Goal: Task Accomplishment & Management: Complete application form

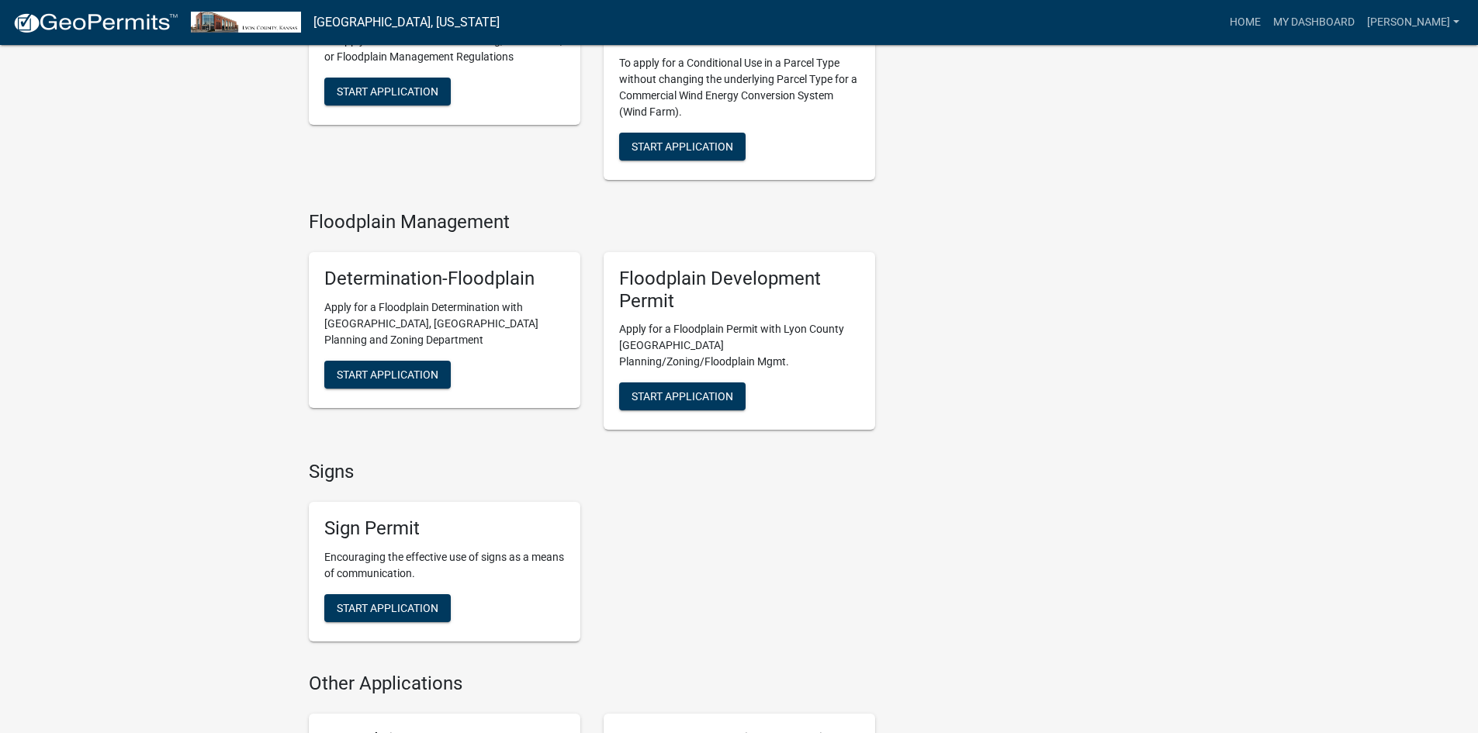
scroll to position [1706, 0]
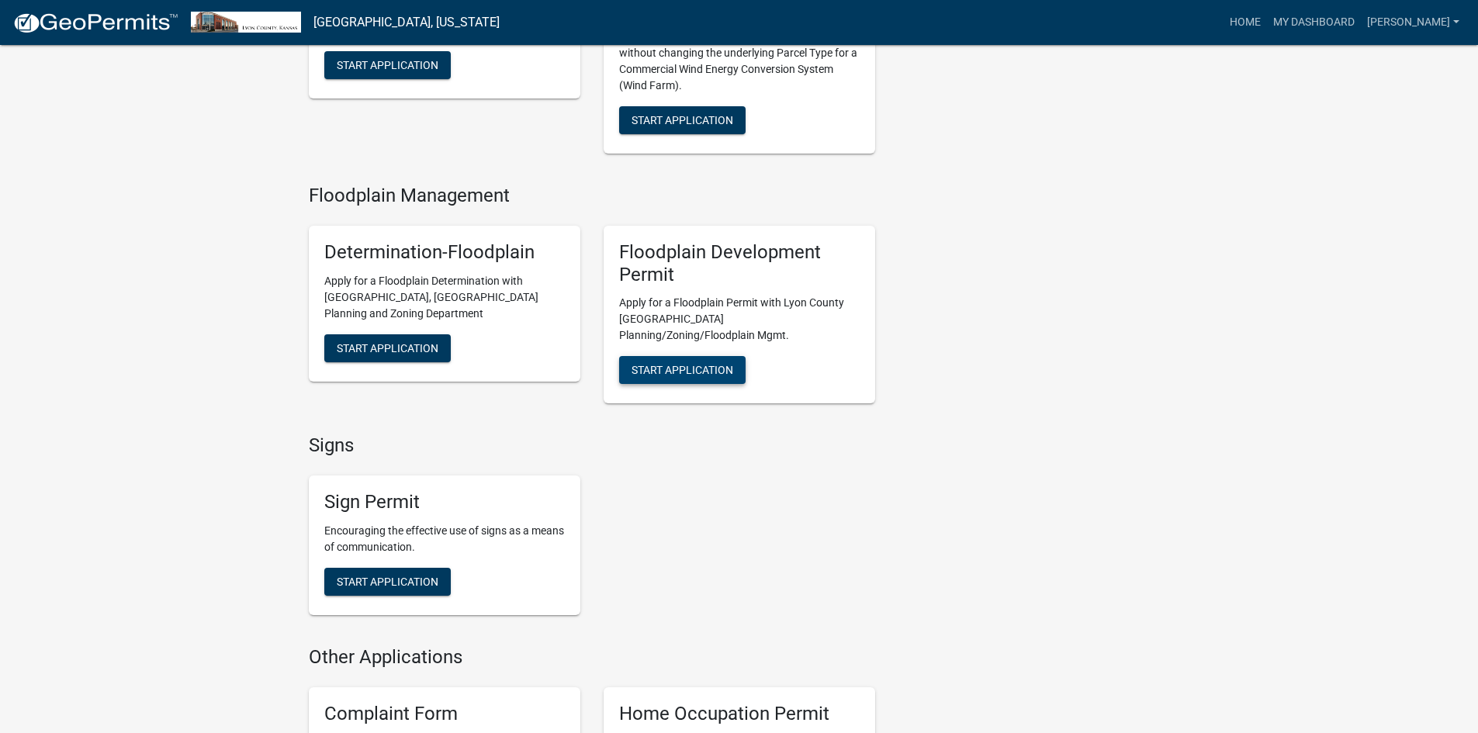
click at [677, 364] on span "Start Application" at bounding box center [682, 370] width 102 height 12
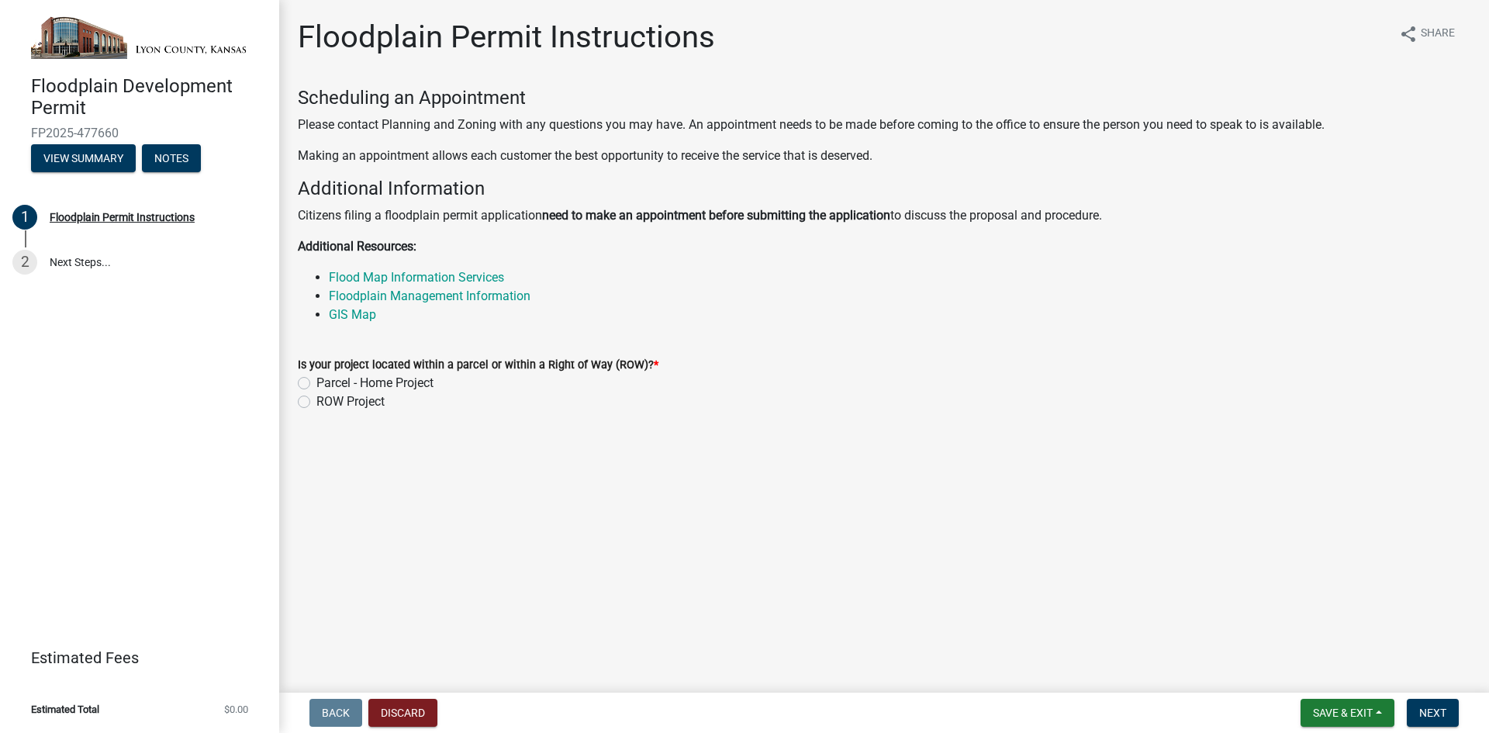
click at [316, 406] on label "ROW Project" at bounding box center [350, 401] width 68 height 19
click at [316, 403] on input "ROW Project" at bounding box center [321, 397] width 10 height 10
radio input "true"
click at [1436, 710] on span "Next" at bounding box center [1432, 713] width 27 height 12
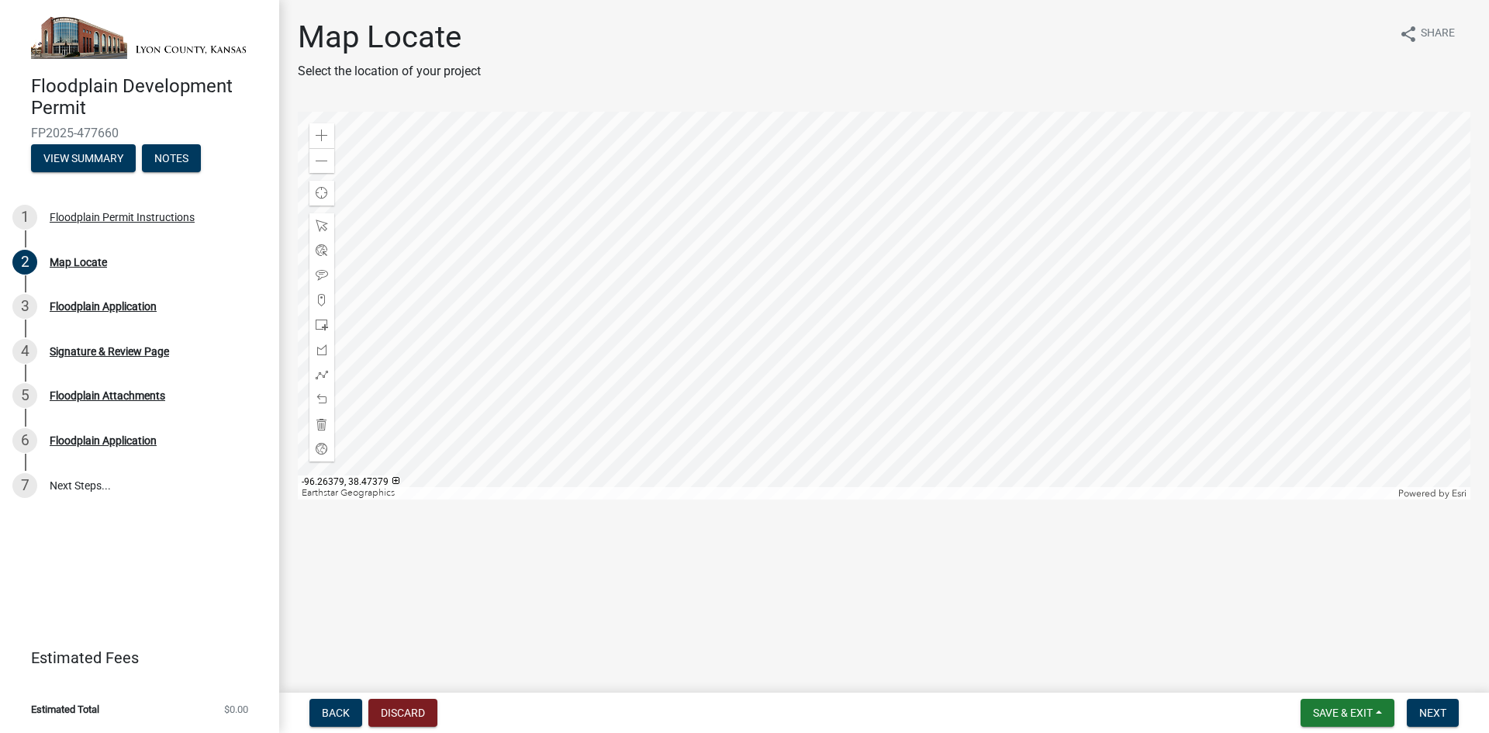
click at [643, 22] on div "Map Locate Select the location of your project share Share" at bounding box center [884, 56] width 1173 height 74
click at [321, 228] on span at bounding box center [322, 226] width 12 height 12
click at [321, 137] on span at bounding box center [322, 136] width 12 height 12
click at [1158, 330] on div at bounding box center [884, 306] width 1173 height 388
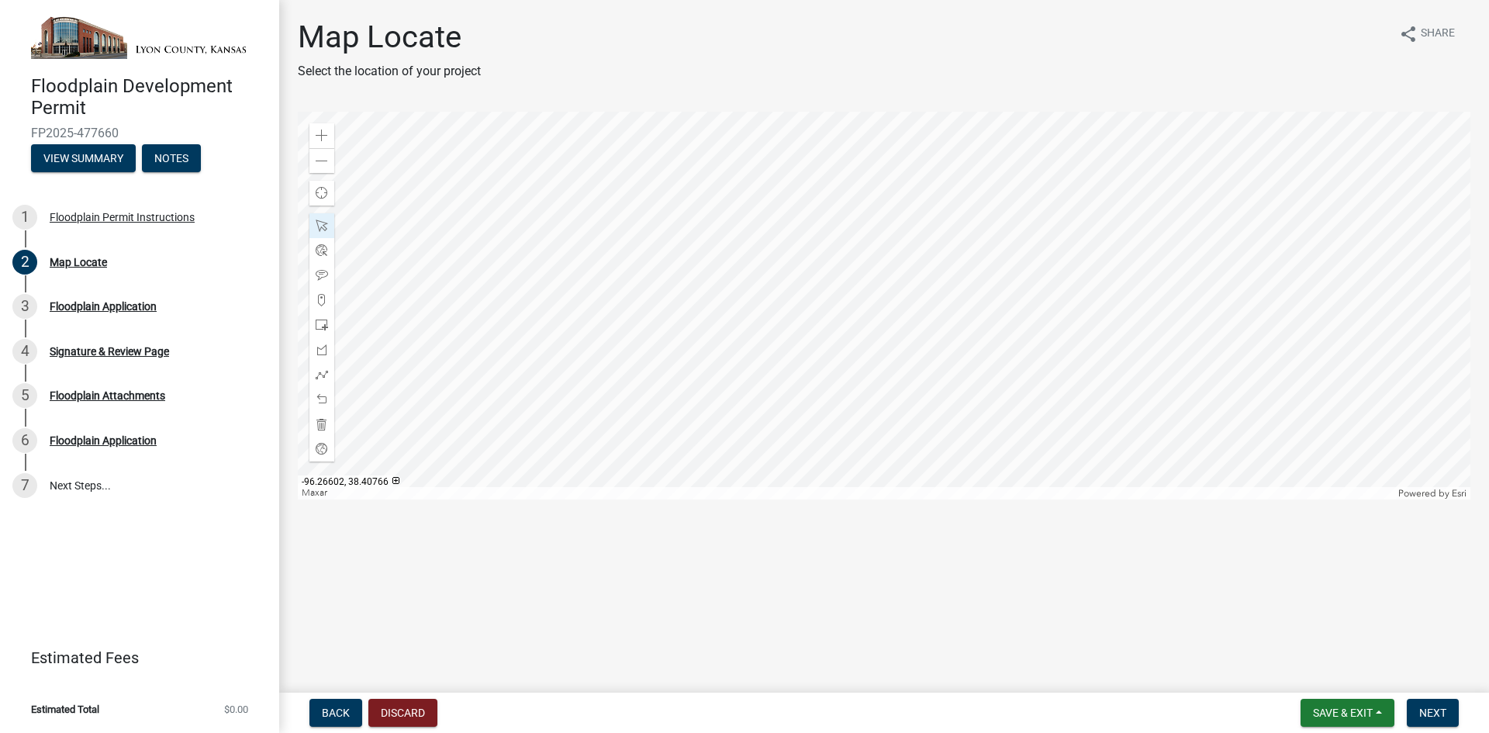
click at [1101, 369] on div at bounding box center [884, 306] width 1173 height 388
click at [325, 130] on span at bounding box center [322, 136] width 12 height 12
click at [1288, 268] on div at bounding box center [884, 306] width 1173 height 388
click at [1000, 276] on div at bounding box center [884, 306] width 1173 height 388
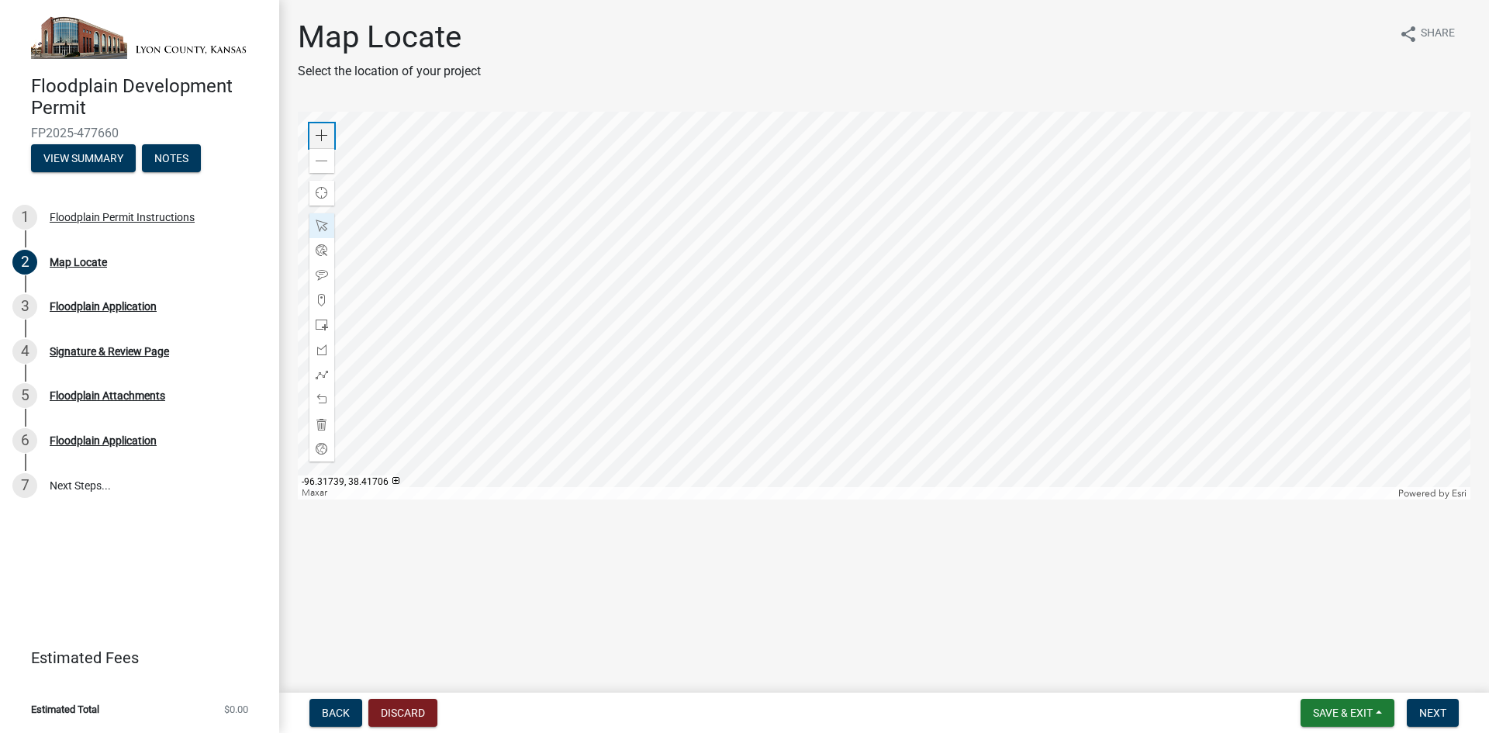
click at [323, 131] on span at bounding box center [322, 136] width 12 height 12
click at [828, 359] on div at bounding box center [884, 306] width 1173 height 388
click at [323, 130] on span at bounding box center [322, 136] width 12 height 12
click at [870, 222] on div at bounding box center [884, 306] width 1173 height 388
click at [882, 206] on div at bounding box center [884, 306] width 1173 height 388
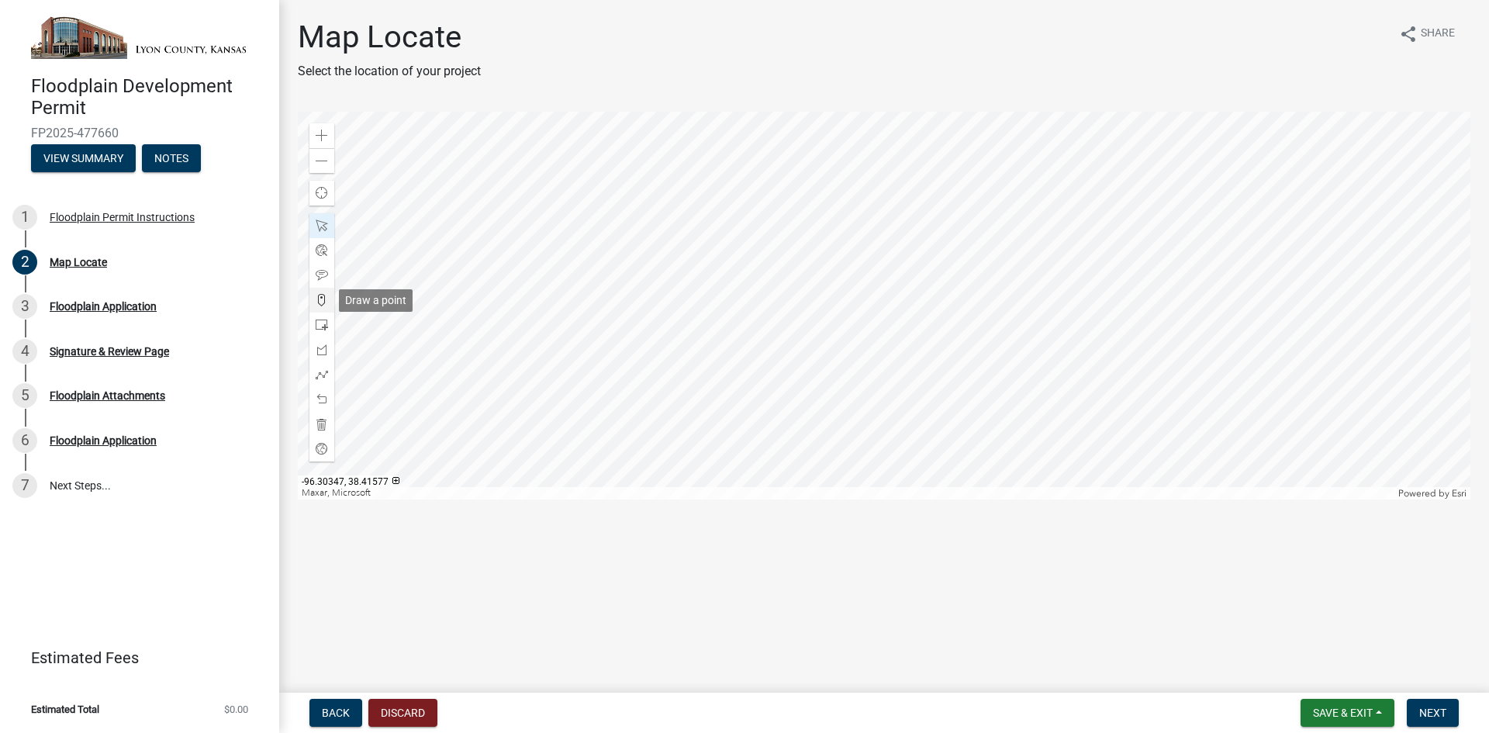
click at [320, 297] on span at bounding box center [322, 300] width 12 height 12
click at [883, 207] on div at bounding box center [884, 306] width 1173 height 388
click at [1442, 718] on span "Next" at bounding box center [1432, 713] width 27 height 12
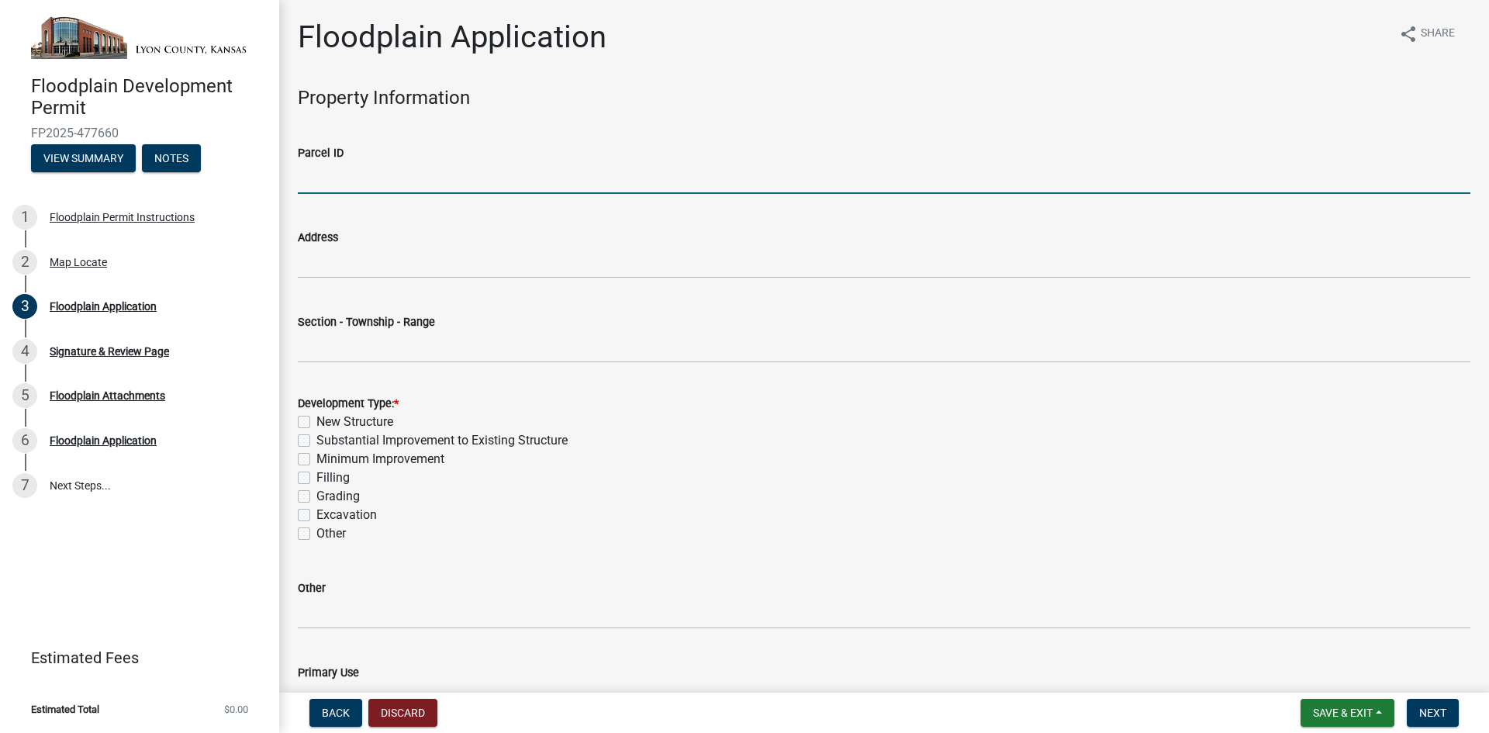
click at [369, 185] on input "Parcel ID" at bounding box center [884, 178] width 1173 height 32
click at [83, 264] on div "Map Locate" at bounding box center [78, 262] width 57 height 11
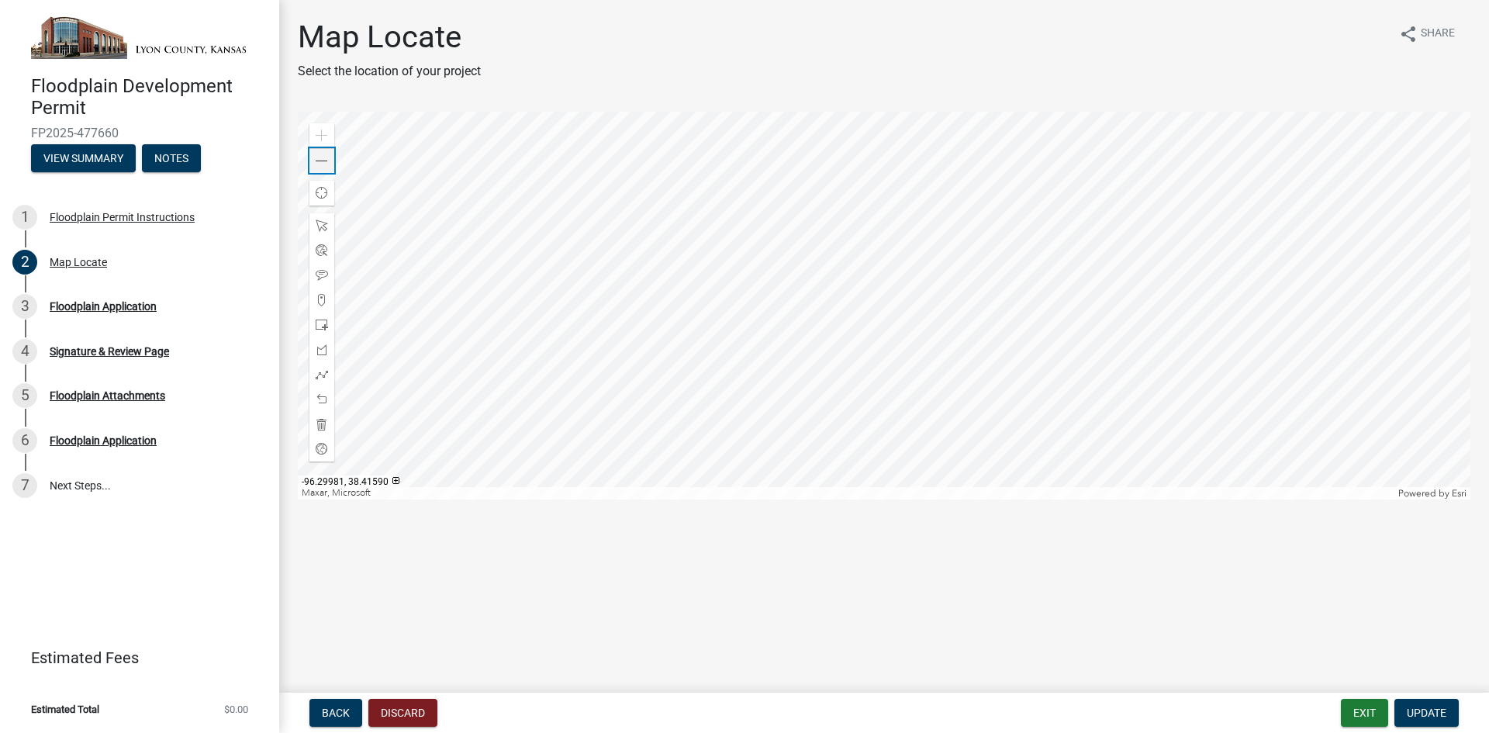
click at [316, 166] on span at bounding box center [322, 161] width 12 height 12
click at [121, 308] on div "Floodplain Application" at bounding box center [103, 306] width 107 height 11
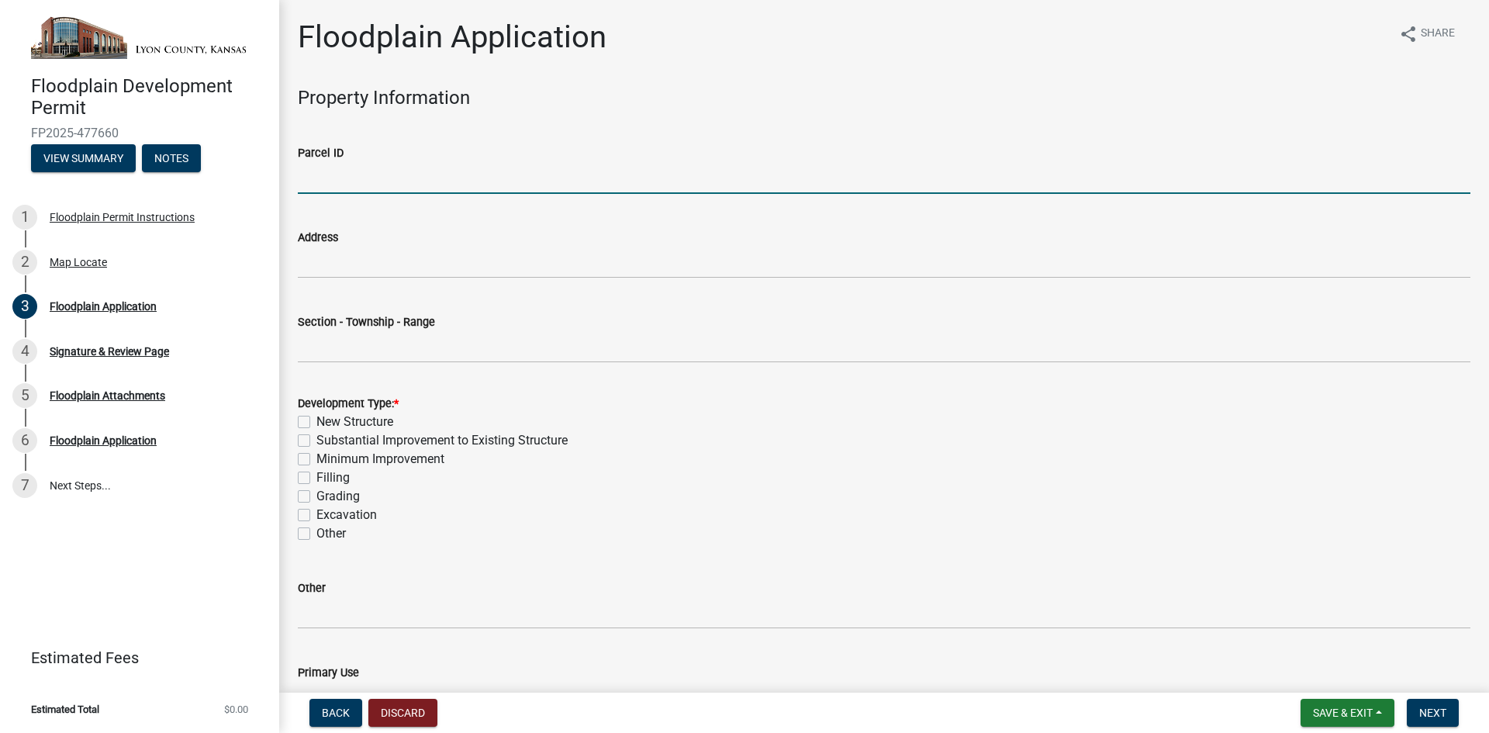
click at [358, 171] on input "Parcel ID" at bounding box center [884, 178] width 1173 height 32
type input "2020900000017000"
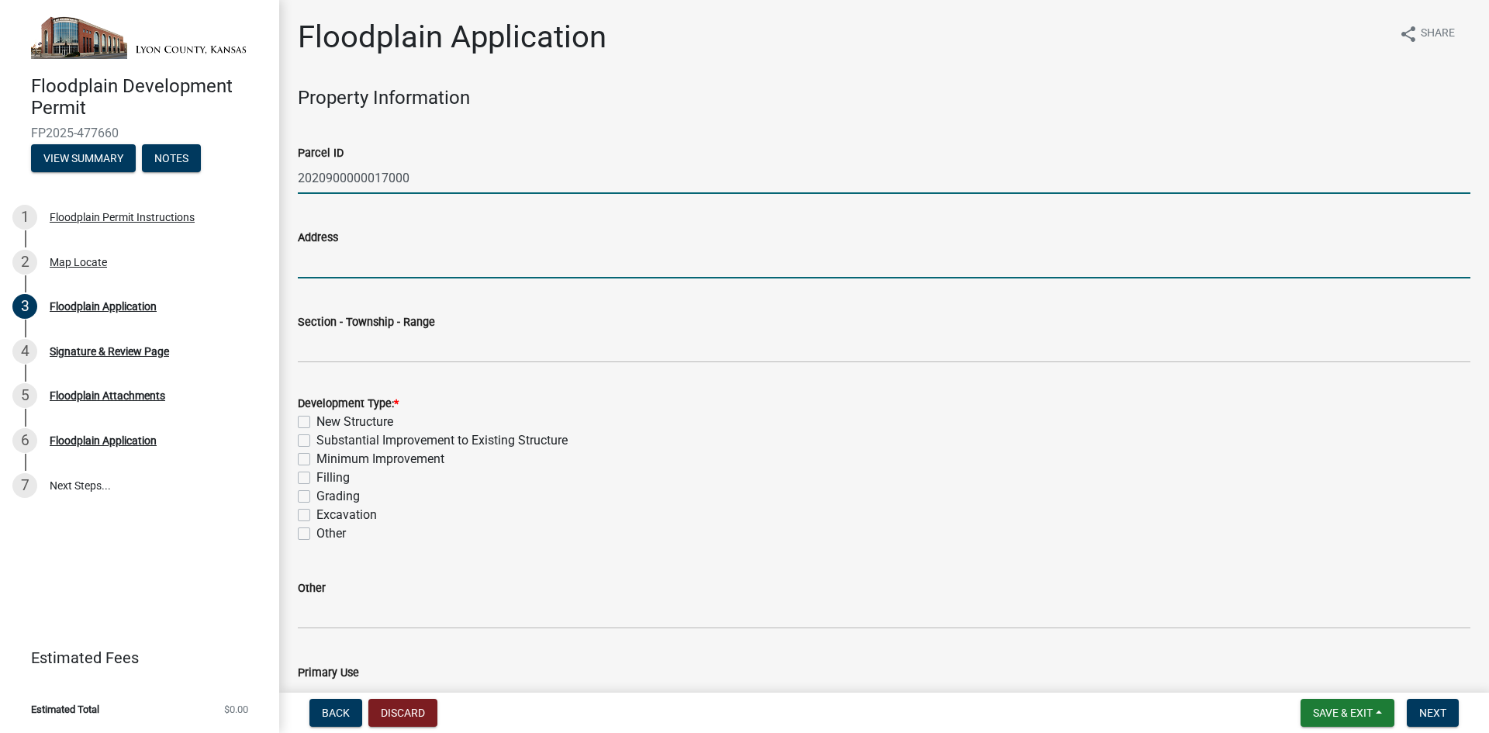
click at [332, 266] on input "Address" at bounding box center [884, 263] width 1173 height 32
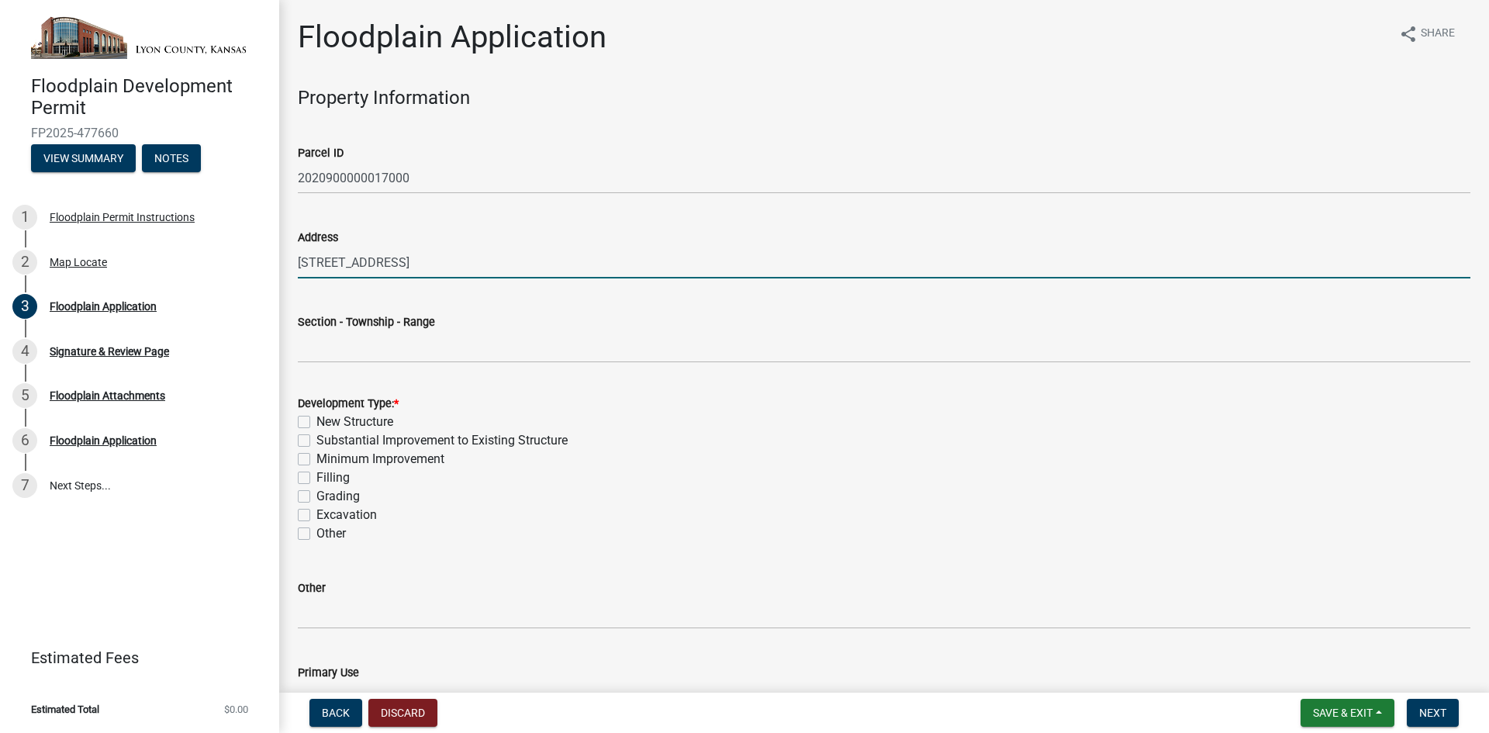
type input "[STREET_ADDRESS]"
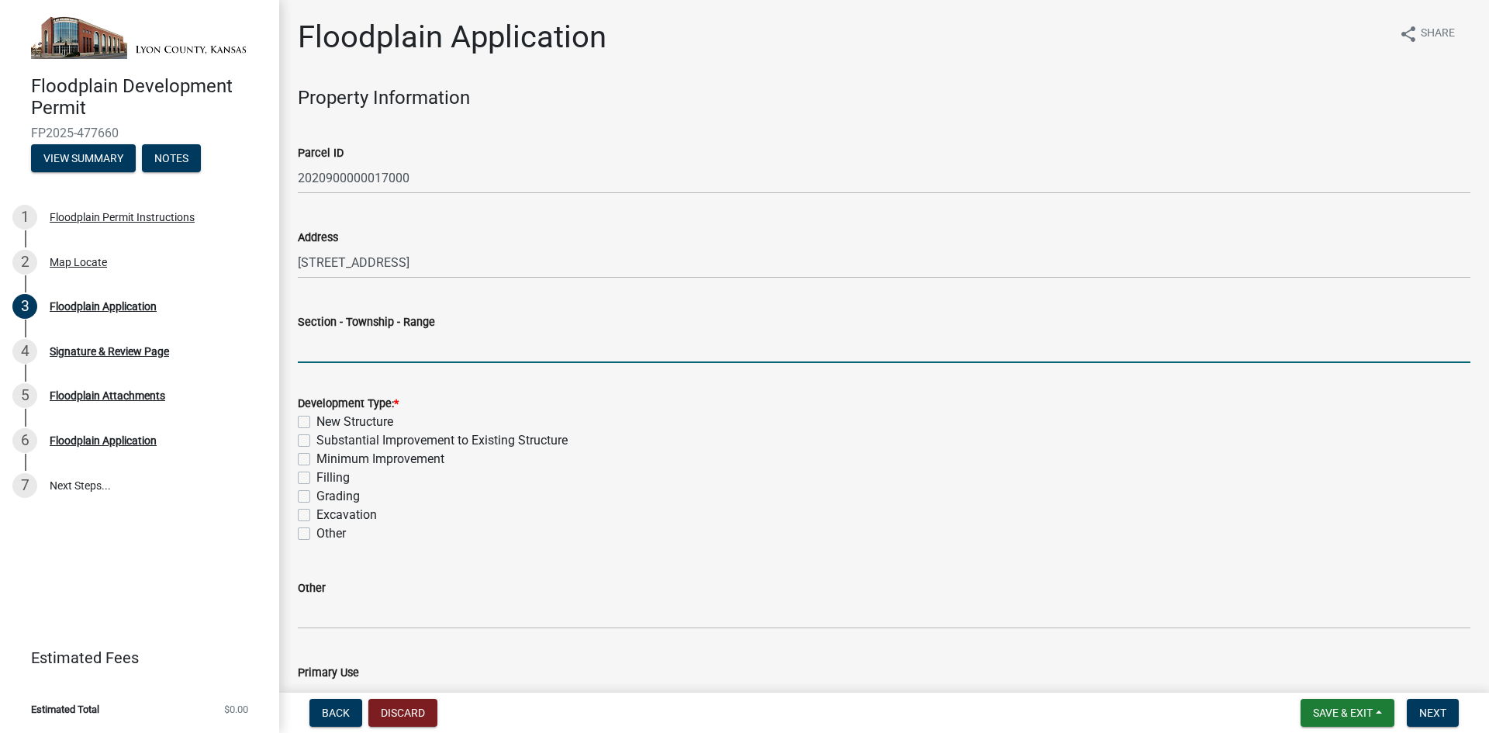
drag, startPoint x: 360, startPoint y: 350, endPoint x: 403, endPoint y: 349, distance: 43.4
click at [360, 350] on input "Section - Township - Range" at bounding box center [884, 347] width 1173 height 32
drag, startPoint x: 323, startPoint y: 346, endPoint x: 408, endPoint y: 349, distance: 85.4
click at [323, 345] on input "09-T19S-R10W" at bounding box center [884, 347] width 1173 height 32
drag, startPoint x: 348, startPoint y: 348, endPoint x: 398, endPoint y: 344, distance: 49.8
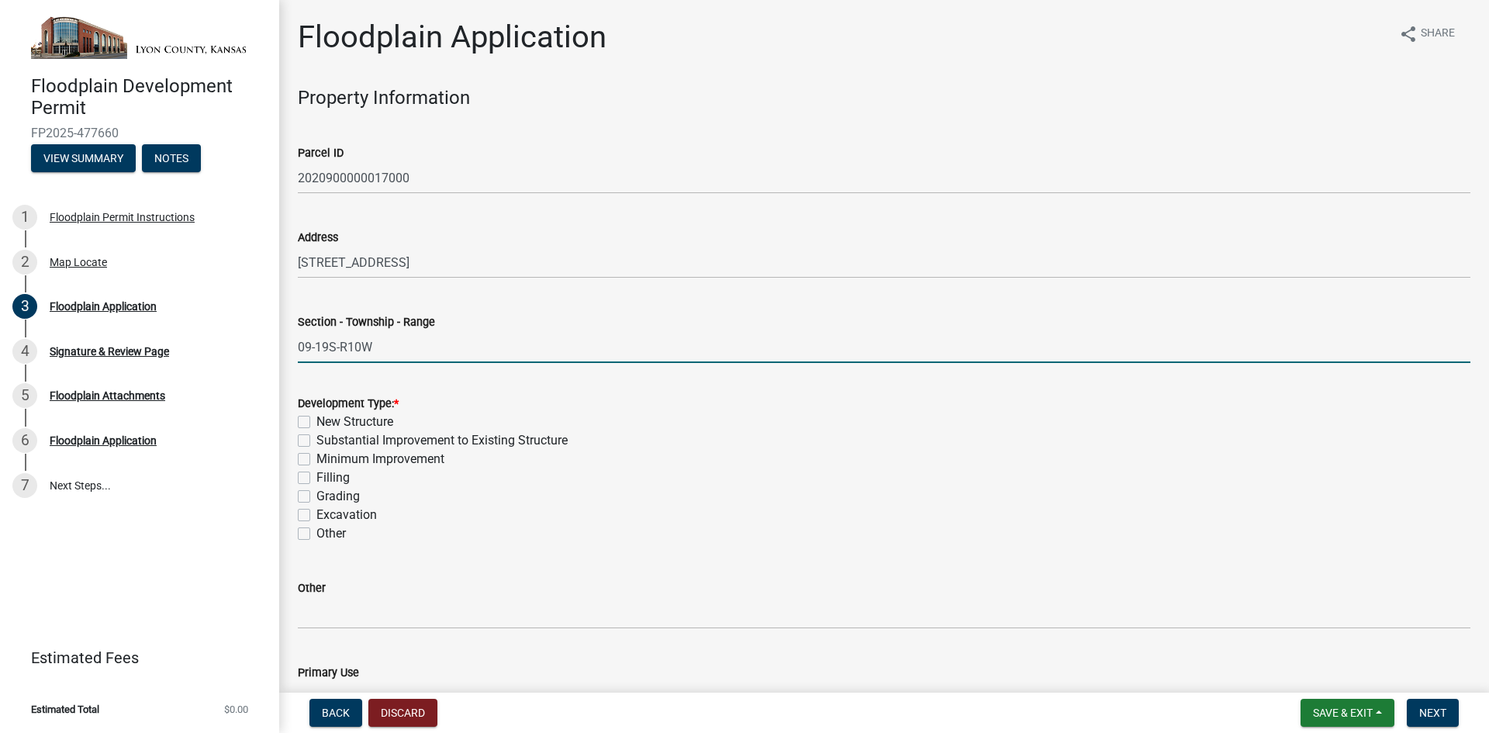
click at [349, 348] on input "09-19S-R10W" at bounding box center [884, 347] width 1173 height 32
click at [478, 331] on input "09-19S-10W" at bounding box center [884, 347] width 1173 height 32
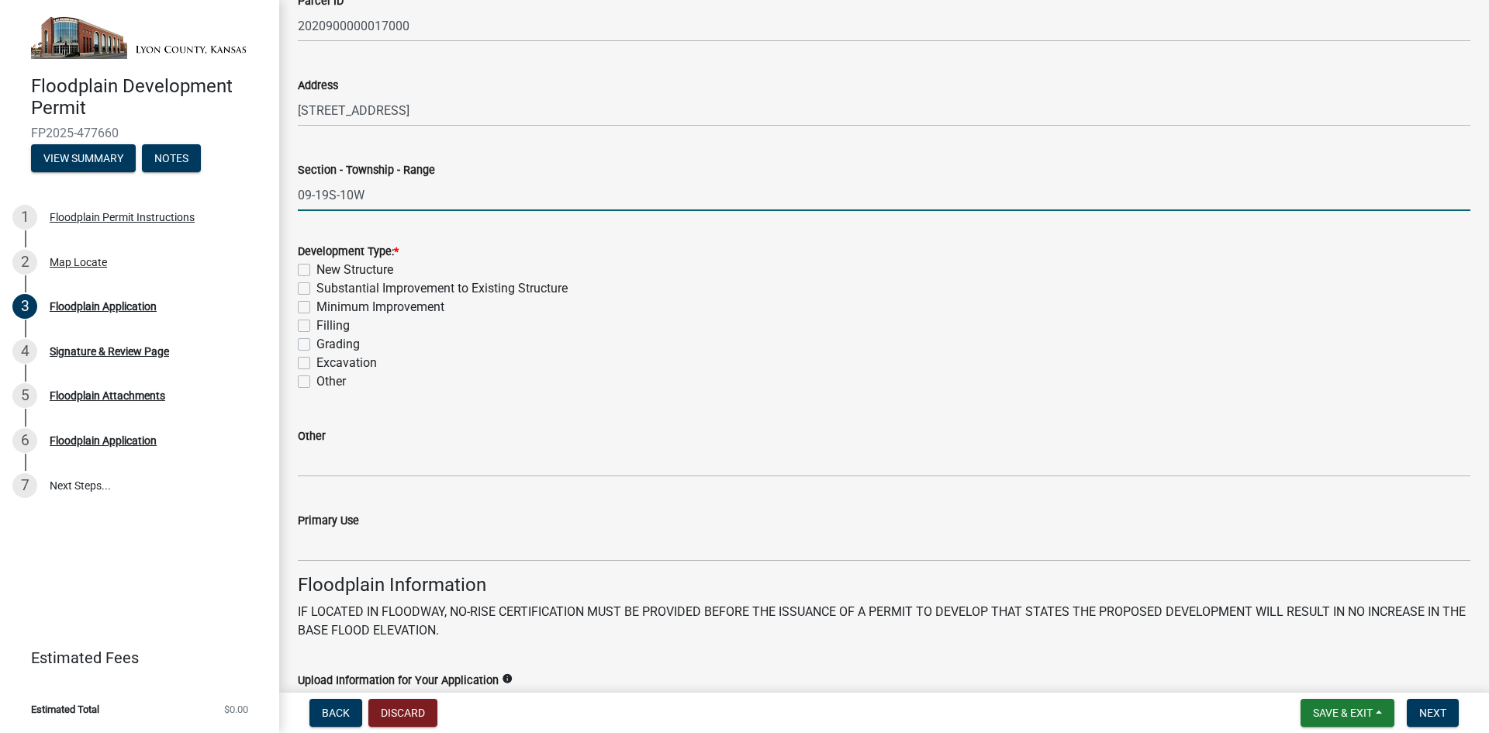
scroll to position [155, 0]
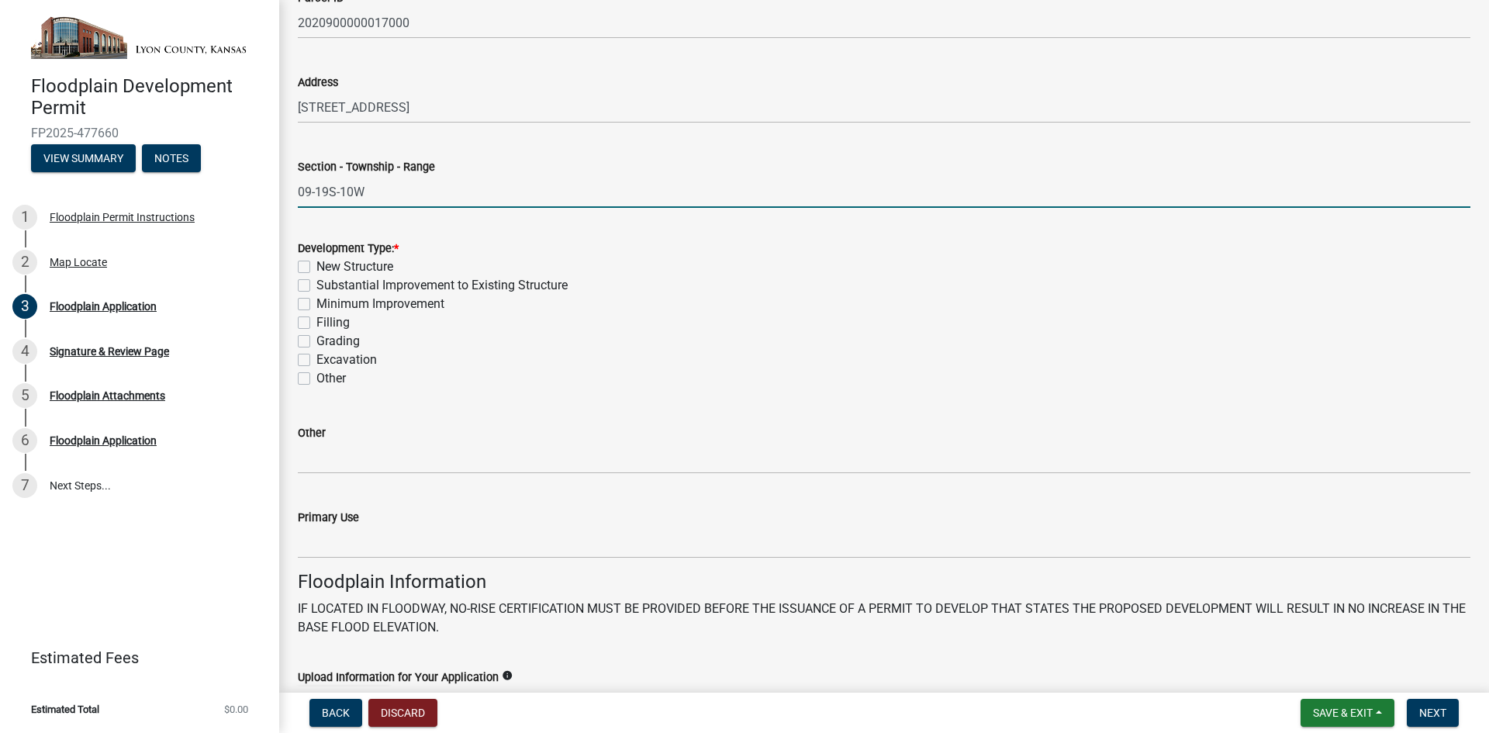
type input "09-19S-10W"
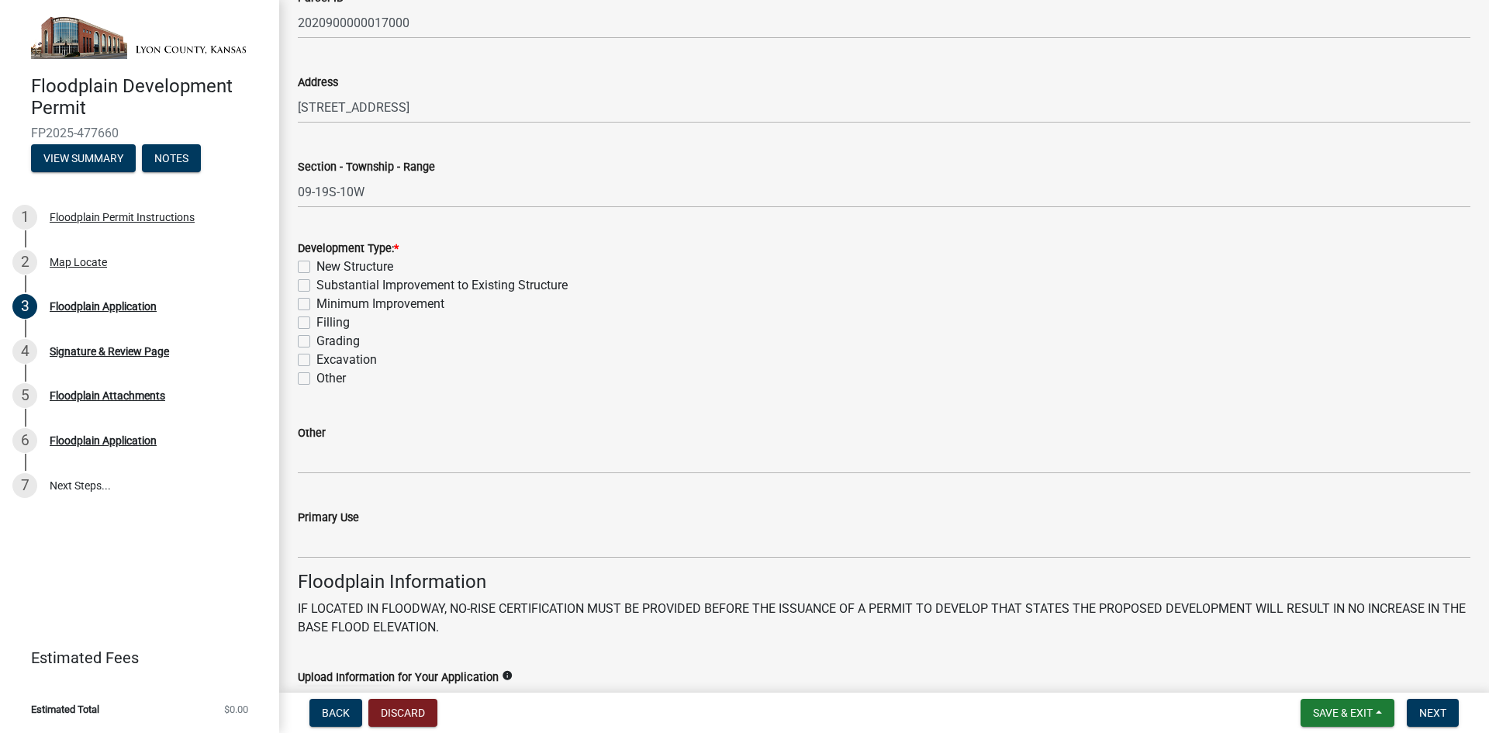
click at [316, 382] on label "Other" at bounding box center [330, 378] width 29 height 19
click at [316, 379] on input "Other" at bounding box center [321, 374] width 10 height 10
checkbox input "true"
checkbox input "false"
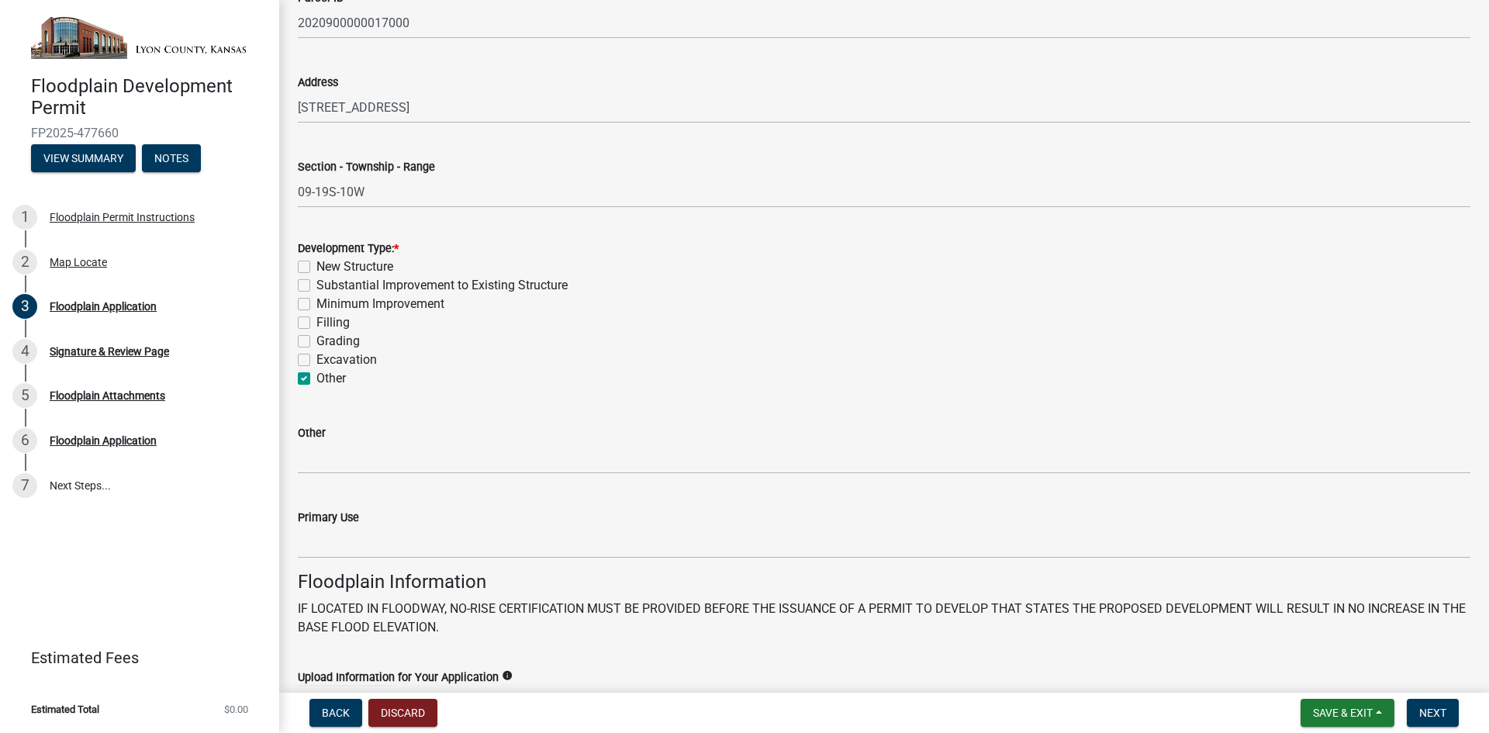
checkbox input "false"
checkbox input "true"
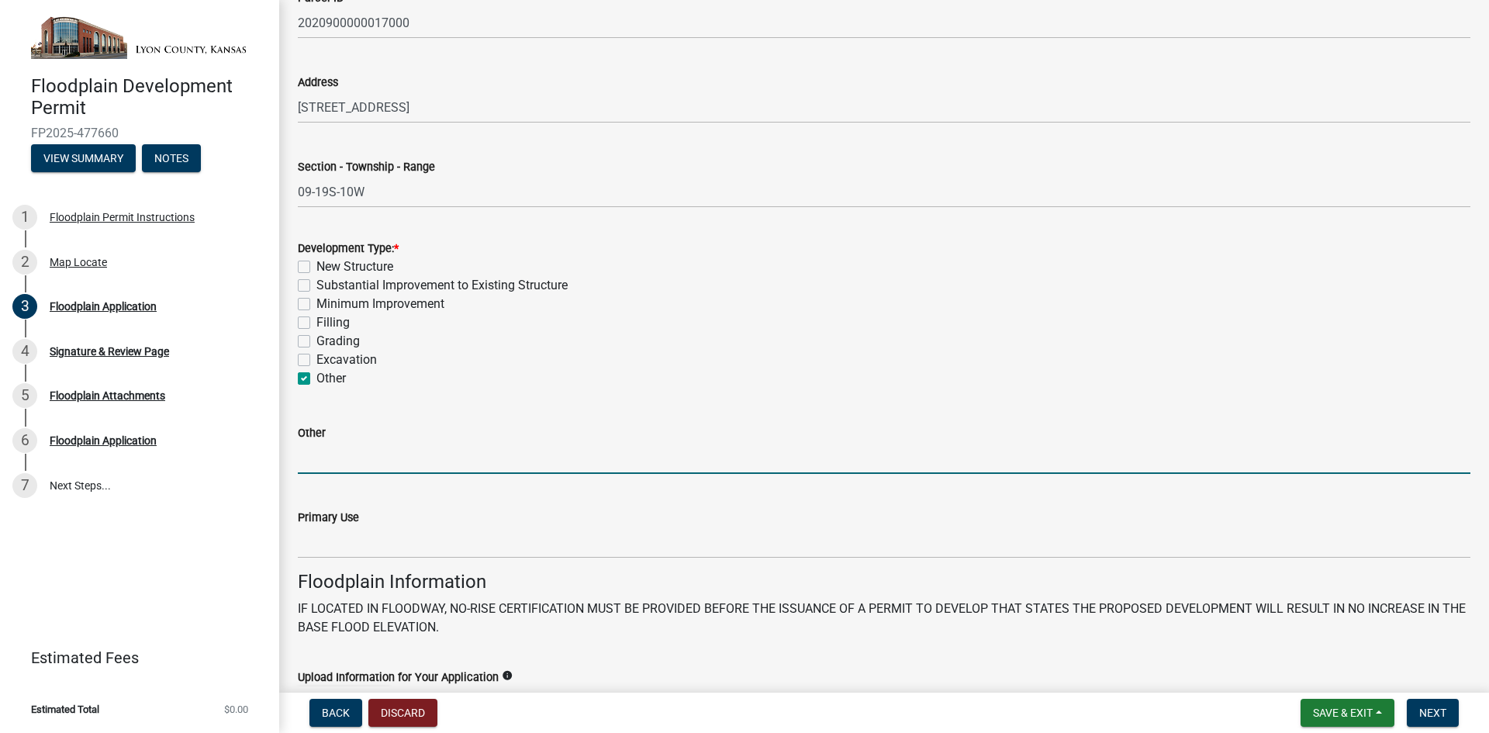
drag, startPoint x: 347, startPoint y: 465, endPoint x: 357, endPoint y: 465, distance: 9.3
click at [347, 465] on input "Other" at bounding box center [884, 458] width 1173 height 32
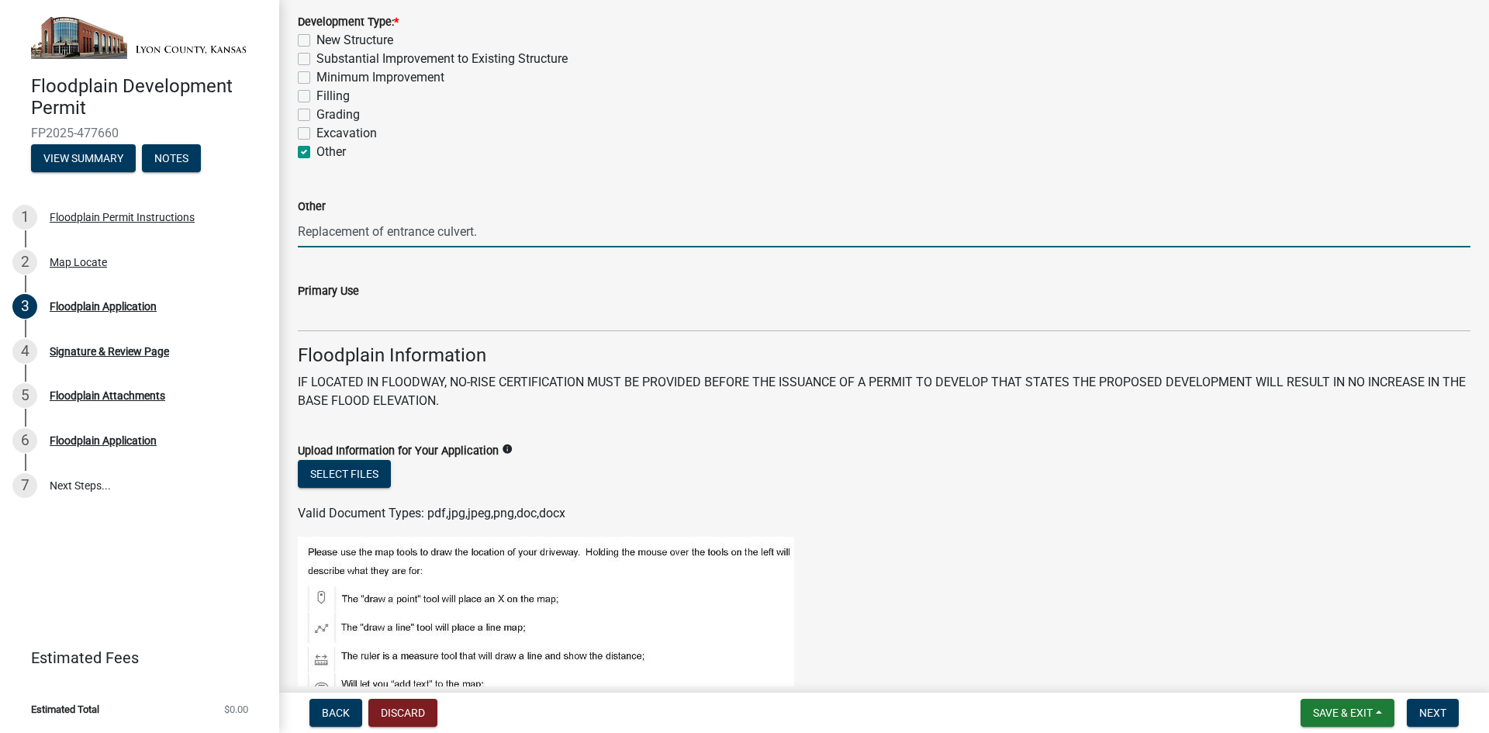
scroll to position [388, 0]
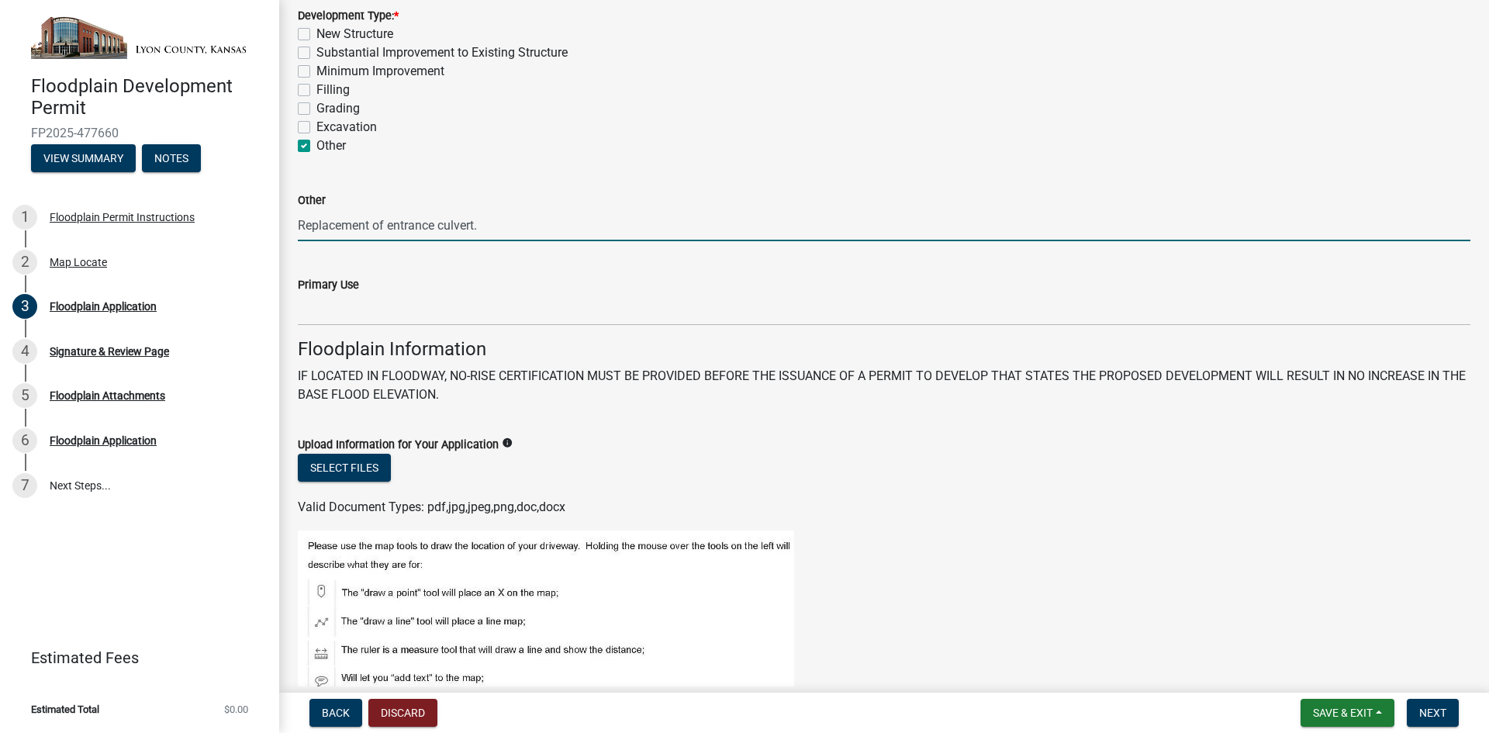
type input "Replacement of entrance culvert."
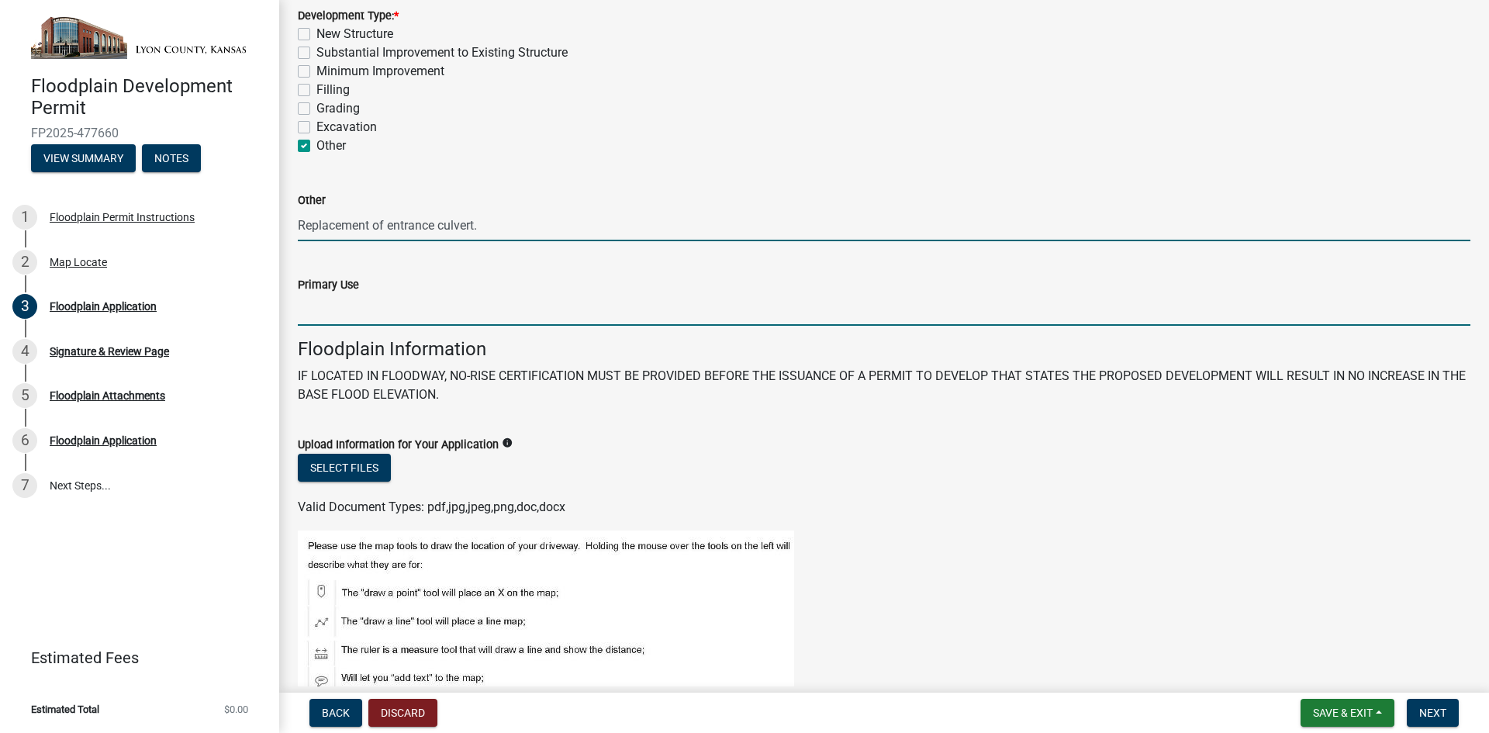
drag, startPoint x: 414, startPoint y: 303, endPoint x: 456, endPoint y: 309, distance: 42.2
click at [414, 303] on input "Primary Use" at bounding box center [884, 310] width 1173 height 32
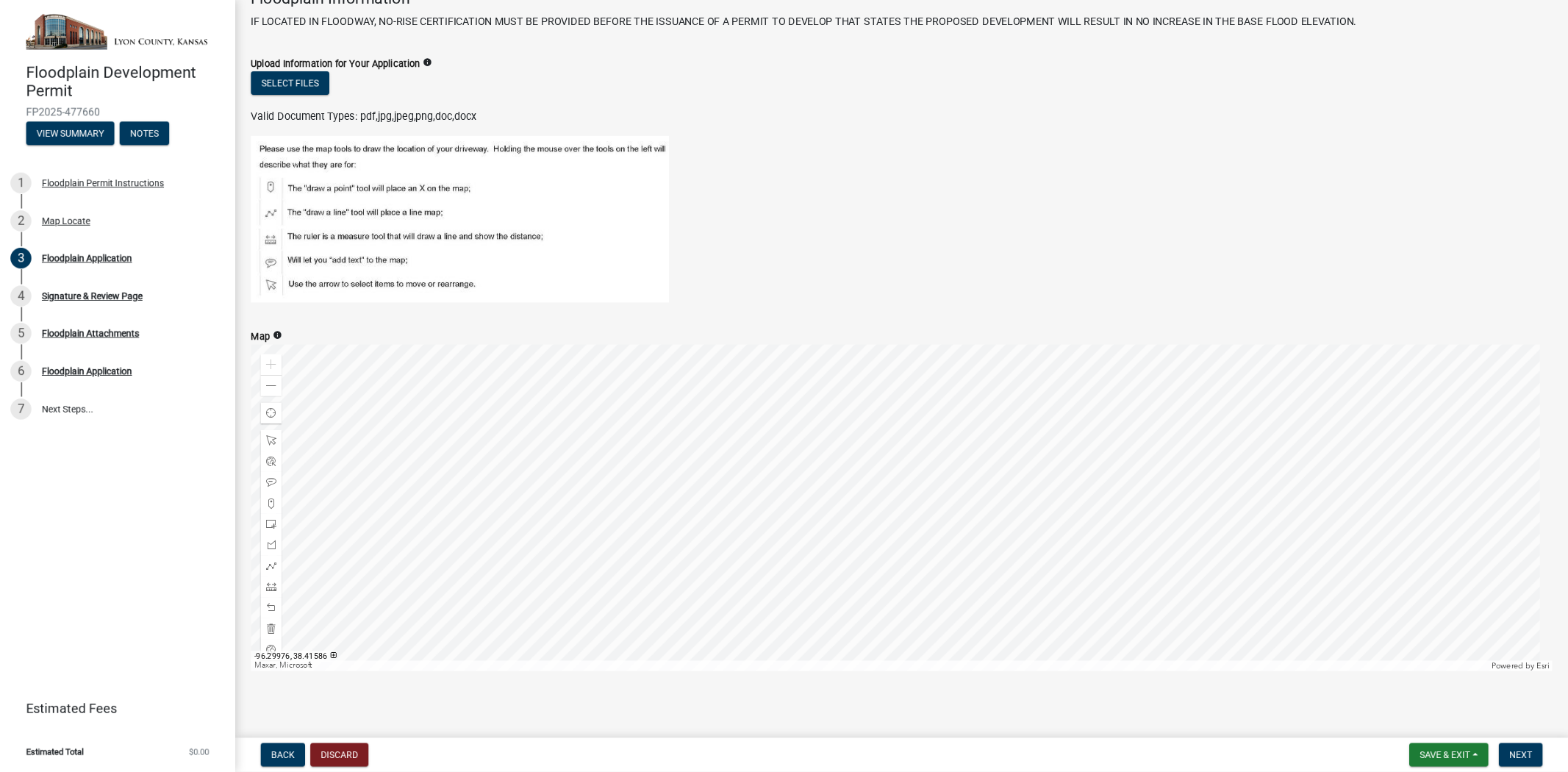
scroll to position [700, 0]
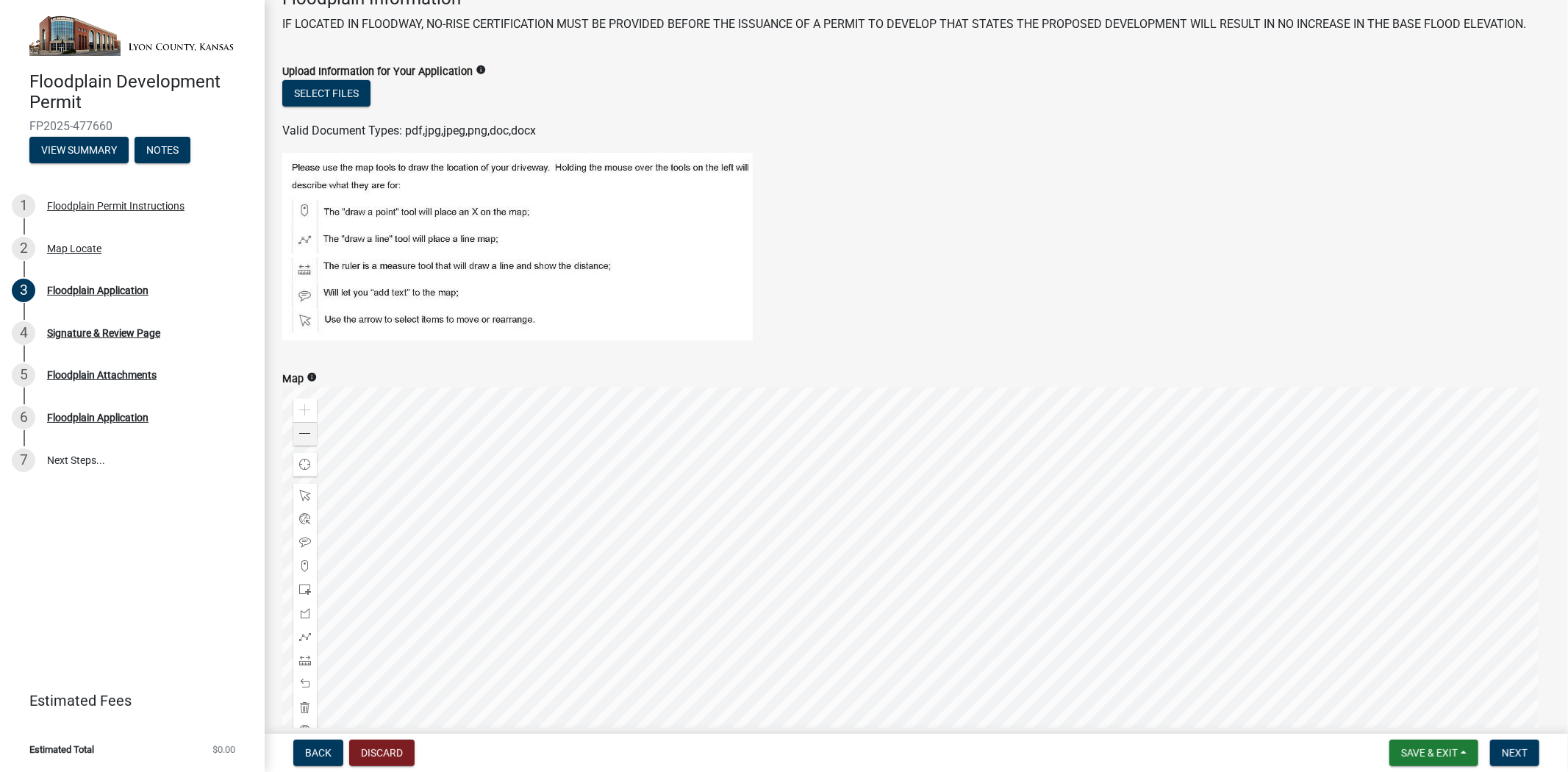
type input "House entrance"
click at [301, 430] on span at bounding box center [305, 433] width 11 height 11
click at [301, 431] on span at bounding box center [305, 433] width 11 height 11
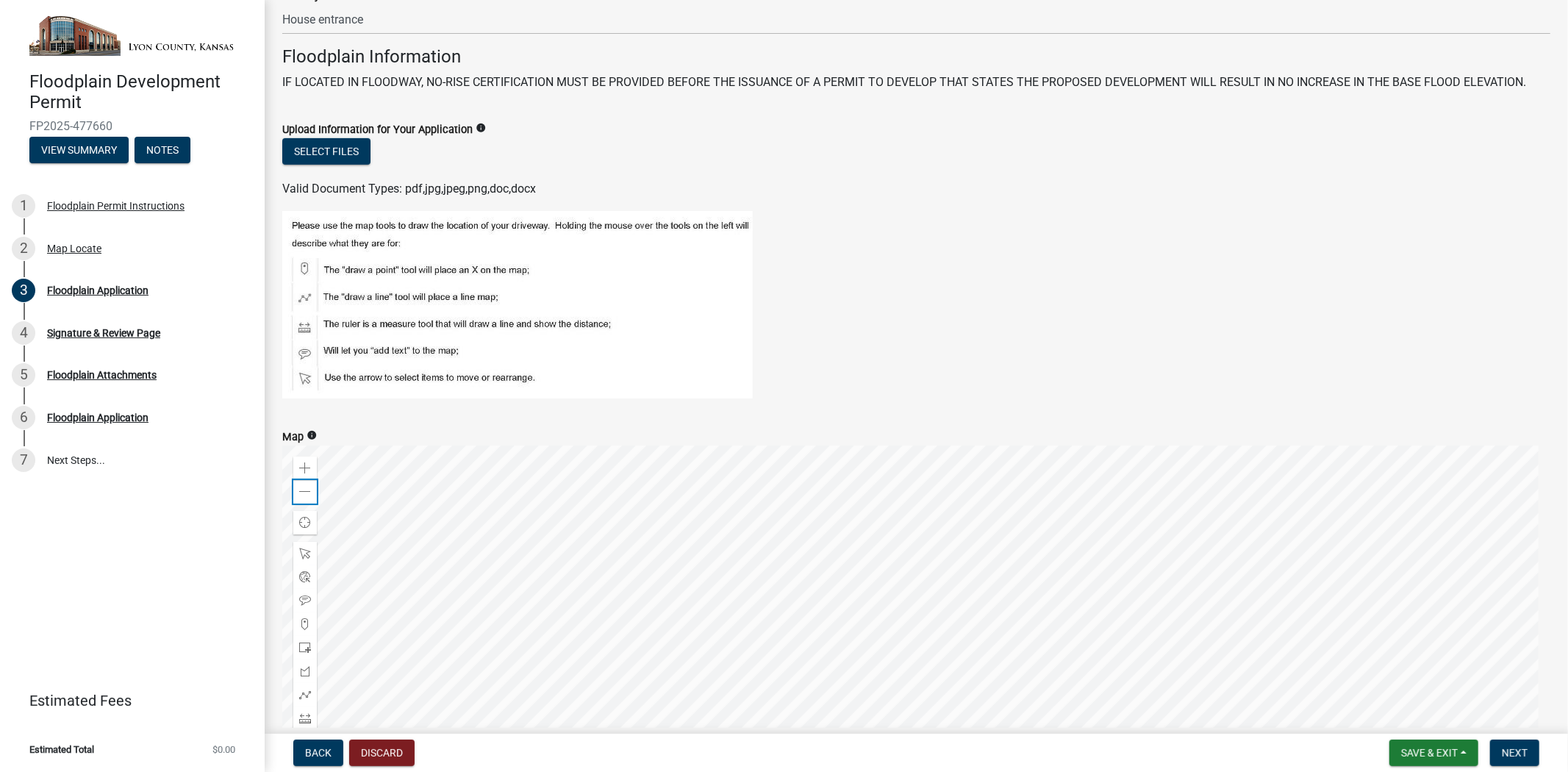
scroll to position [618, 0]
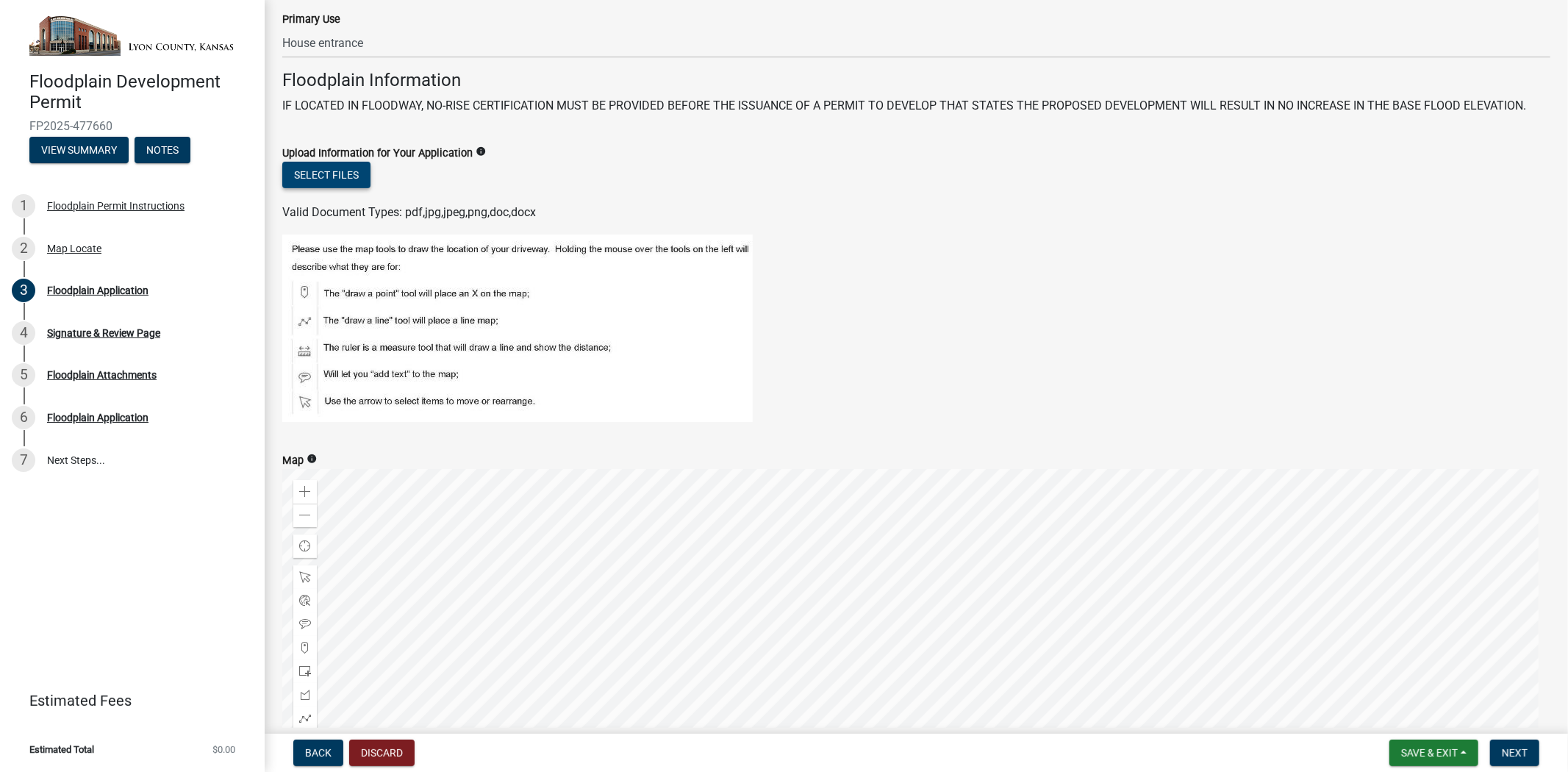
click at [305, 175] on button "Select files" at bounding box center [326, 175] width 88 height 27
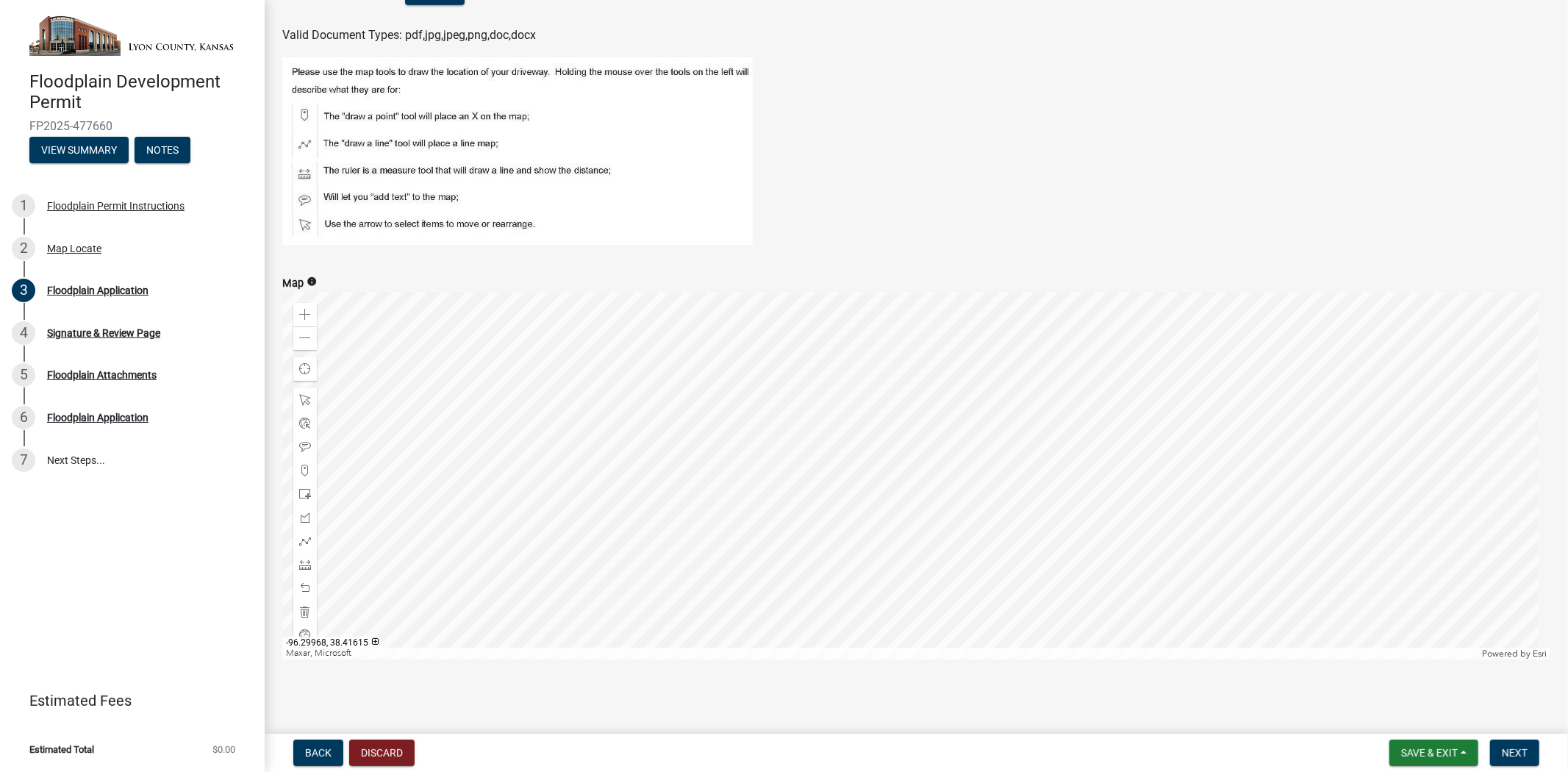
scroll to position [905, 0]
click at [1411, 694] on span "Next" at bounding box center [1515, 753] width 26 height 11
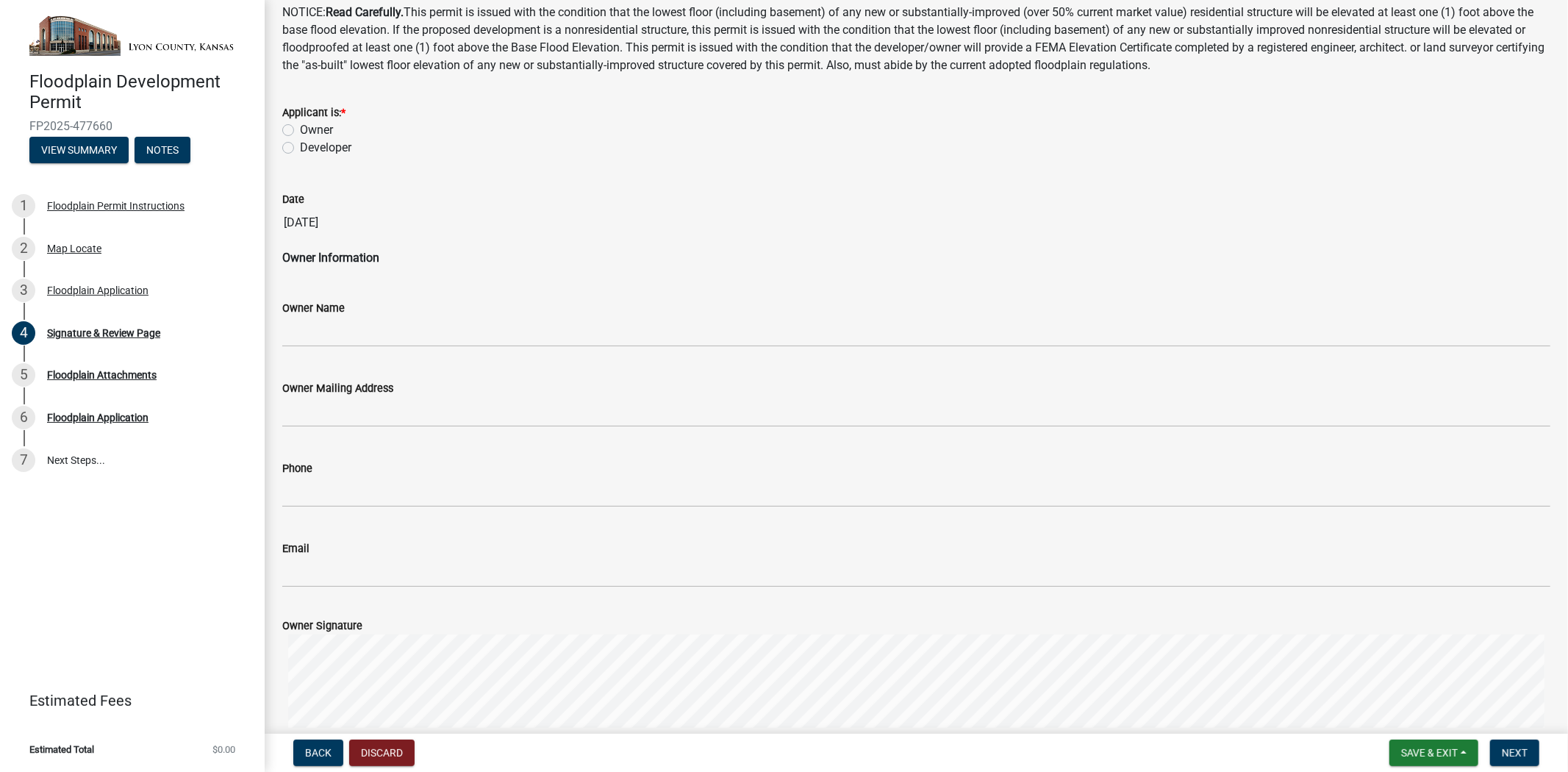
scroll to position [0, 0]
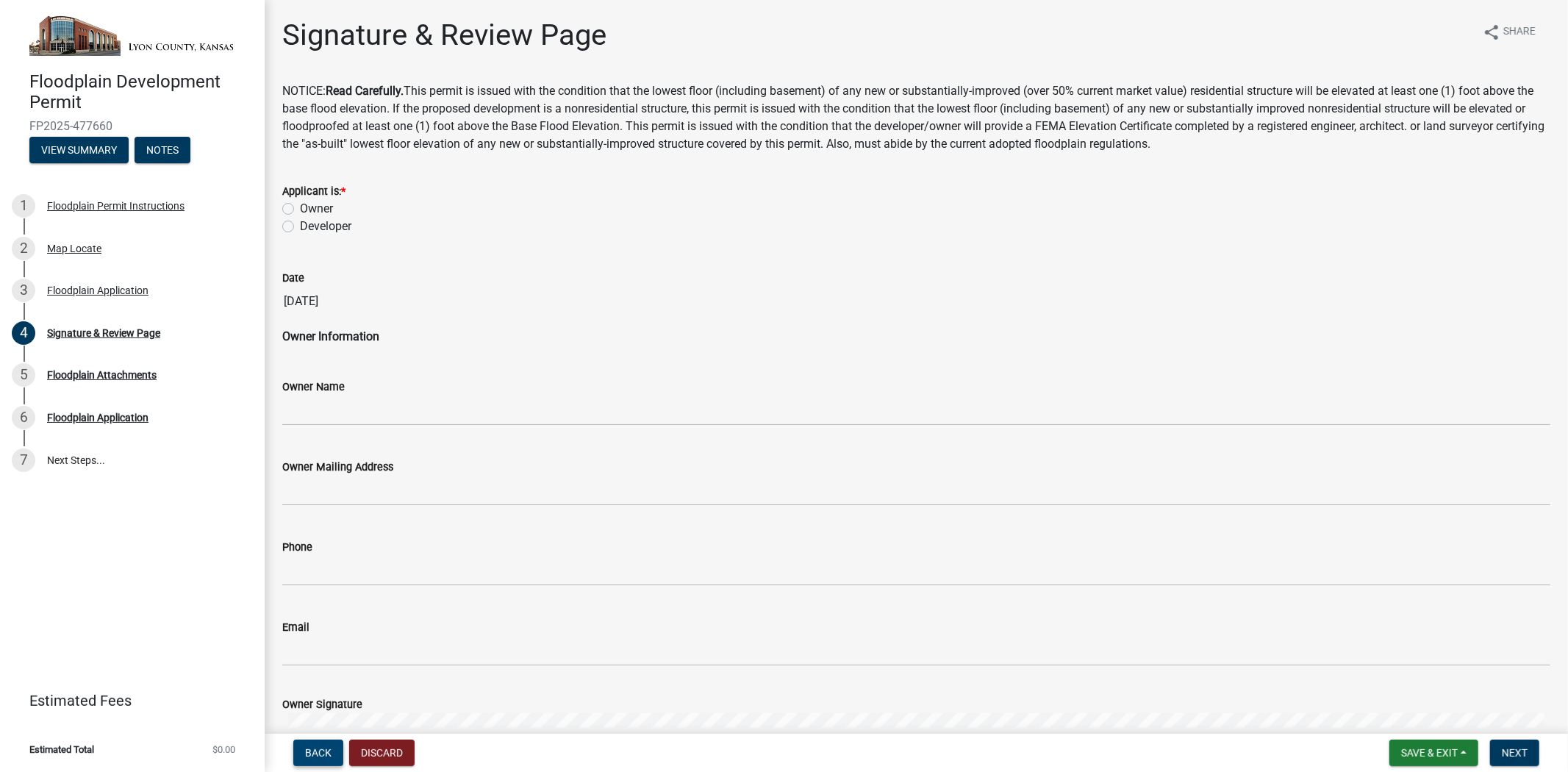
click at [301, 694] on button "Back" at bounding box center [318, 753] width 50 height 27
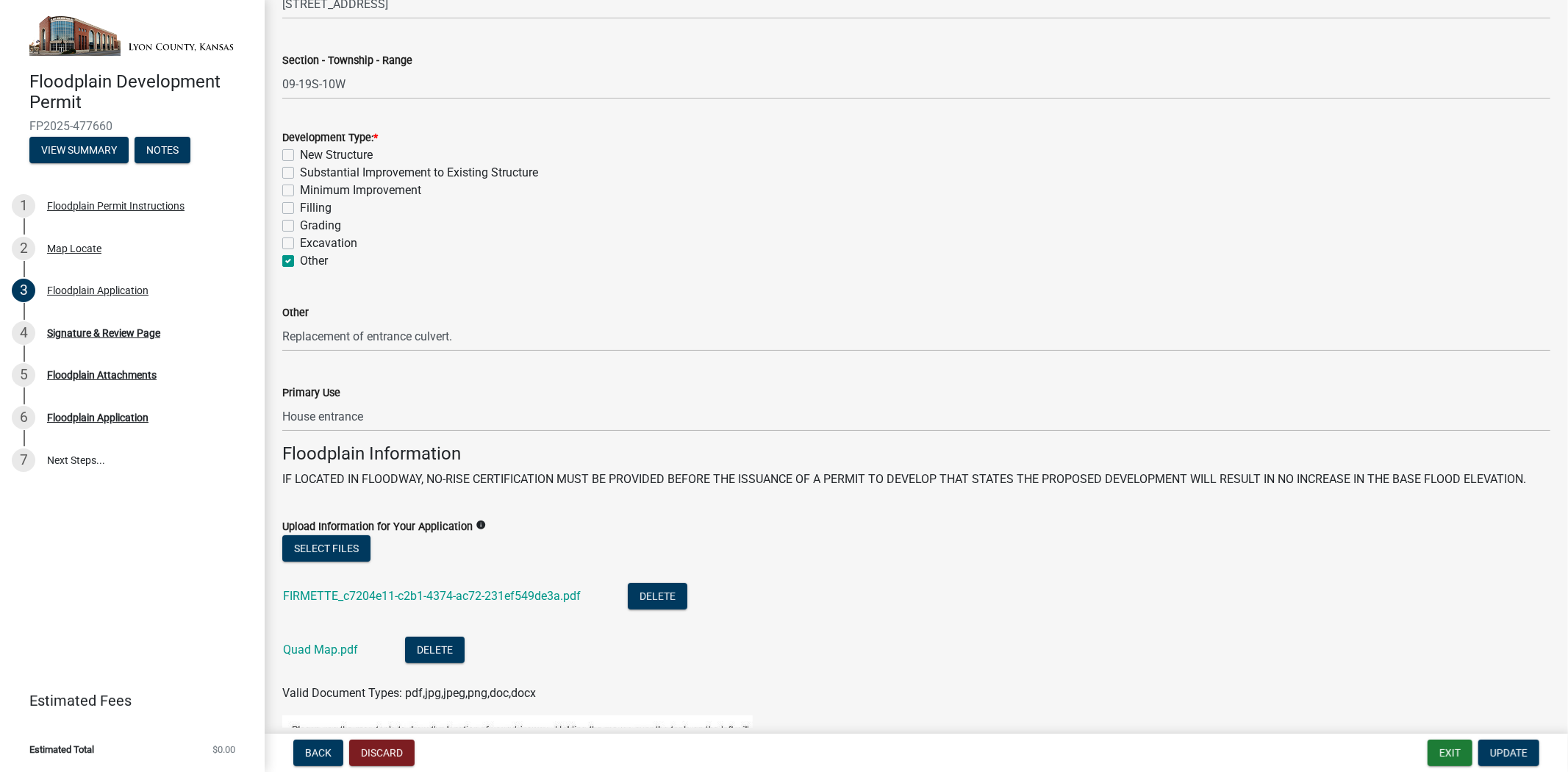
scroll to position [326, 0]
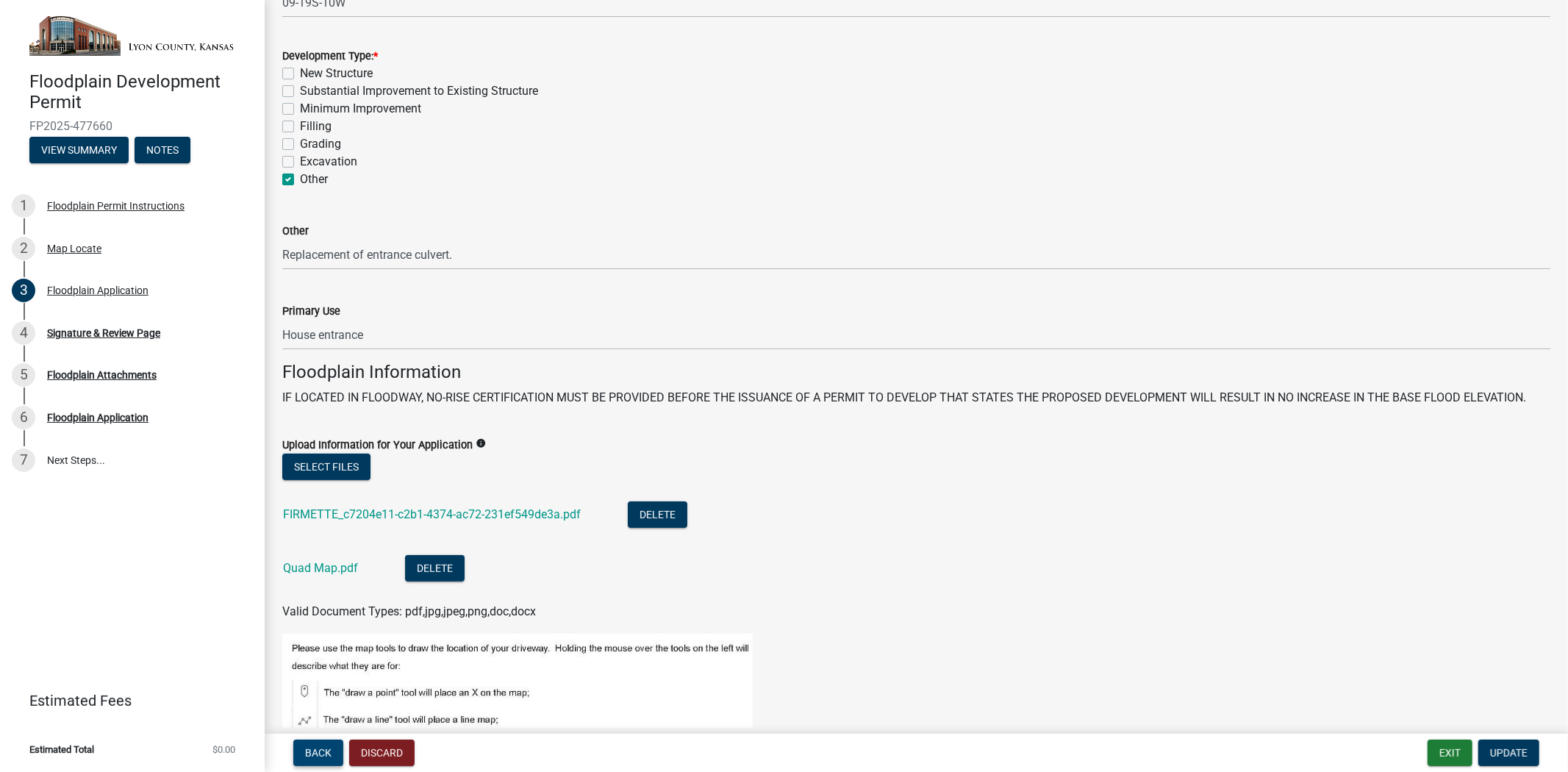
click at [321, 694] on span "Back" at bounding box center [319, 753] width 27 height 11
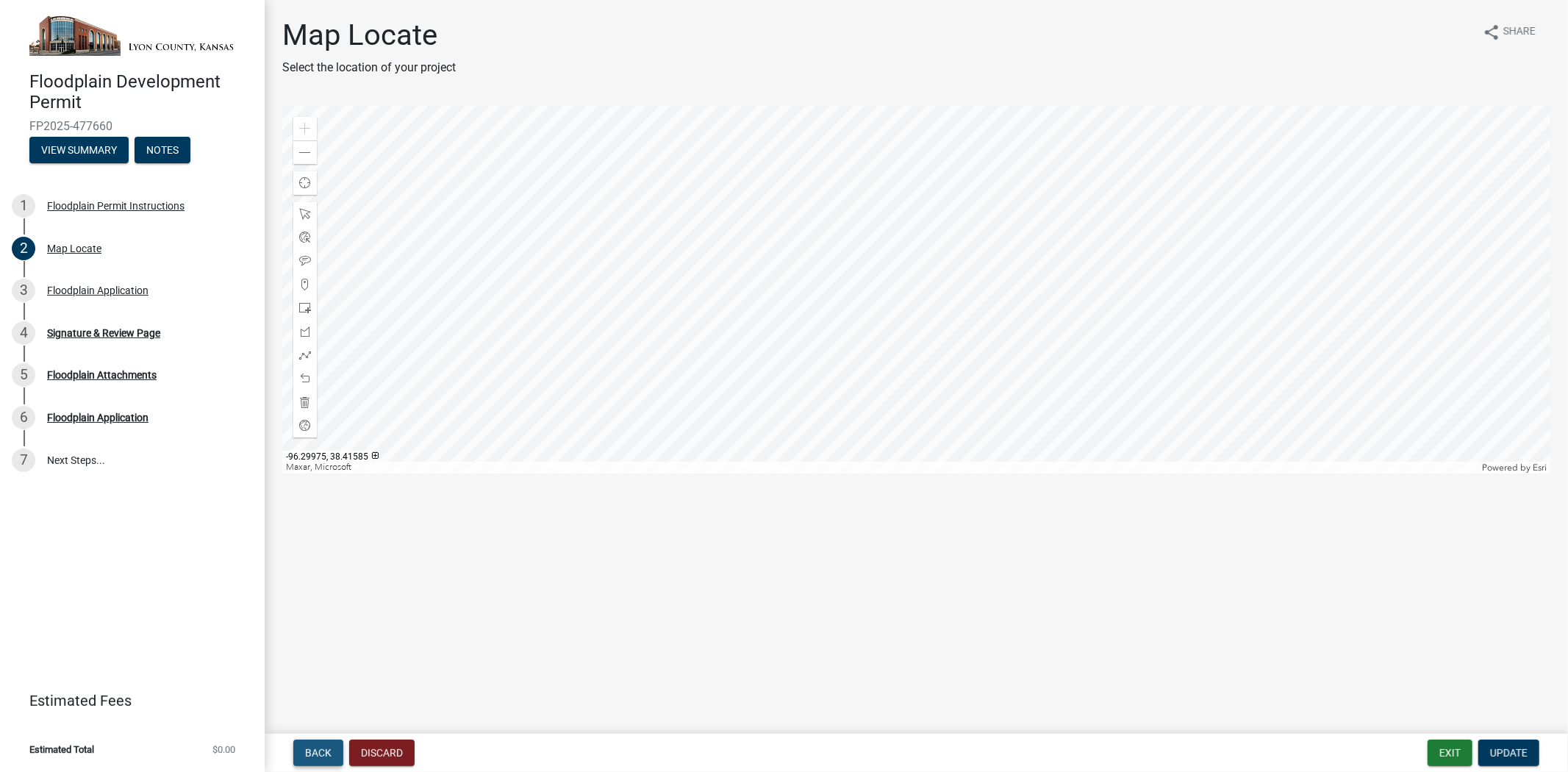
click at [314, 694] on button "Back" at bounding box center [318, 753] width 50 height 27
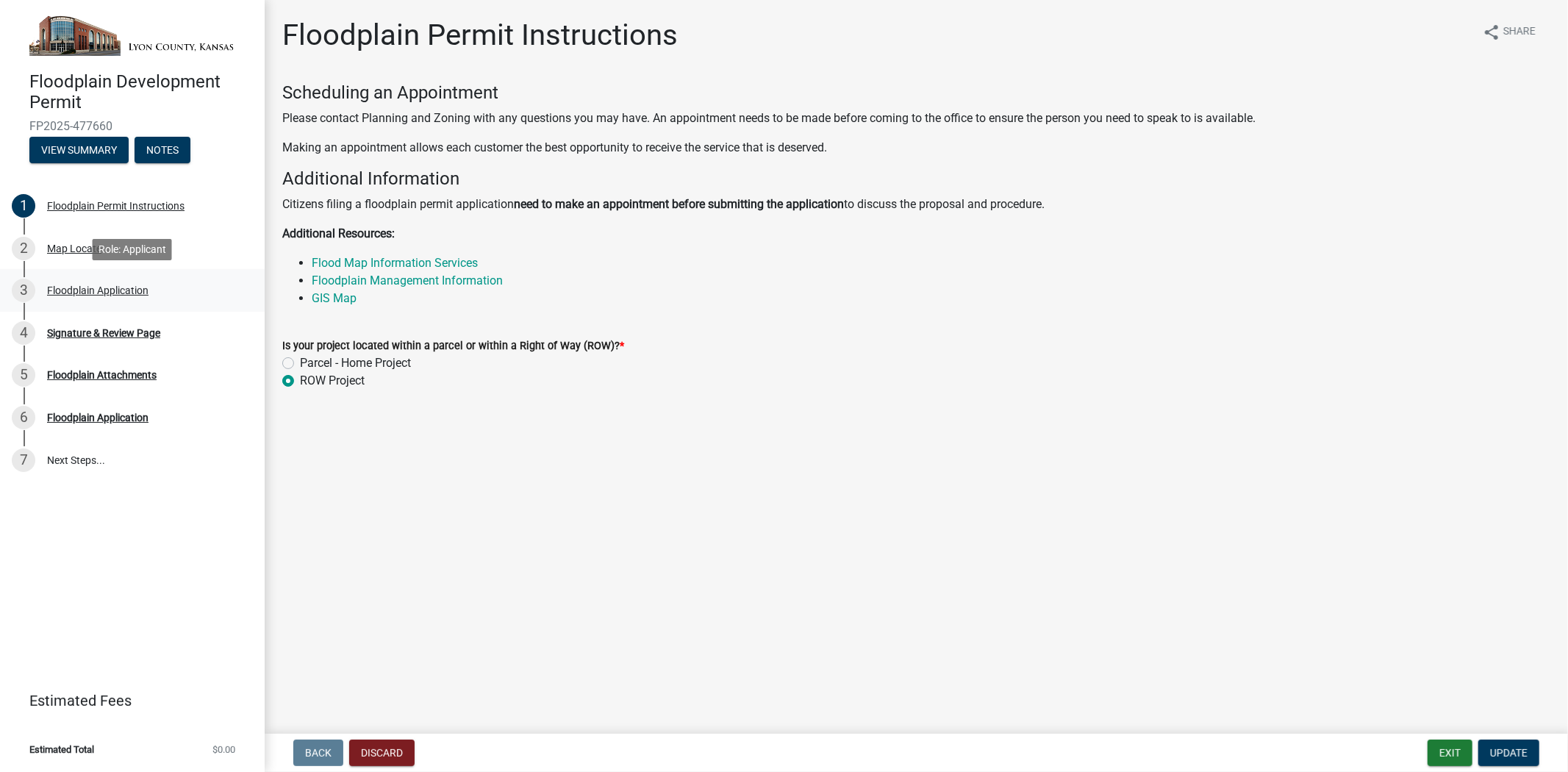
click at [82, 296] on div "3 Floodplain Application" at bounding box center [126, 290] width 229 height 24
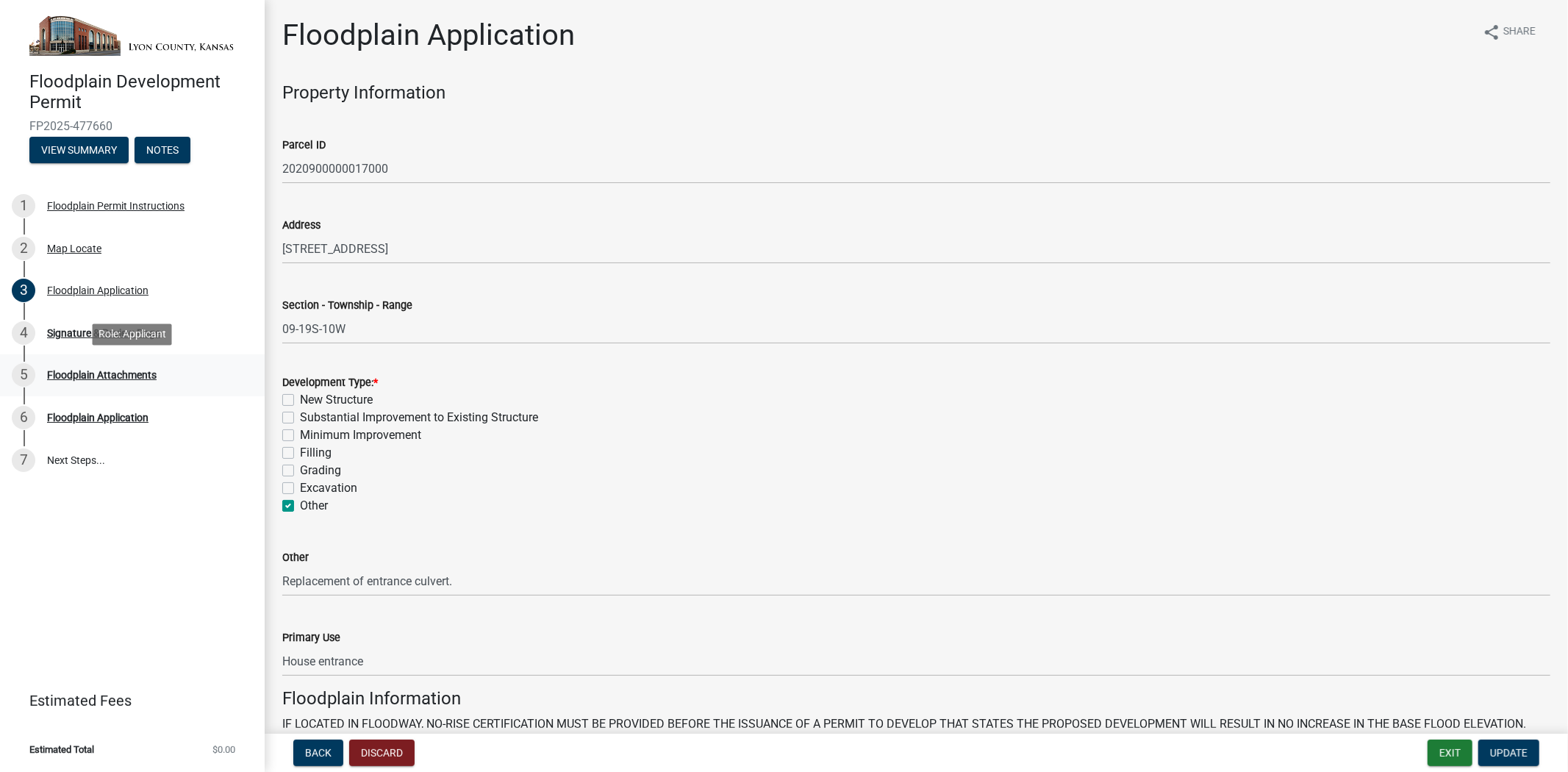
click at [82, 370] on div "Floodplain Attachments" at bounding box center [102, 375] width 110 height 10
click at [67, 378] on div "Floodplain Attachments" at bounding box center [102, 375] width 110 height 10
click at [69, 285] on div "Floodplain Application" at bounding box center [98, 290] width 101 height 10
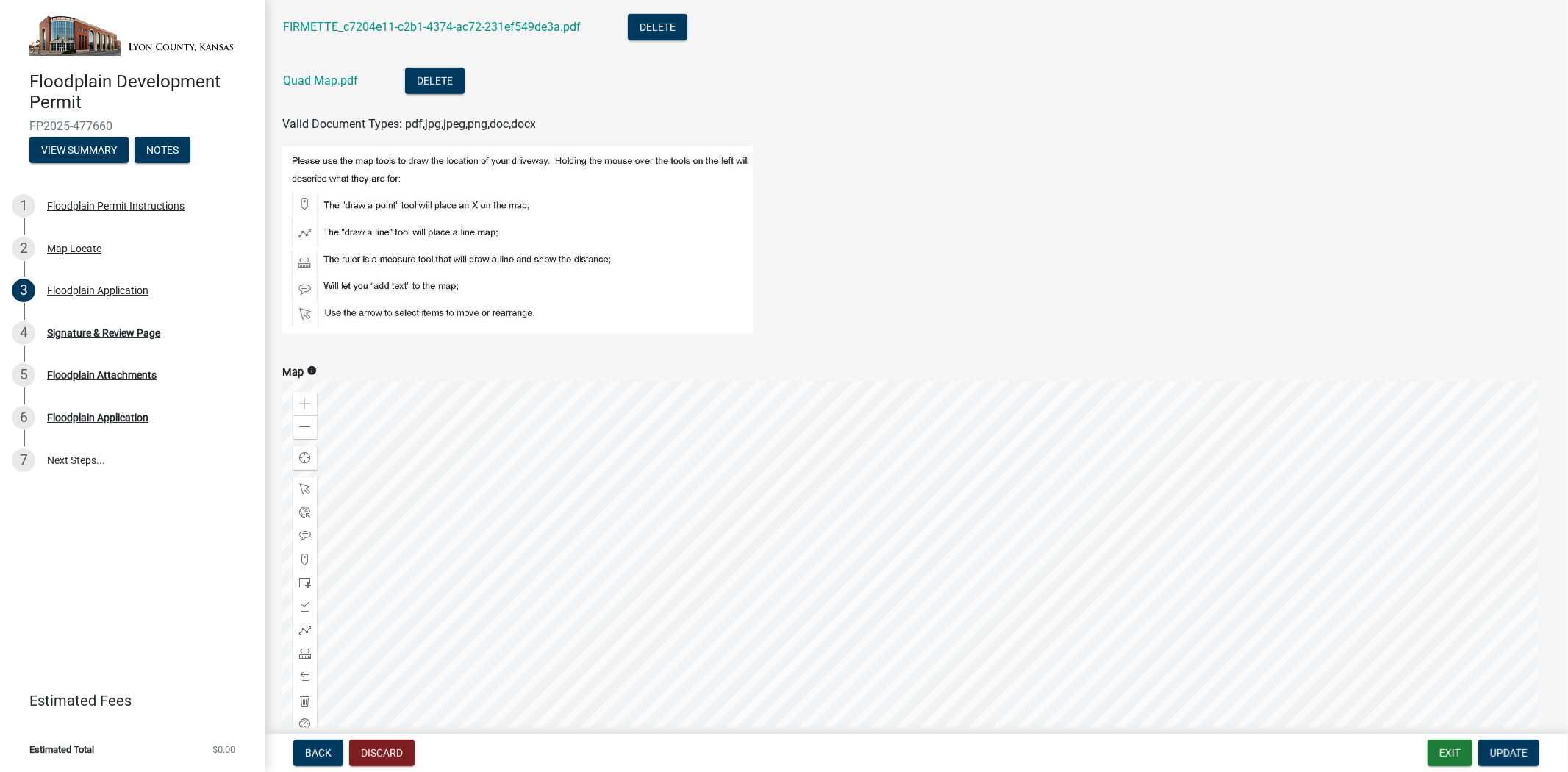
scroll to position [905, 0]
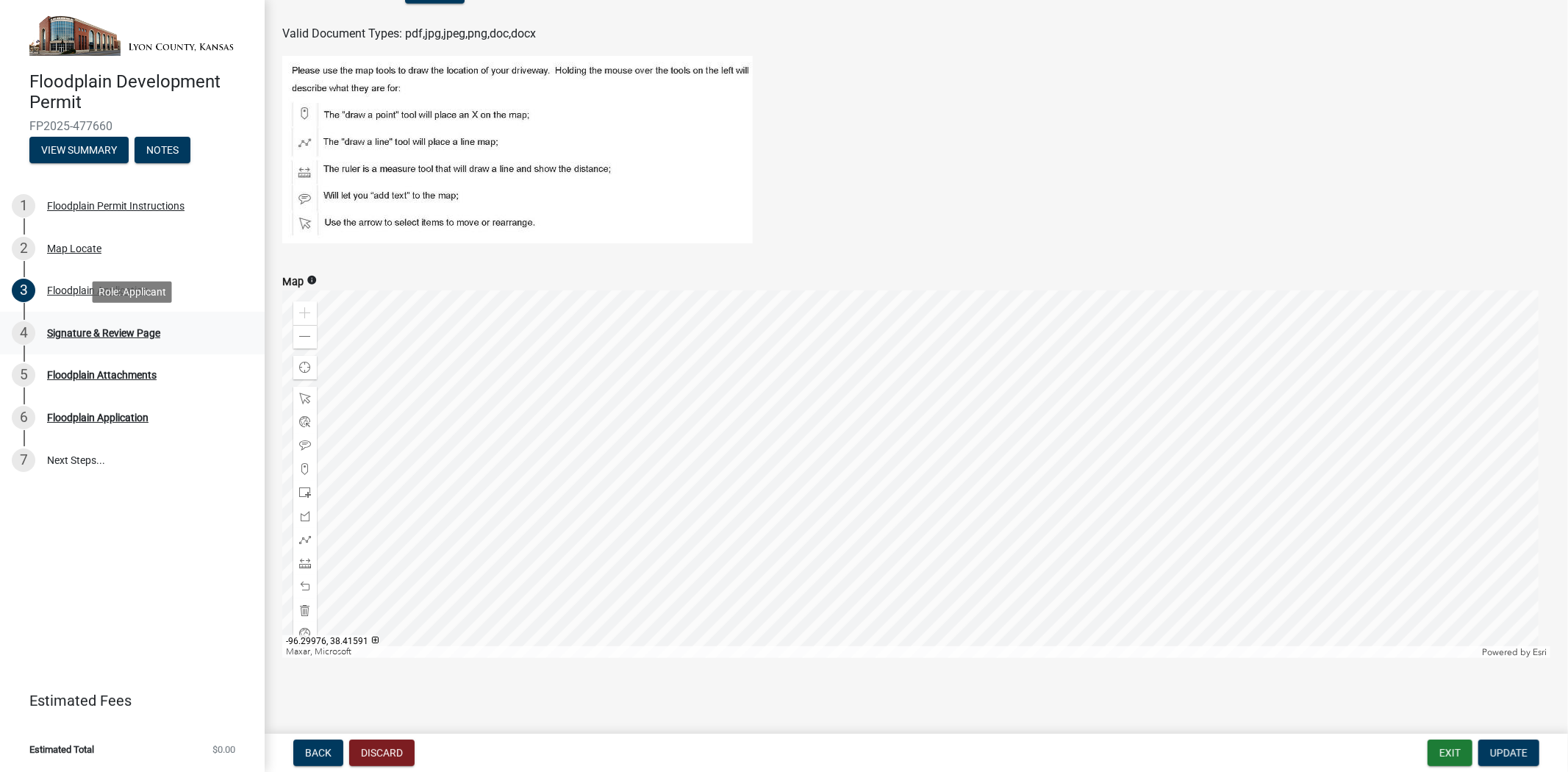
click at [59, 329] on div "Signature & Review Page" at bounding box center [103, 333] width 113 height 10
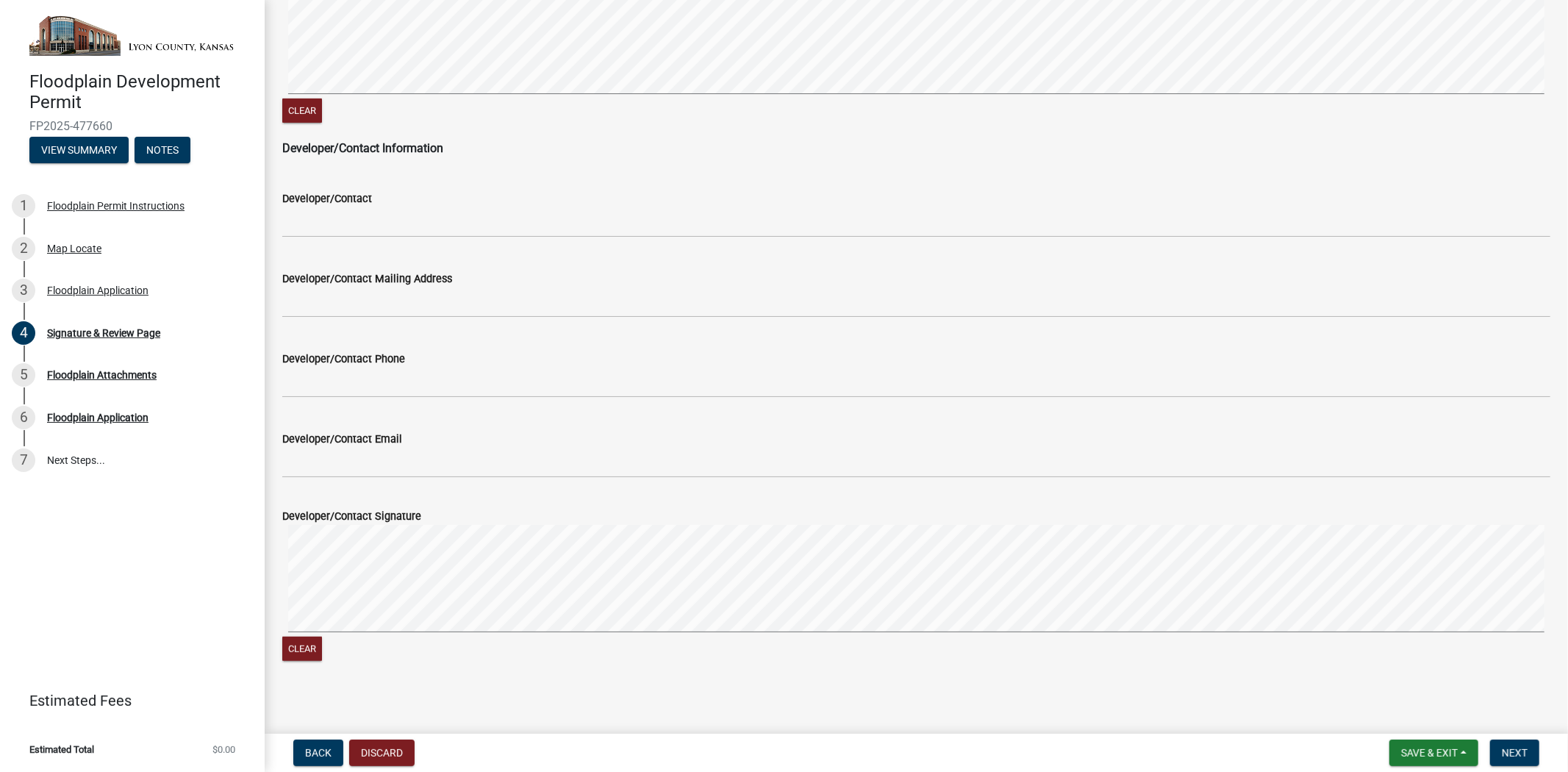
scroll to position [733, 0]
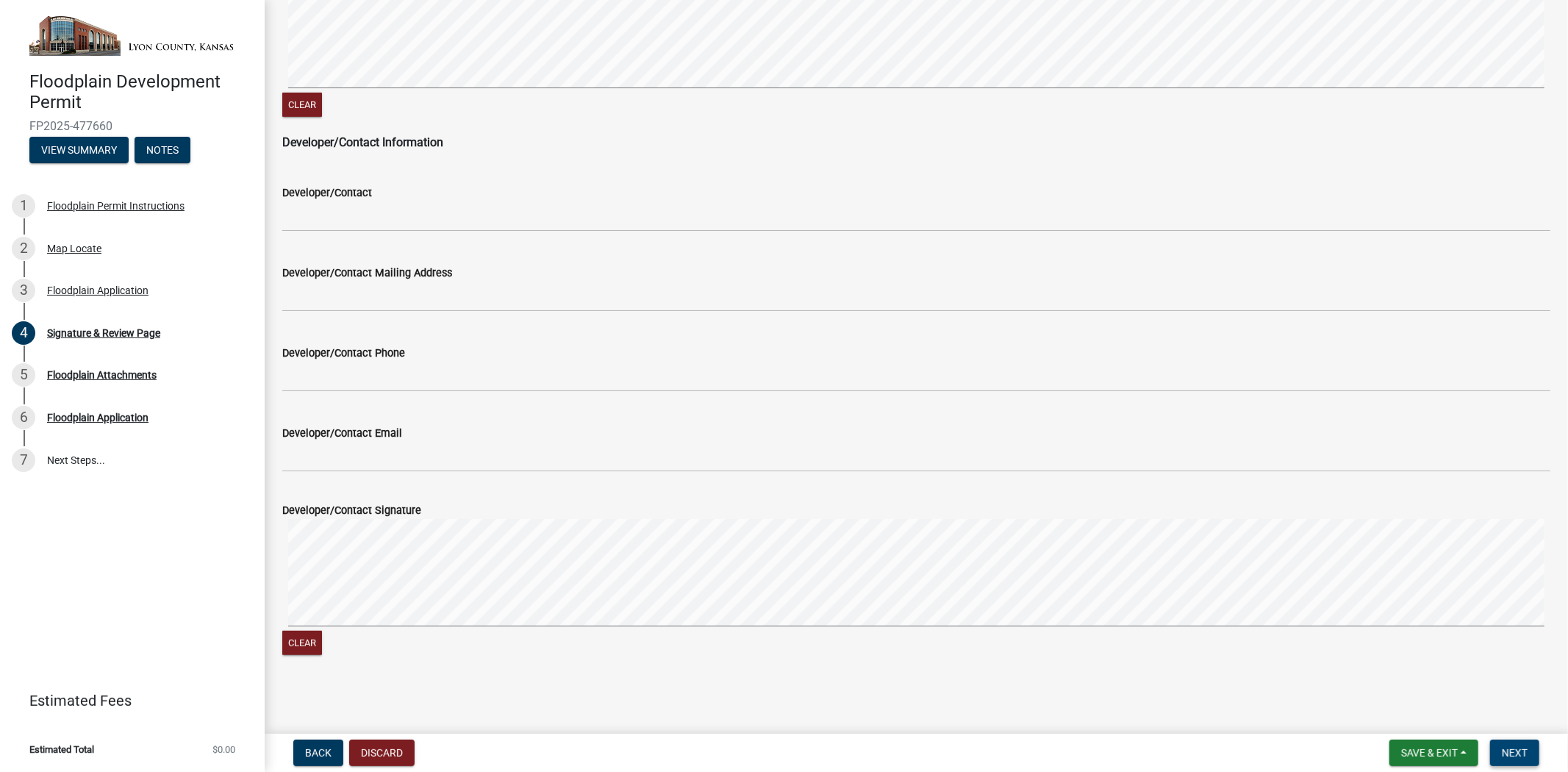
click at [1411, 694] on span "Next" at bounding box center [1515, 753] width 26 height 11
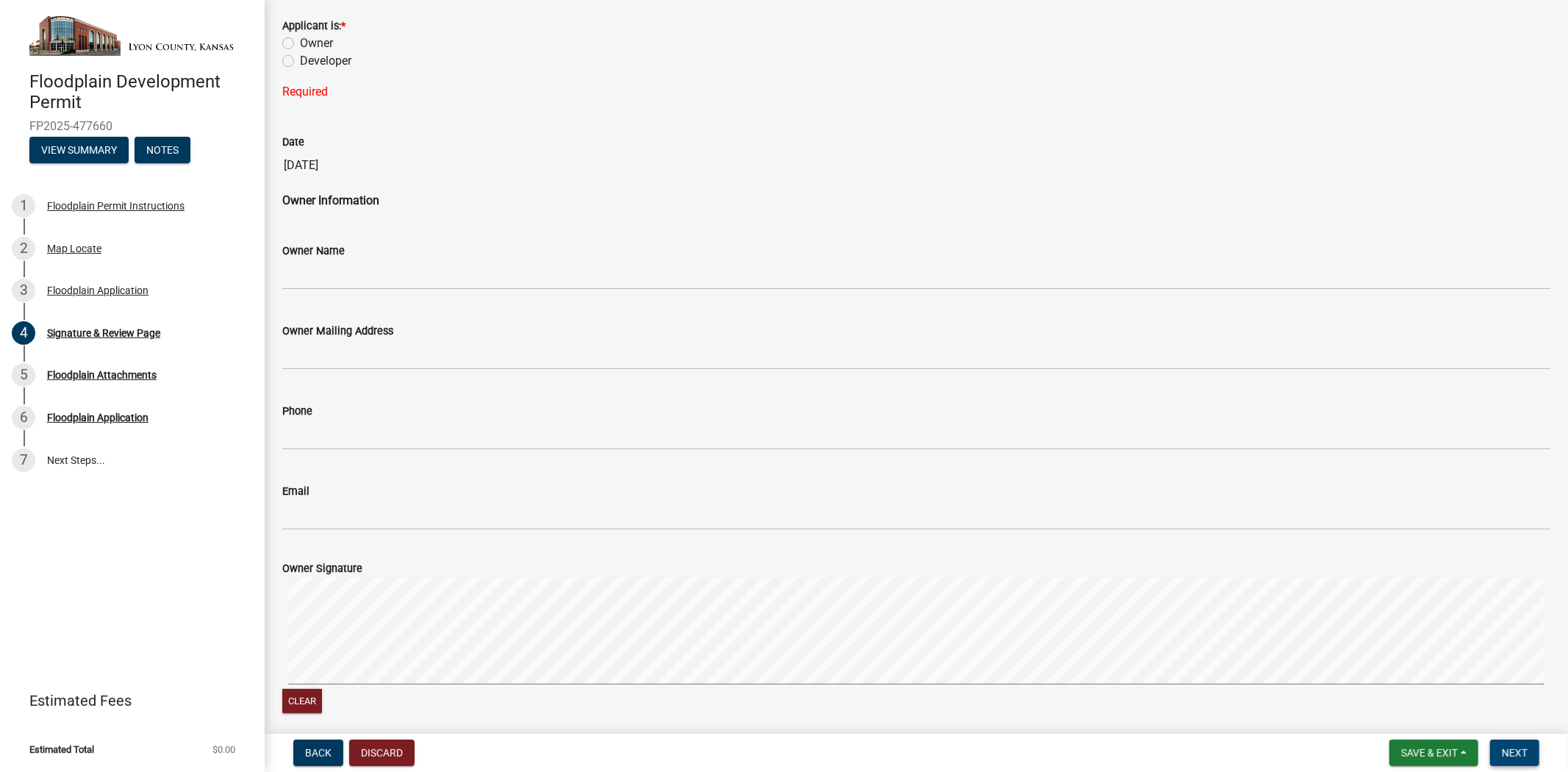
scroll to position [408, 0]
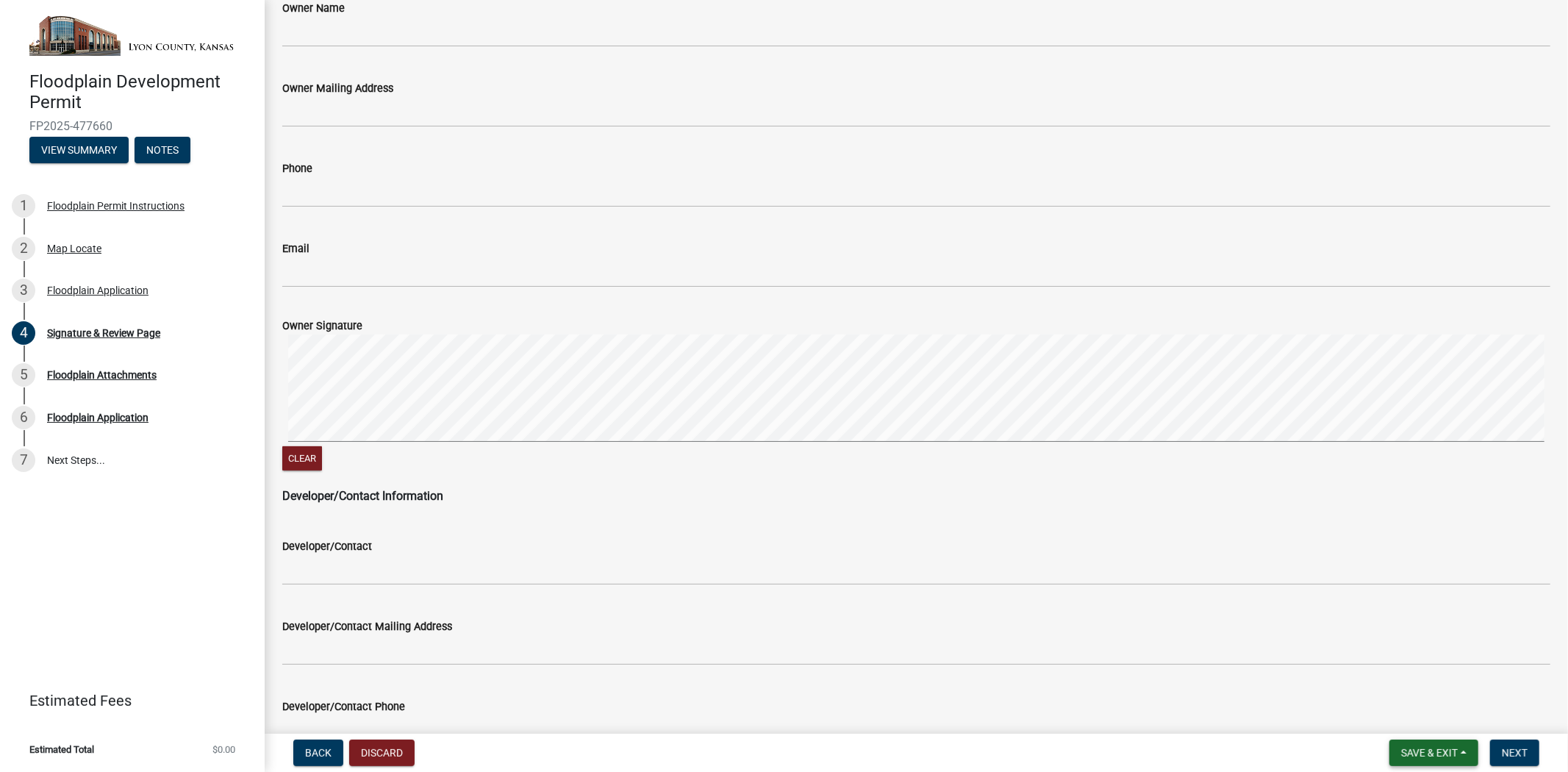
click at [1411, 694] on span "Save & Exit" at bounding box center [1430, 753] width 57 height 11
drag, startPoint x: 1388, startPoint y: 714, endPoint x: 1390, endPoint y: 688, distance: 26.1
click at [1388, 694] on button "Save & Exit" at bounding box center [1420, 714] width 118 height 35
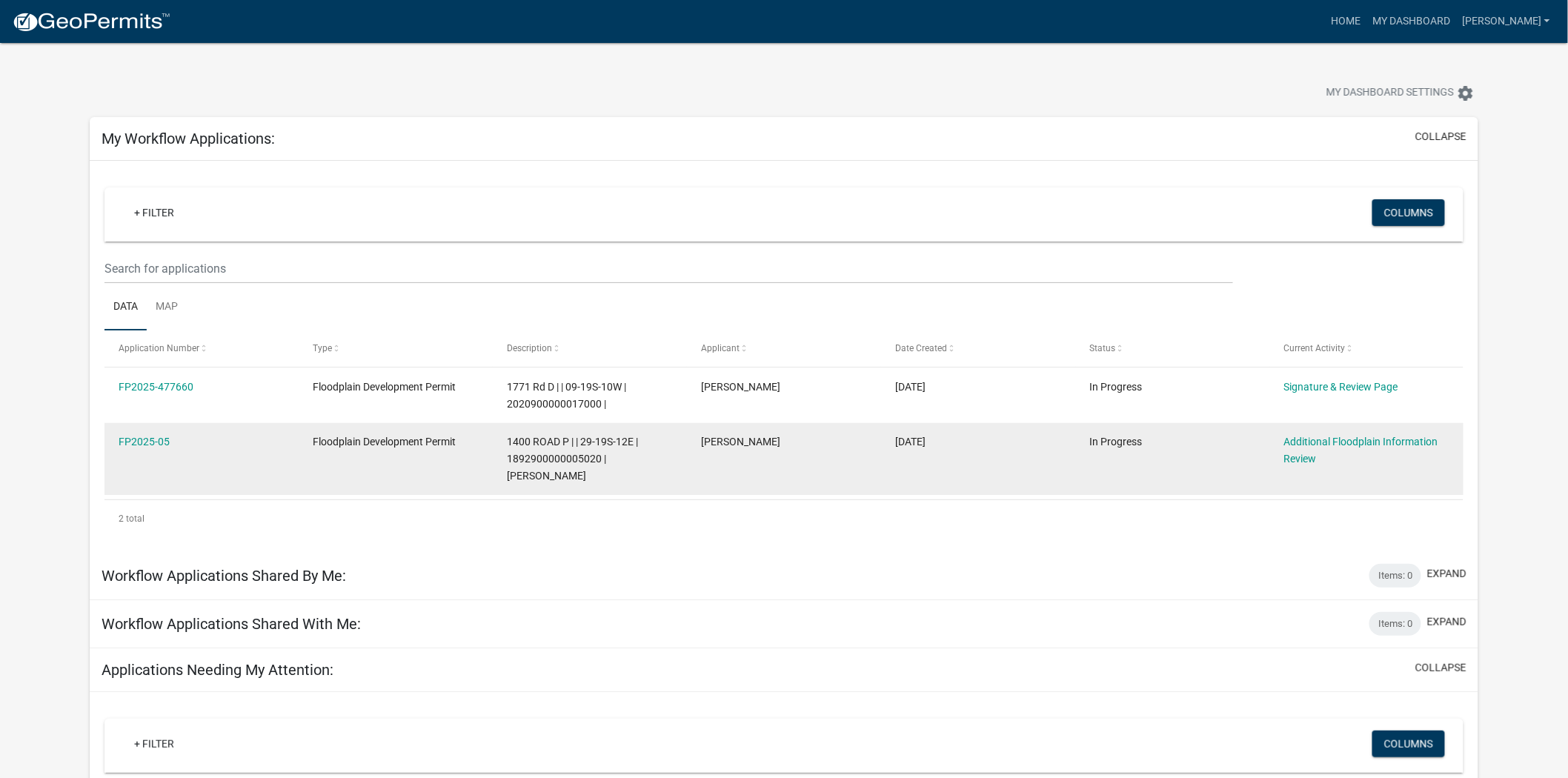
click at [368, 439] on span "Floodplain Development Permit" at bounding box center [384, 442] width 143 height 11
click at [1353, 440] on link "Additional Floodplain Information Review" at bounding box center [1361, 450] width 154 height 29
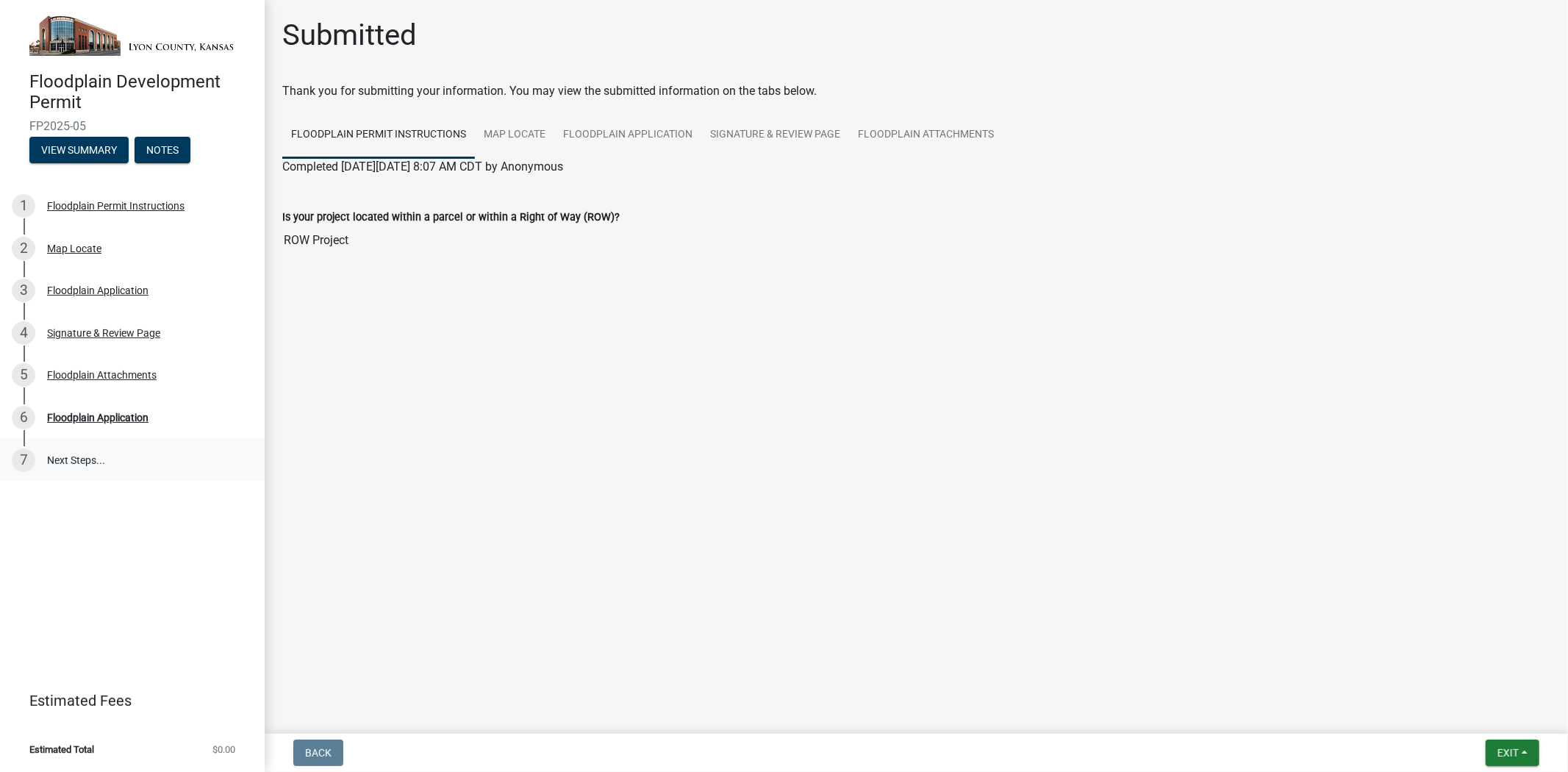
click at [68, 461] on link "7 Next Steps..." at bounding box center [132, 460] width 264 height 43
click at [97, 417] on div "Floodplain Application" at bounding box center [98, 417] width 101 height 10
click at [513, 134] on link "Map Locate" at bounding box center [515, 136] width 80 height 47
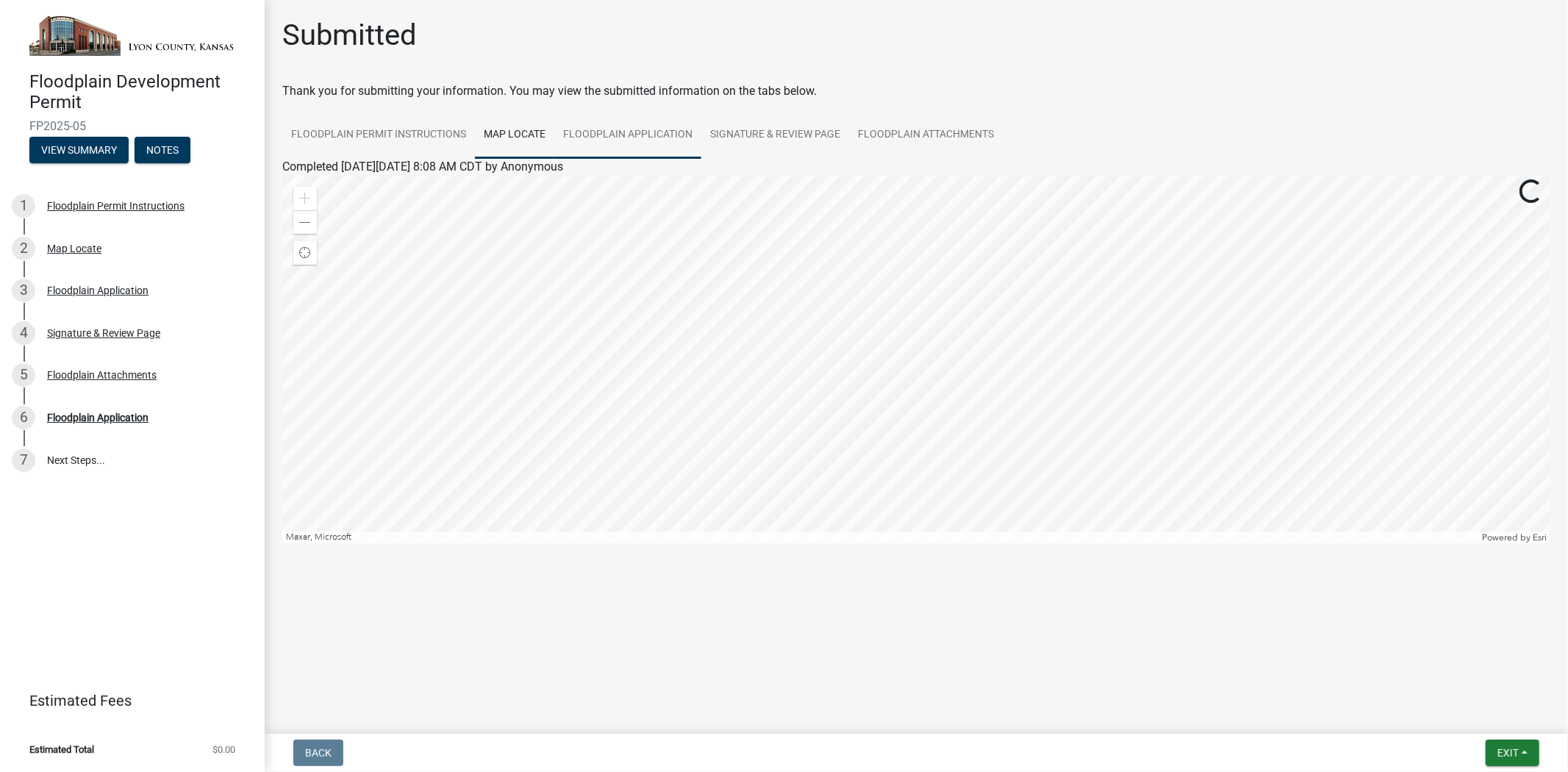
click at [598, 135] on link "Floodplain Application" at bounding box center [628, 136] width 147 height 47
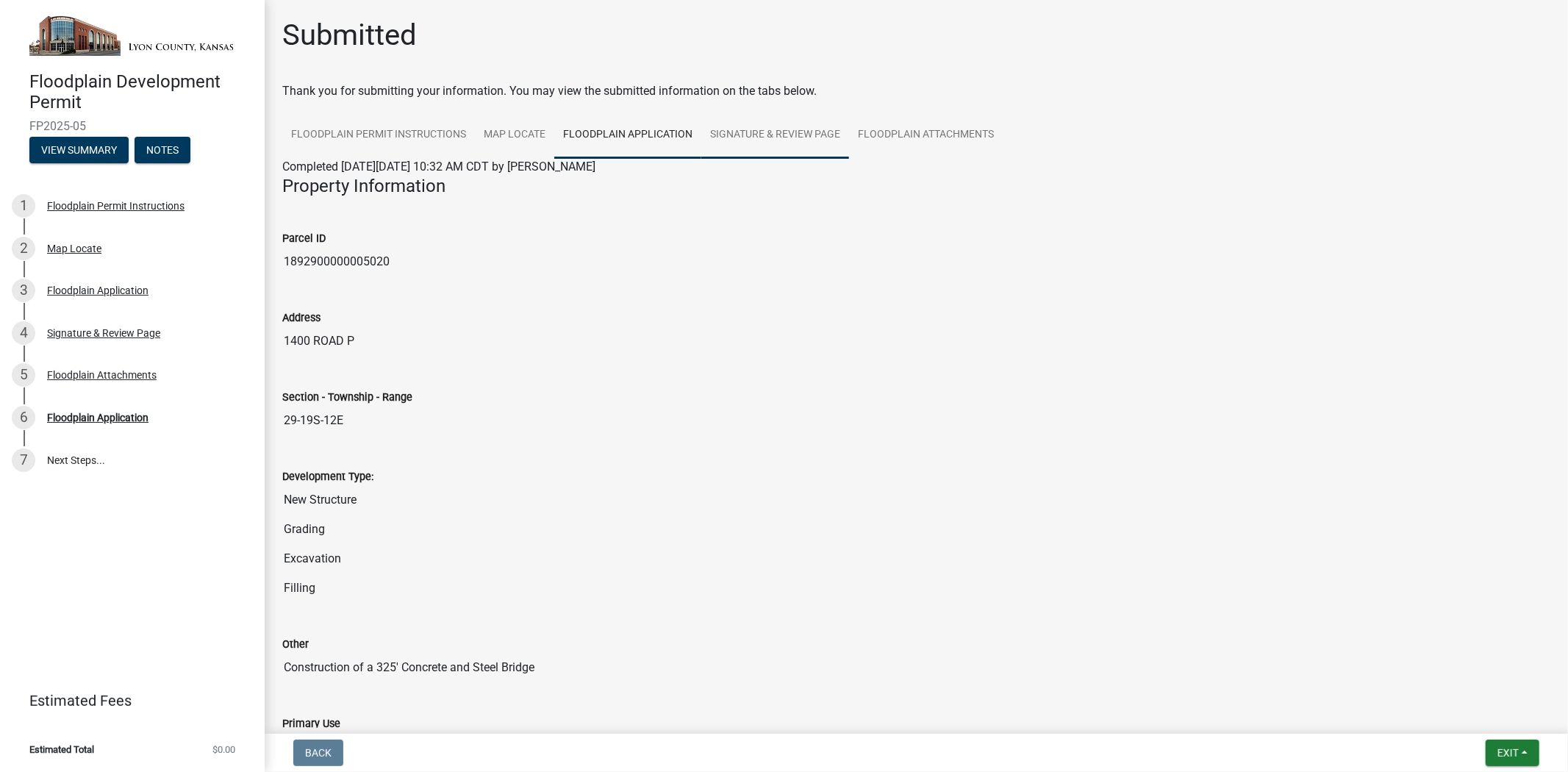
click at [729, 136] on link "Signature & Review Page" at bounding box center [775, 136] width 148 height 47
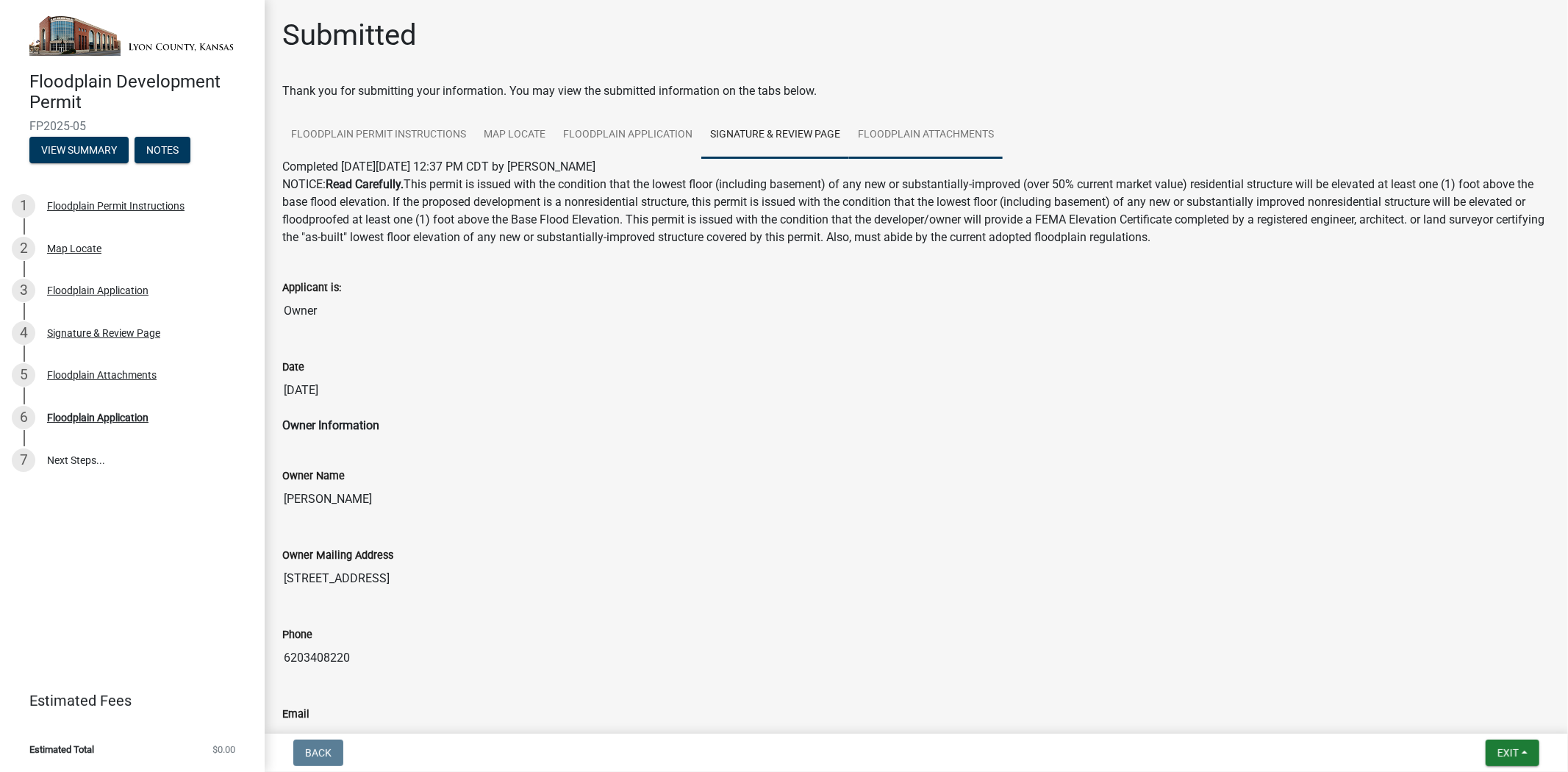
click at [903, 135] on link "Floodplain Attachments" at bounding box center [926, 136] width 154 height 47
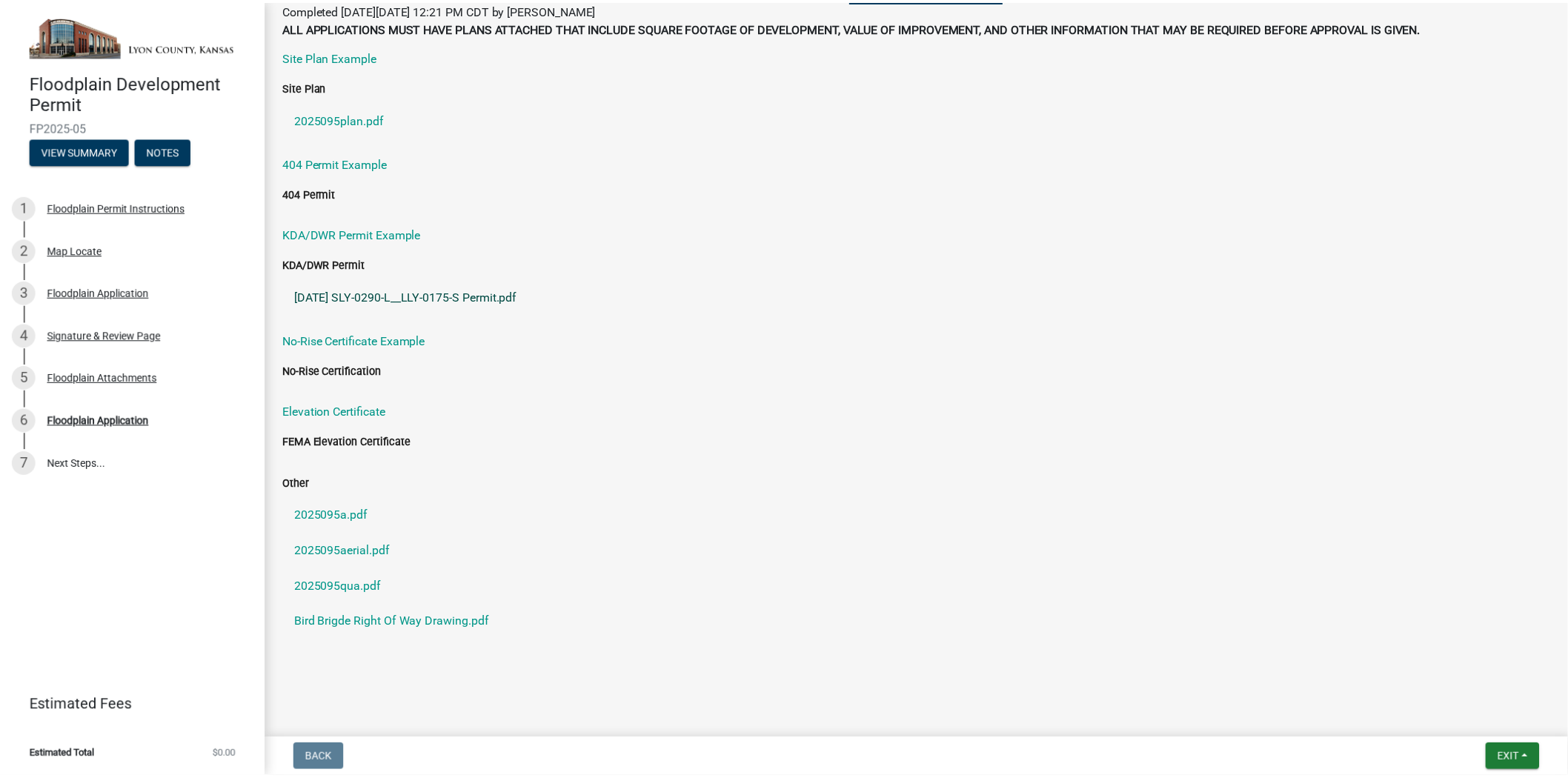
scroll to position [160, 0]
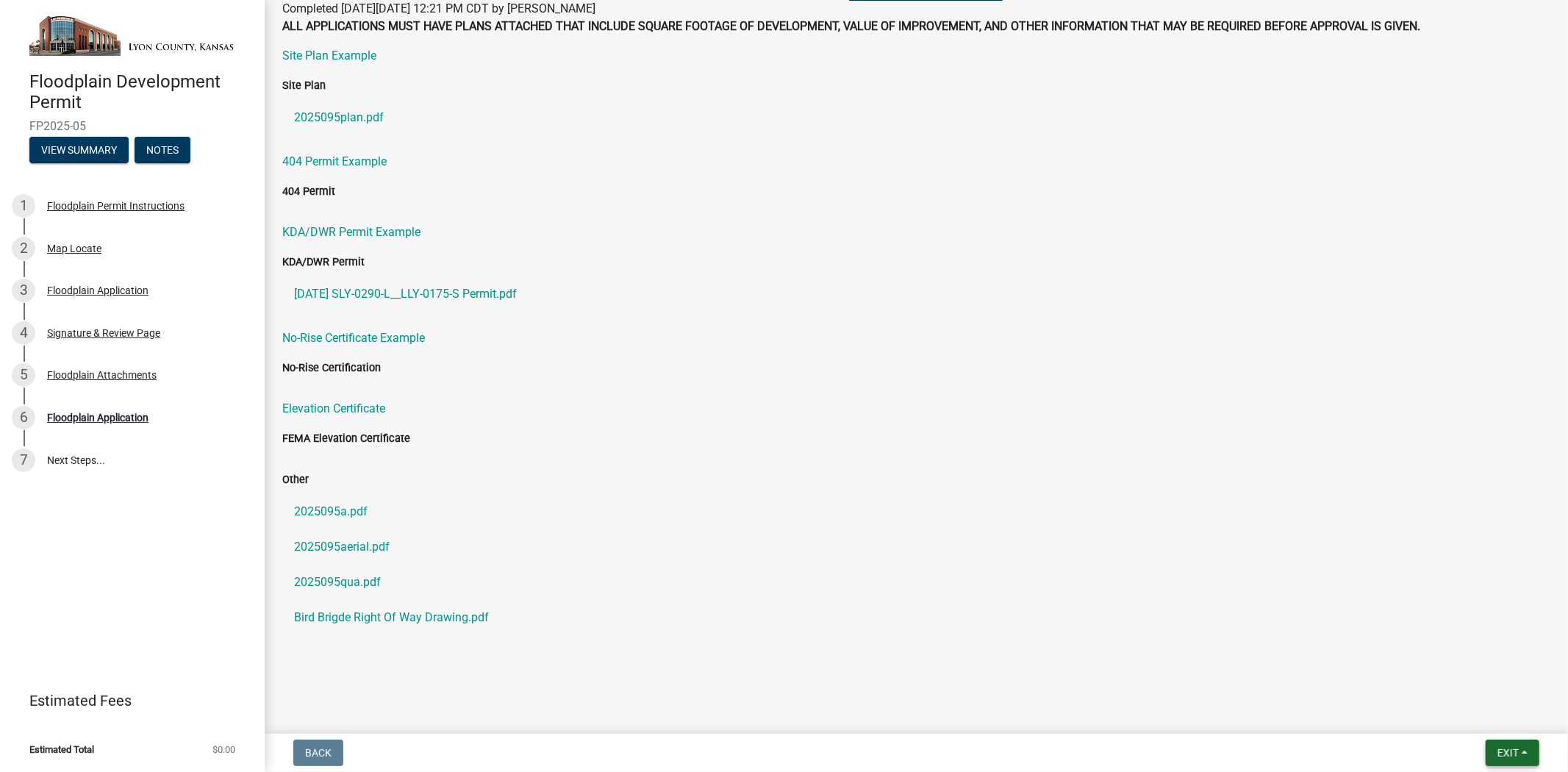
click at [1411, 694] on button "Exit" at bounding box center [1513, 753] width 54 height 27
click at [1411, 694] on button "Save & Exit" at bounding box center [1481, 714] width 118 height 35
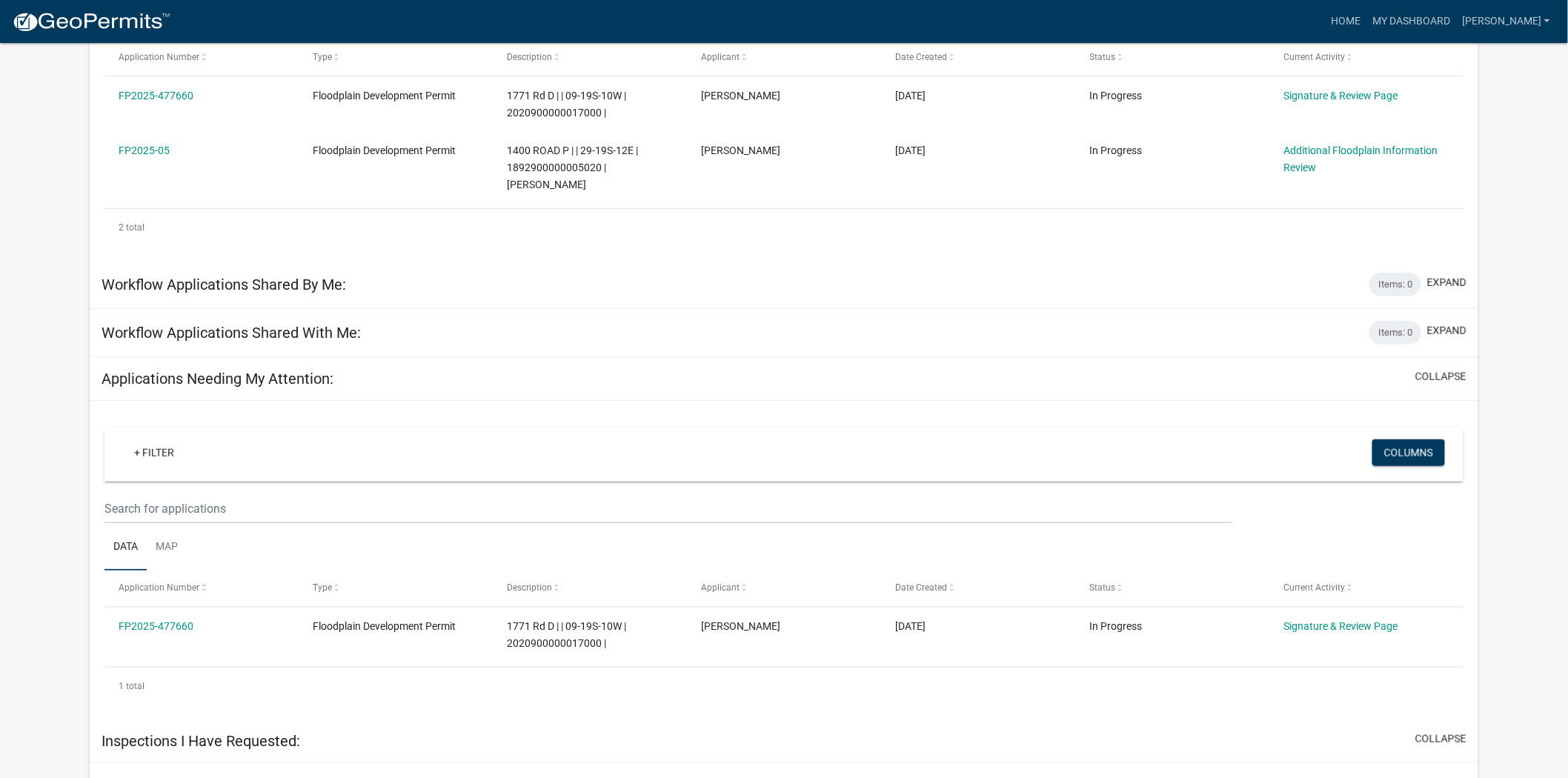
scroll to position [82, 0]
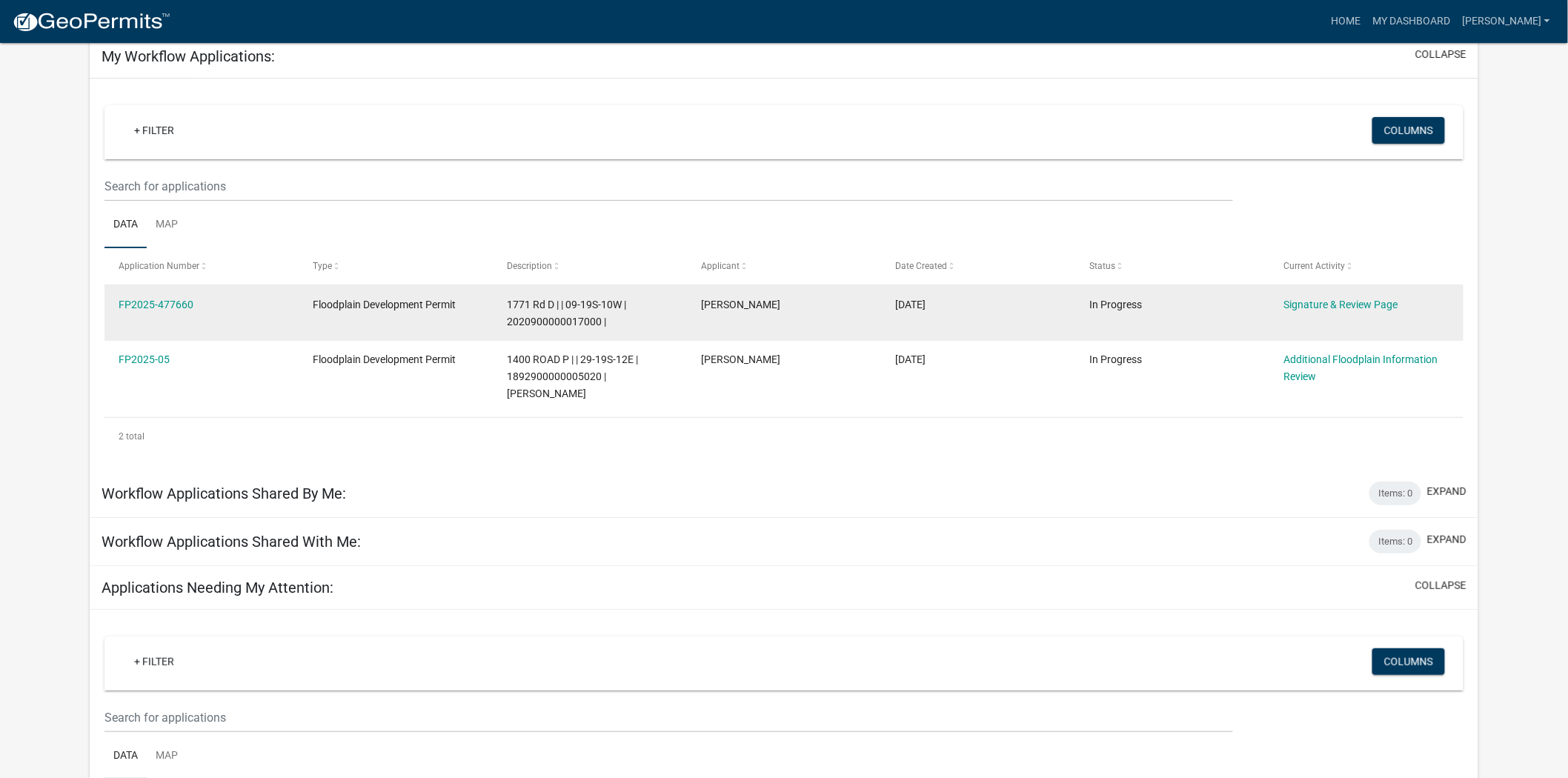
click at [200, 304] on div "FP2025-477660" at bounding box center [202, 305] width 166 height 17
drag, startPoint x: 1327, startPoint y: 306, endPoint x: 1277, endPoint y: 319, distance: 51.7
click at [1327, 306] on link "Signature & Review Page" at bounding box center [1341, 305] width 114 height 11
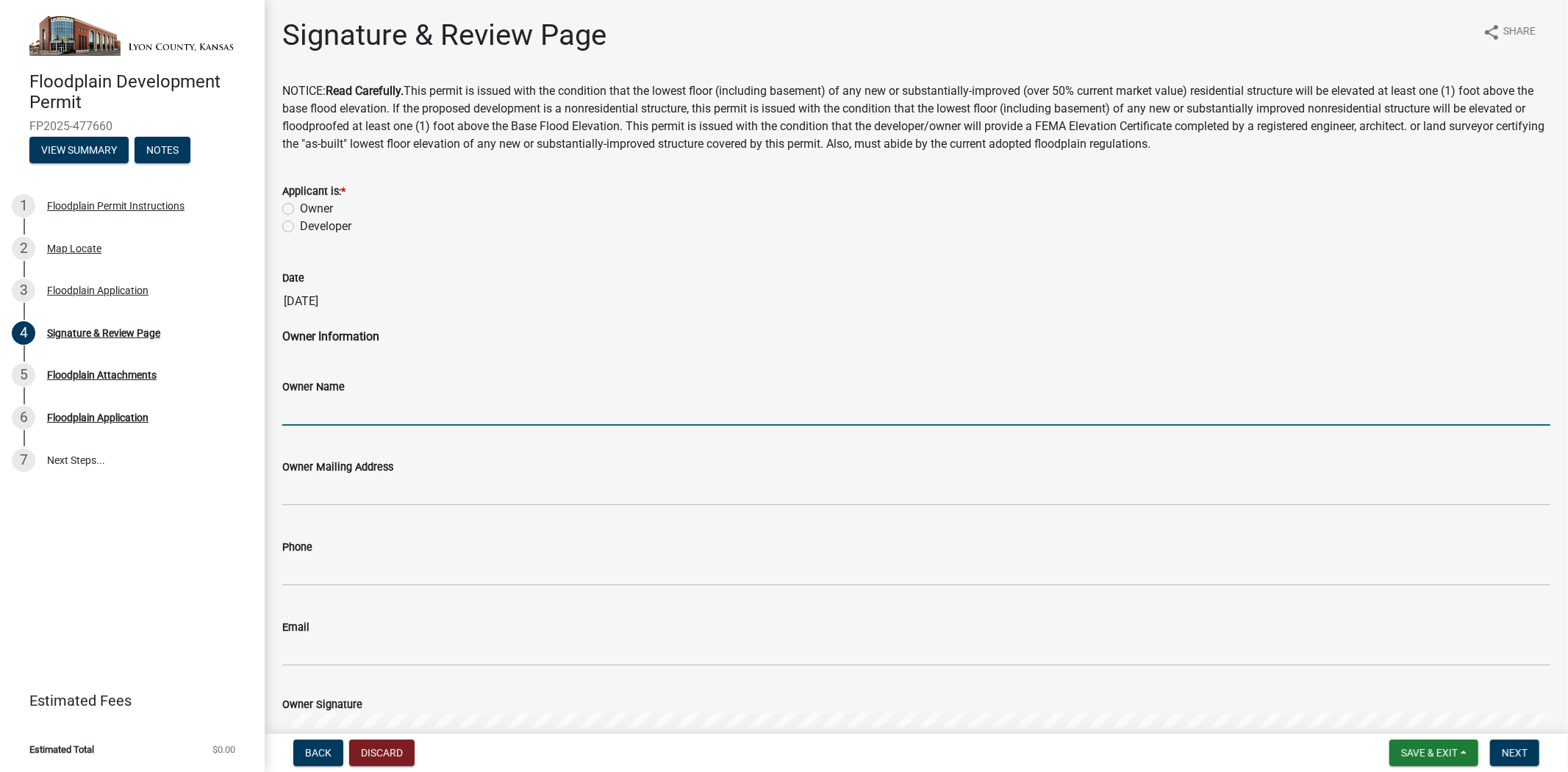
drag, startPoint x: 422, startPoint y: 414, endPoint x: 485, endPoint y: 417, distance: 63.1
click at [422, 414] on input "Owner Name" at bounding box center [917, 411] width 1268 height 30
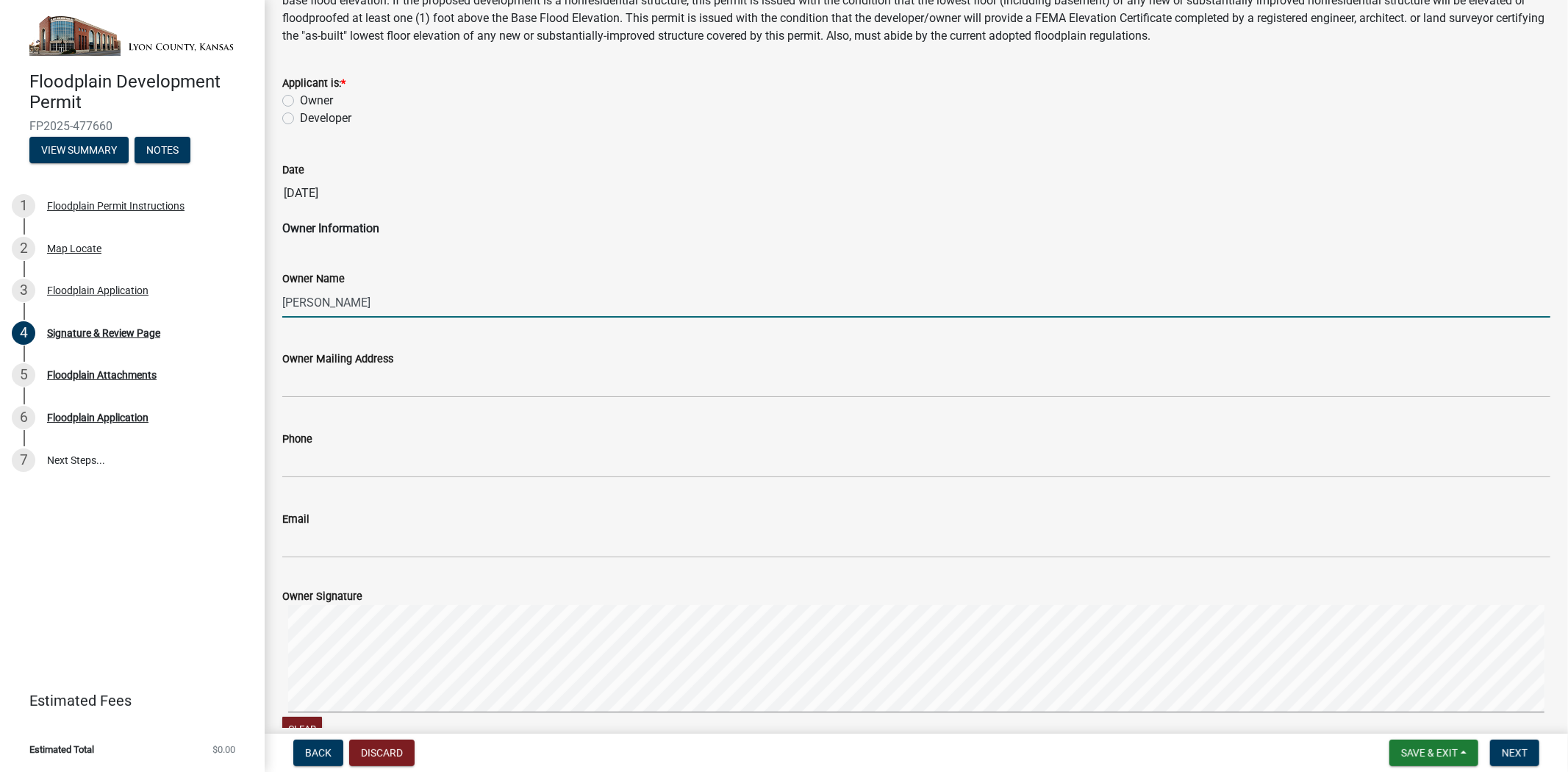
scroll to position [408, 0]
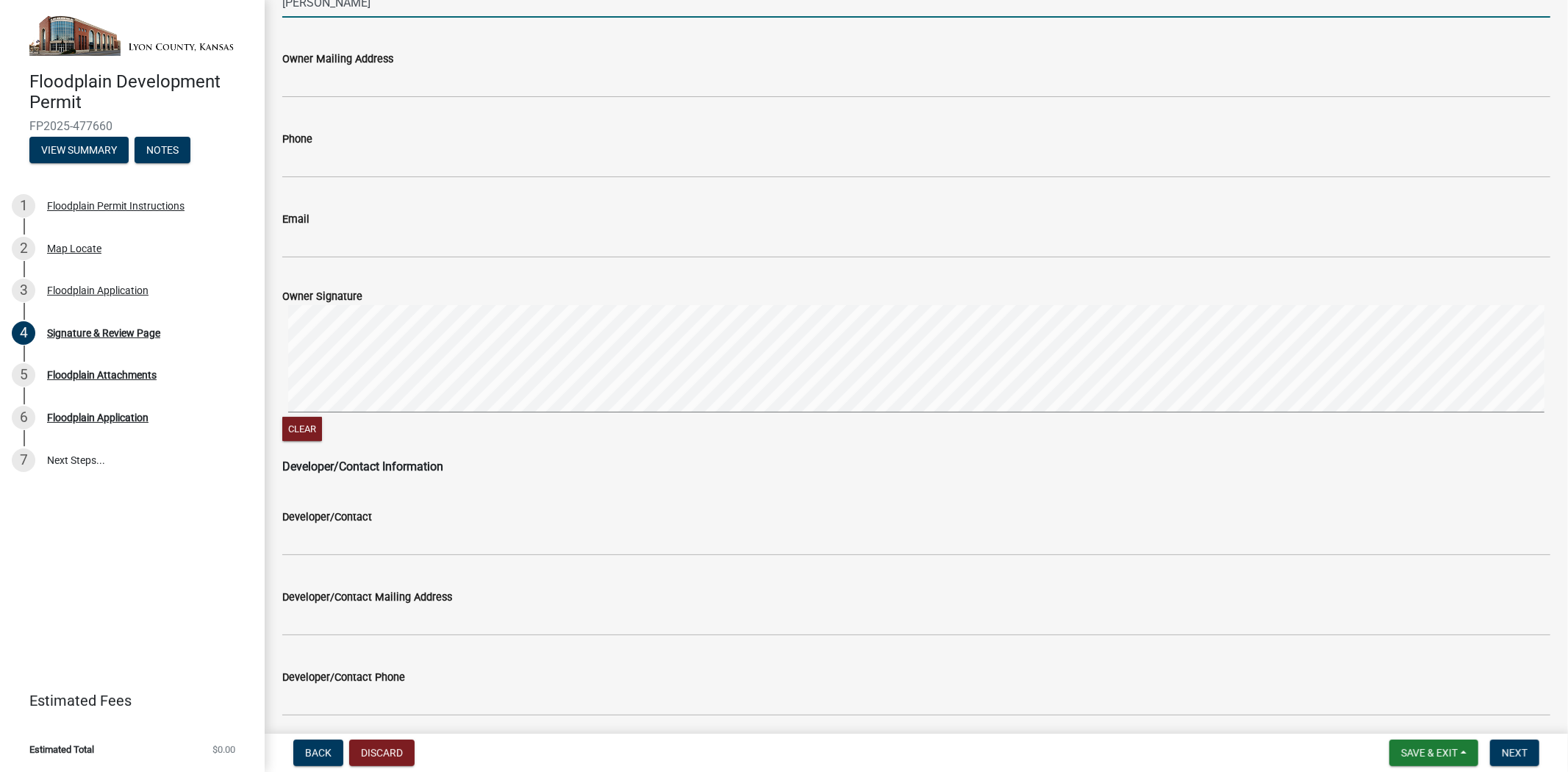
type input "[PERSON_NAME]"
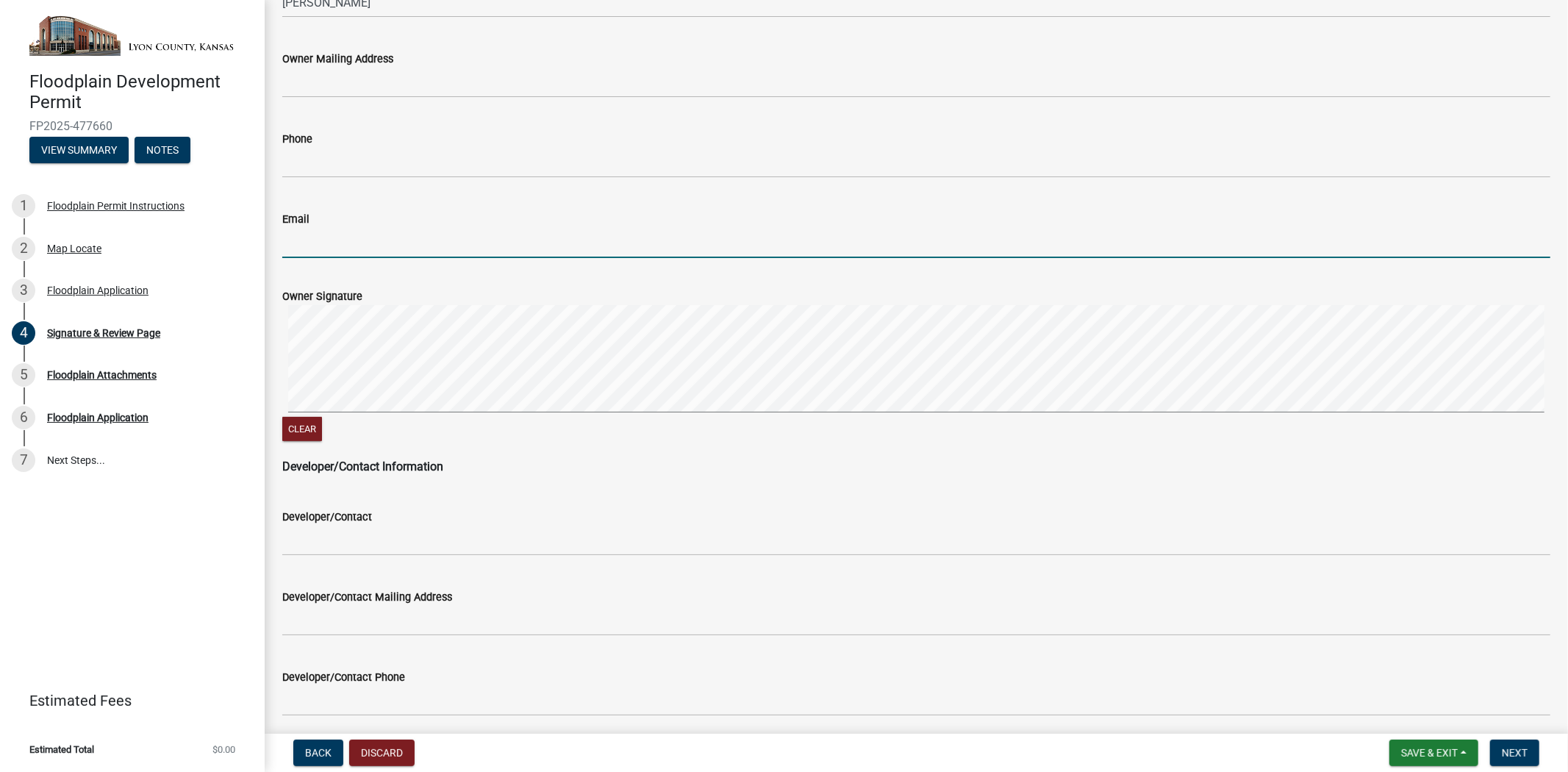
click at [827, 315] on wm-data-entity-input-list "NOTICE: Read Carefully. This permit is issued with the condition that the lowes…" at bounding box center [917, 335] width 1268 height 1322
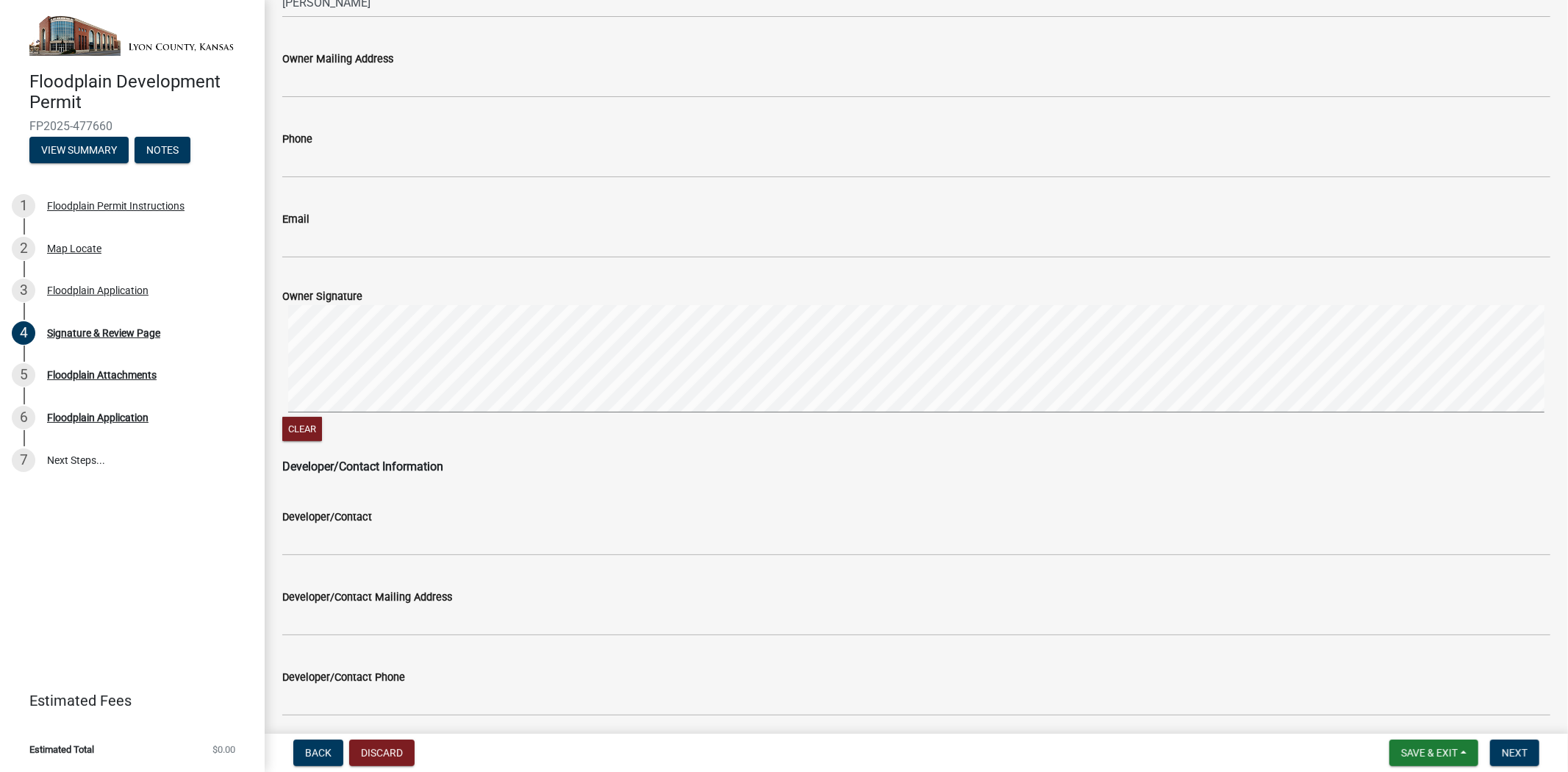
click at [733, 350] on signature-pad at bounding box center [917, 361] width 1268 height 112
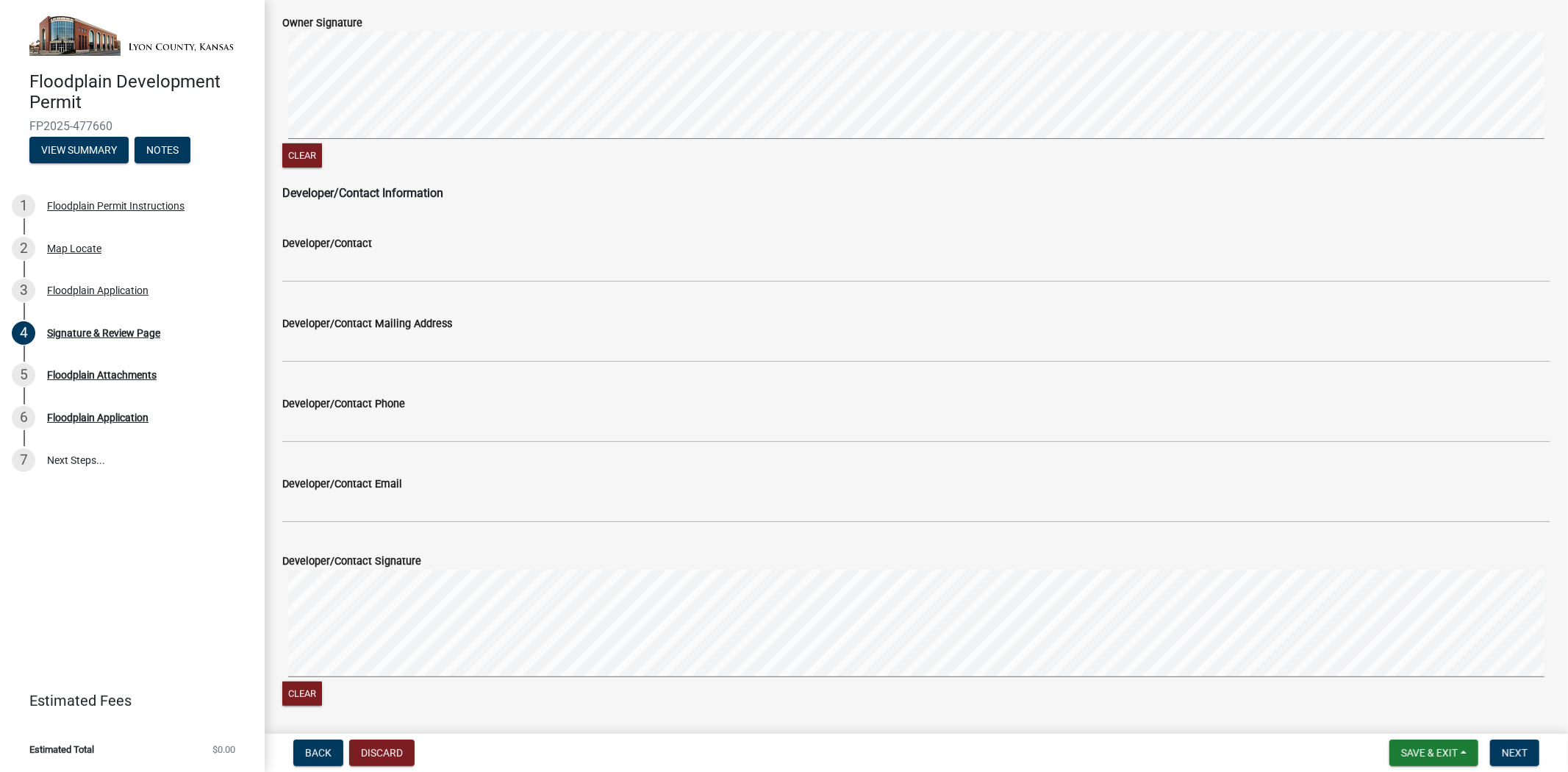
scroll to position [733, 0]
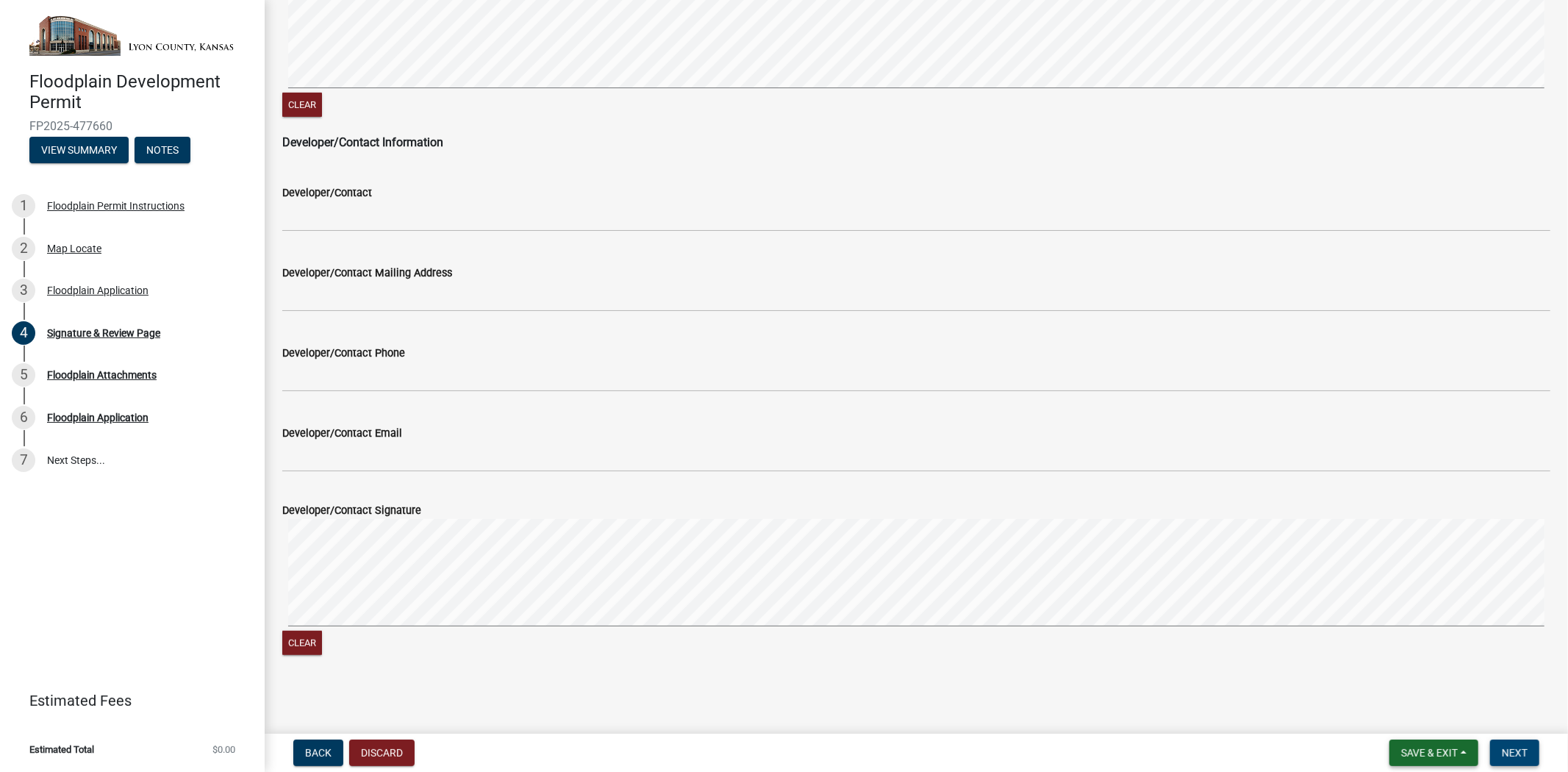
drag, startPoint x: 1509, startPoint y: 752, endPoint x: 1476, endPoint y: 755, distance: 33.1
click at [1411, 694] on span "Next" at bounding box center [1515, 753] width 26 height 11
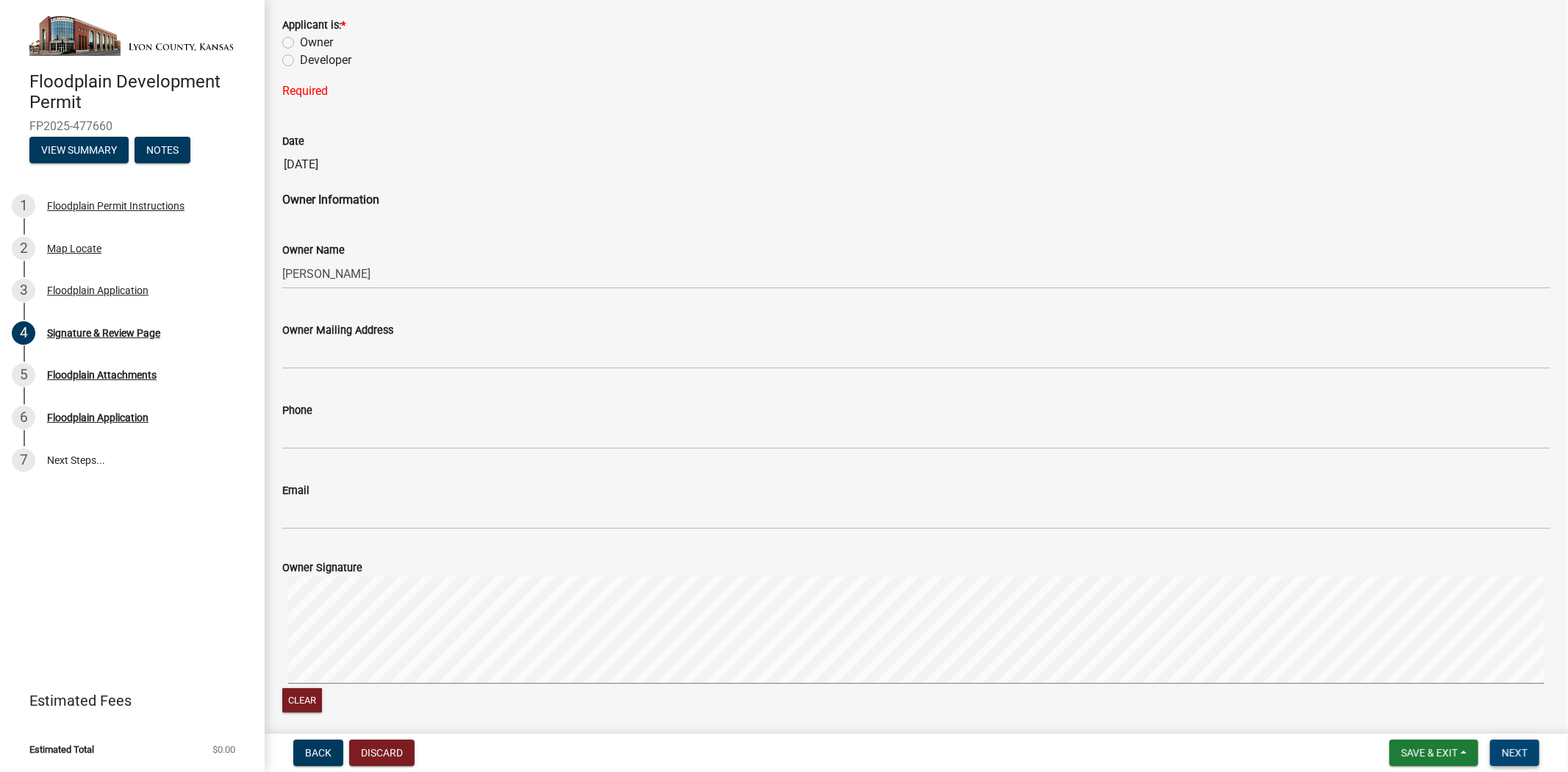
scroll to position [27, 0]
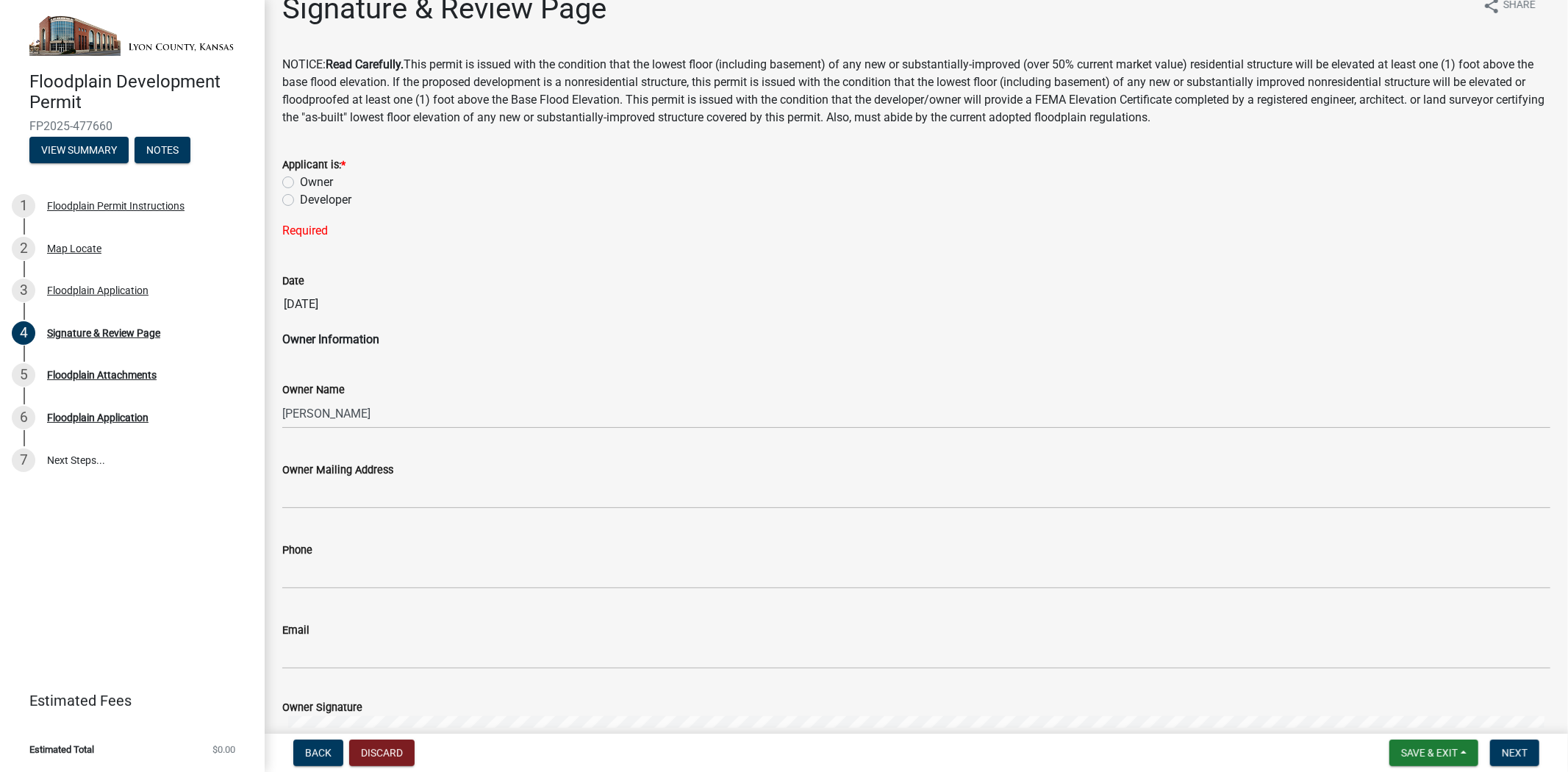
click at [300, 180] on label "Owner" at bounding box center [316, 182] width 33 height 18
click at [300, 180] on input "Owner" at bounding box center [304, 178] width 9 height 9
radio input "true"
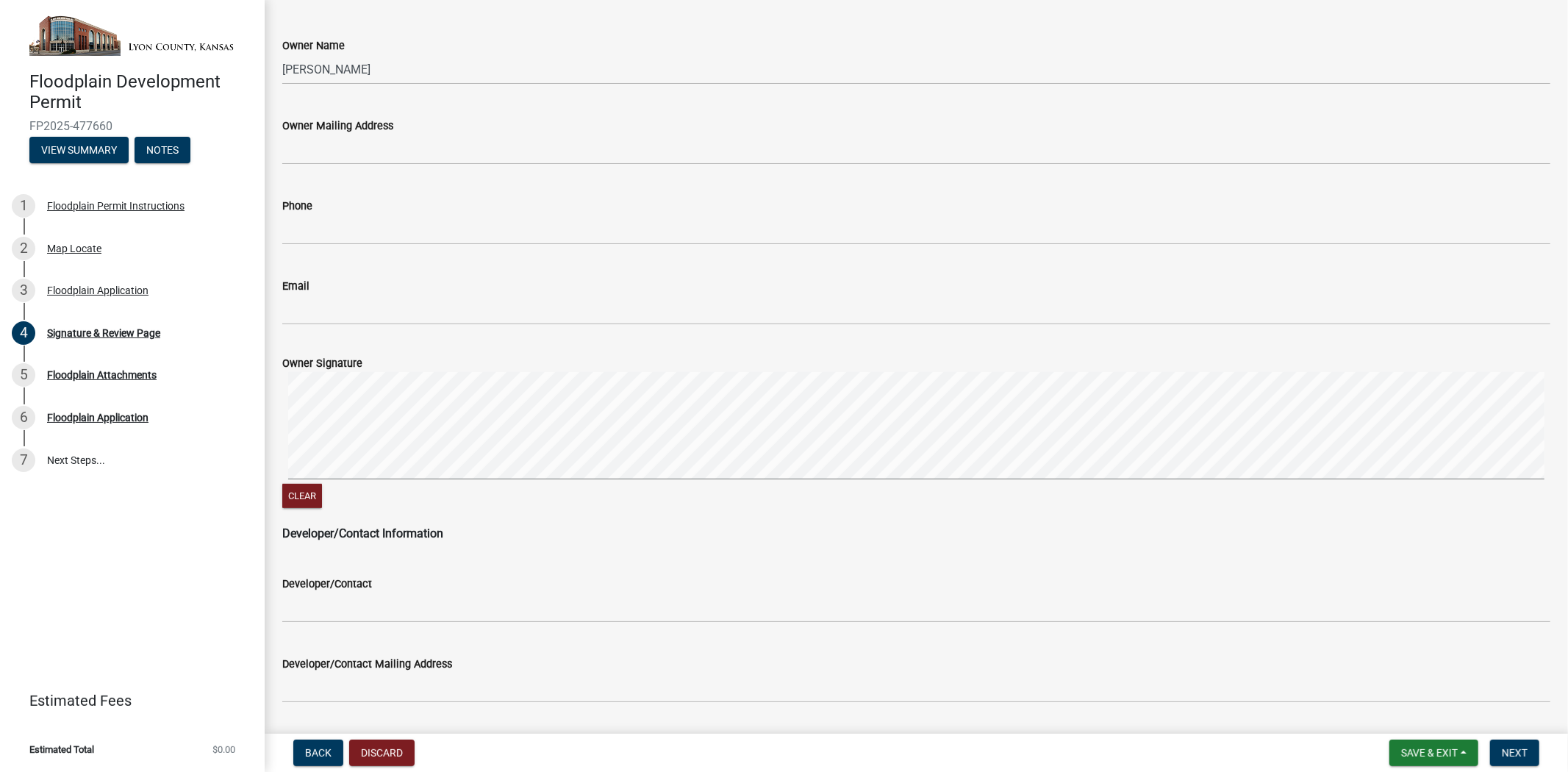
scroll to position [517, 0]
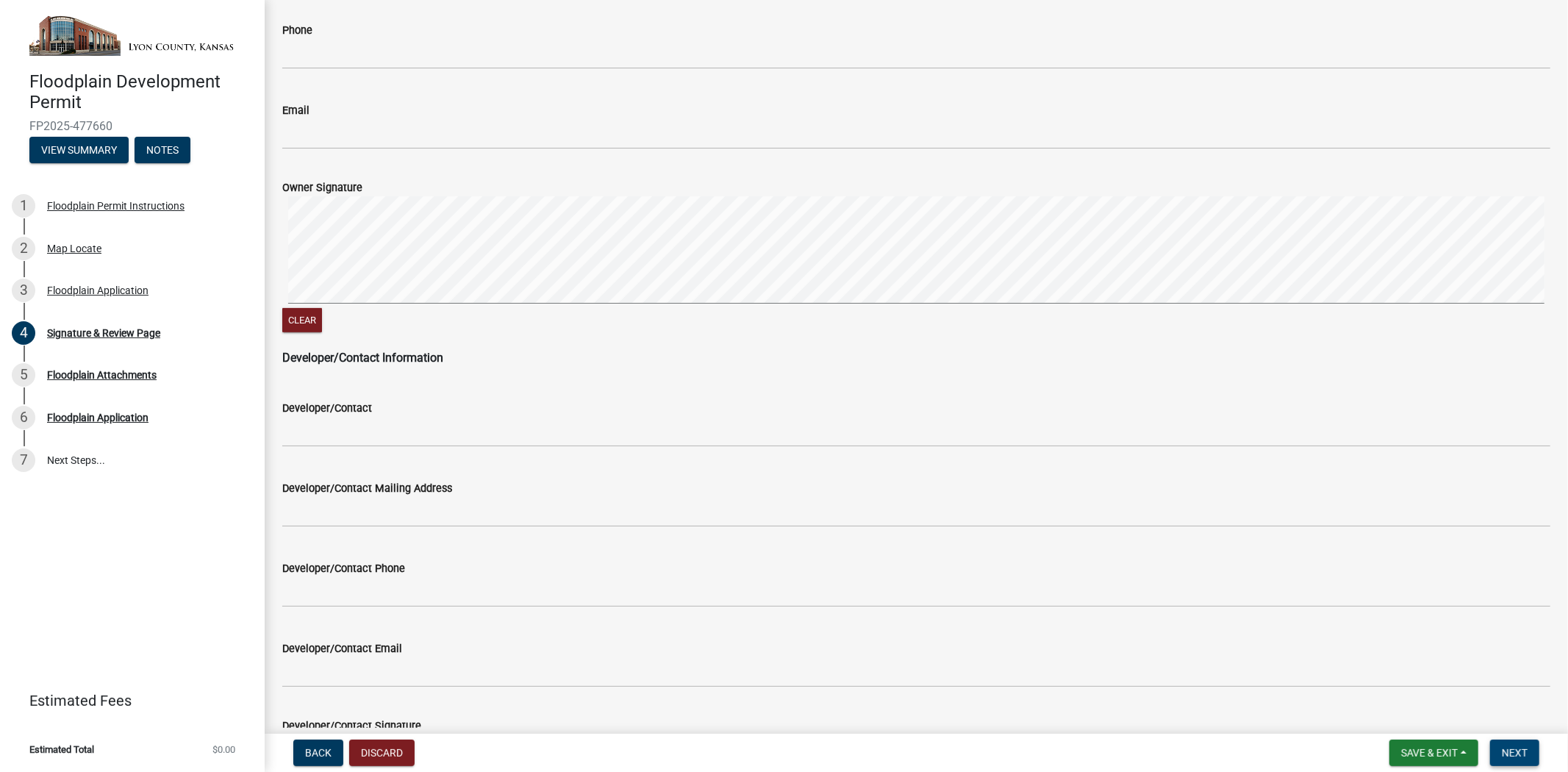
click at [1411, 694] on span "Next" at bounding box center [1515, 753] width 26 height 11
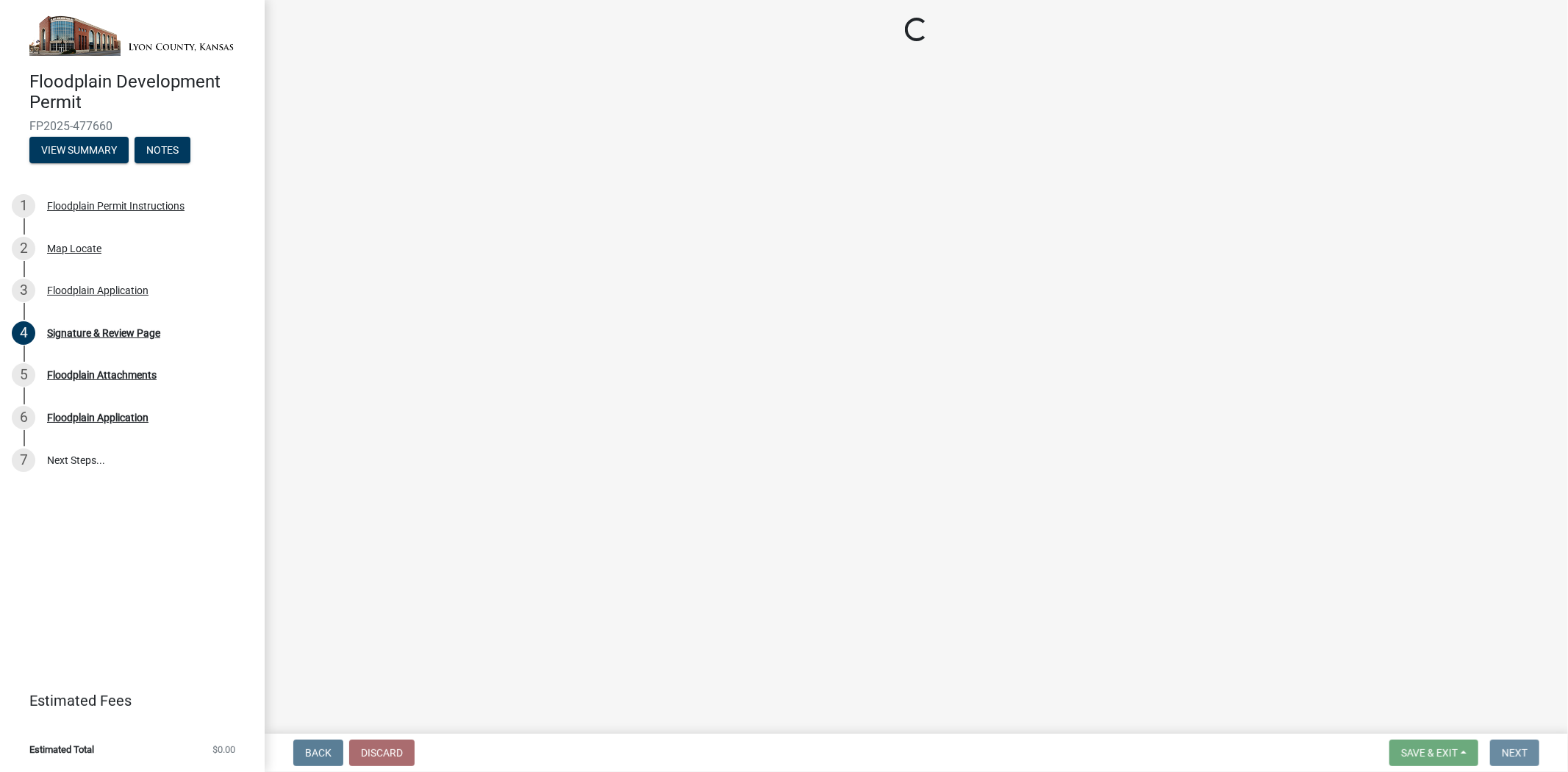
scroll to position [0, 0]
